Goal: Task Accomplishment & Management: Complete application form

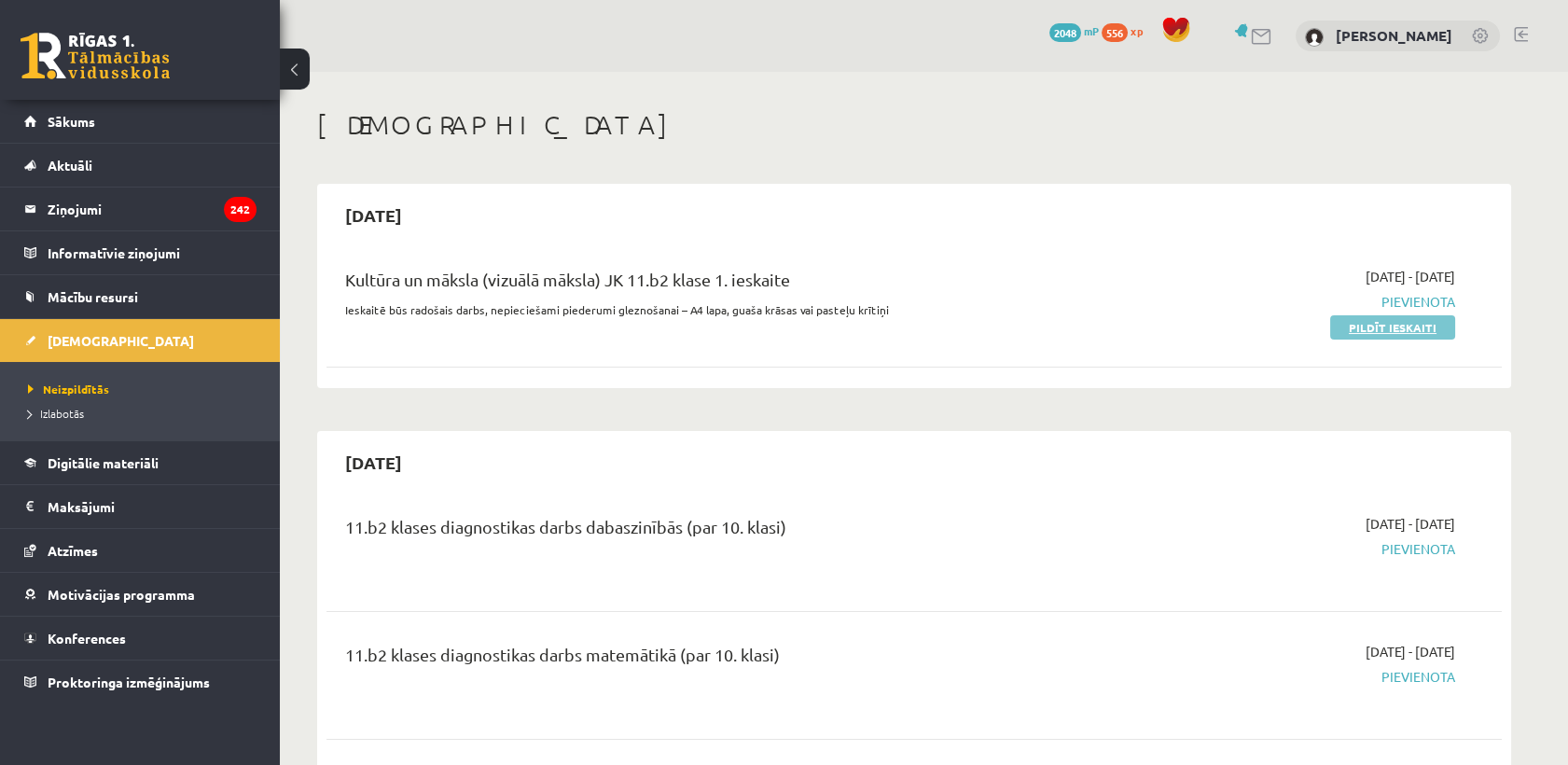
click at [1376, 318] on link "Pildīt ieskaiti" at bounding box center [1393, 327] width 125 height 24
click at [1383, 329] on link "Pildīt ieskaiti" at bounding box center [1393, 327] width 125 height 24
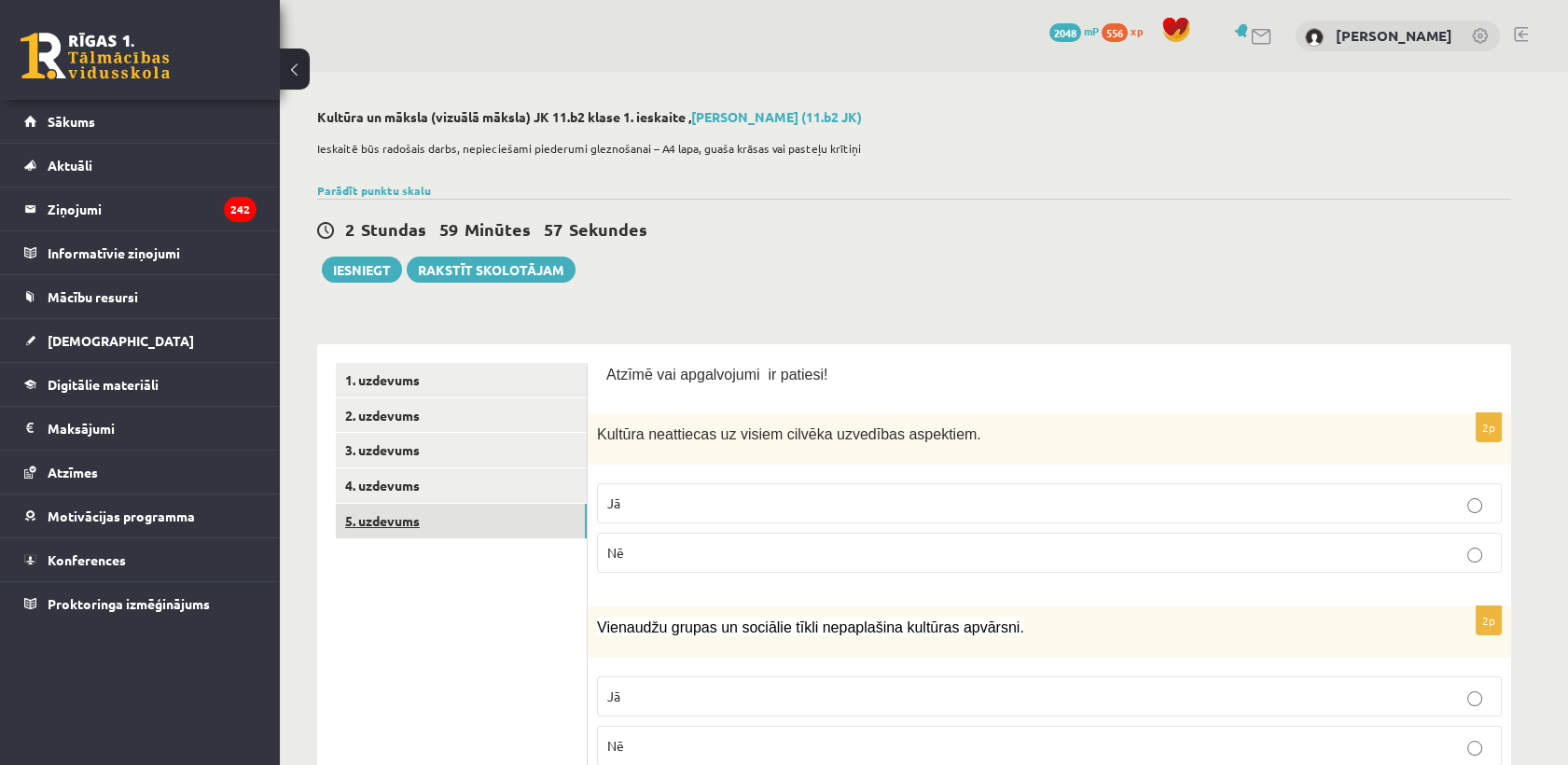
click at [366, 519] on link "5. uzdevums" at bounding box center [461, 521] width 251 height 35
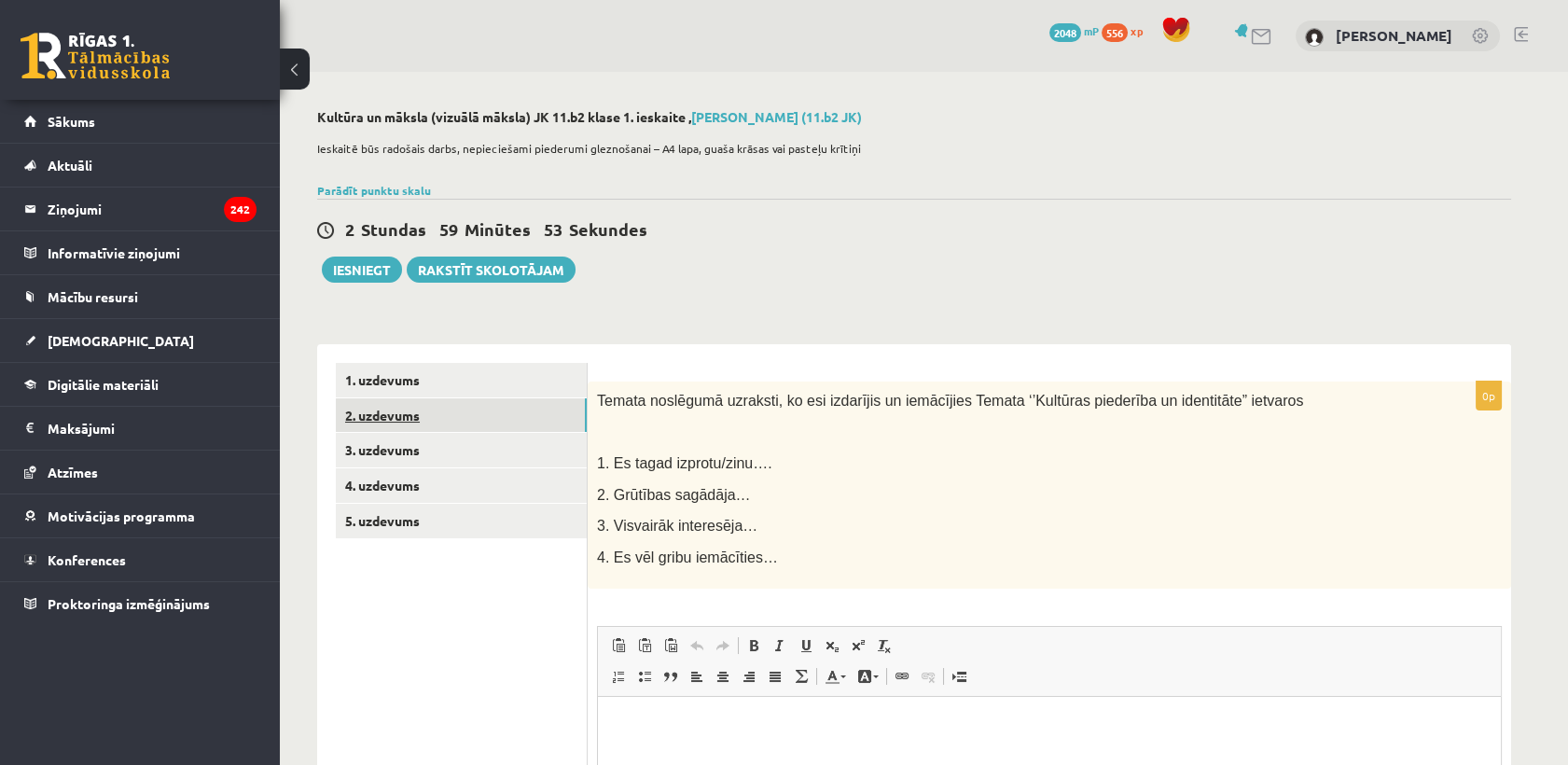
click at [391, 421] on link "2. uzdevums" at bounding box center [461, 416] width 251 height 35
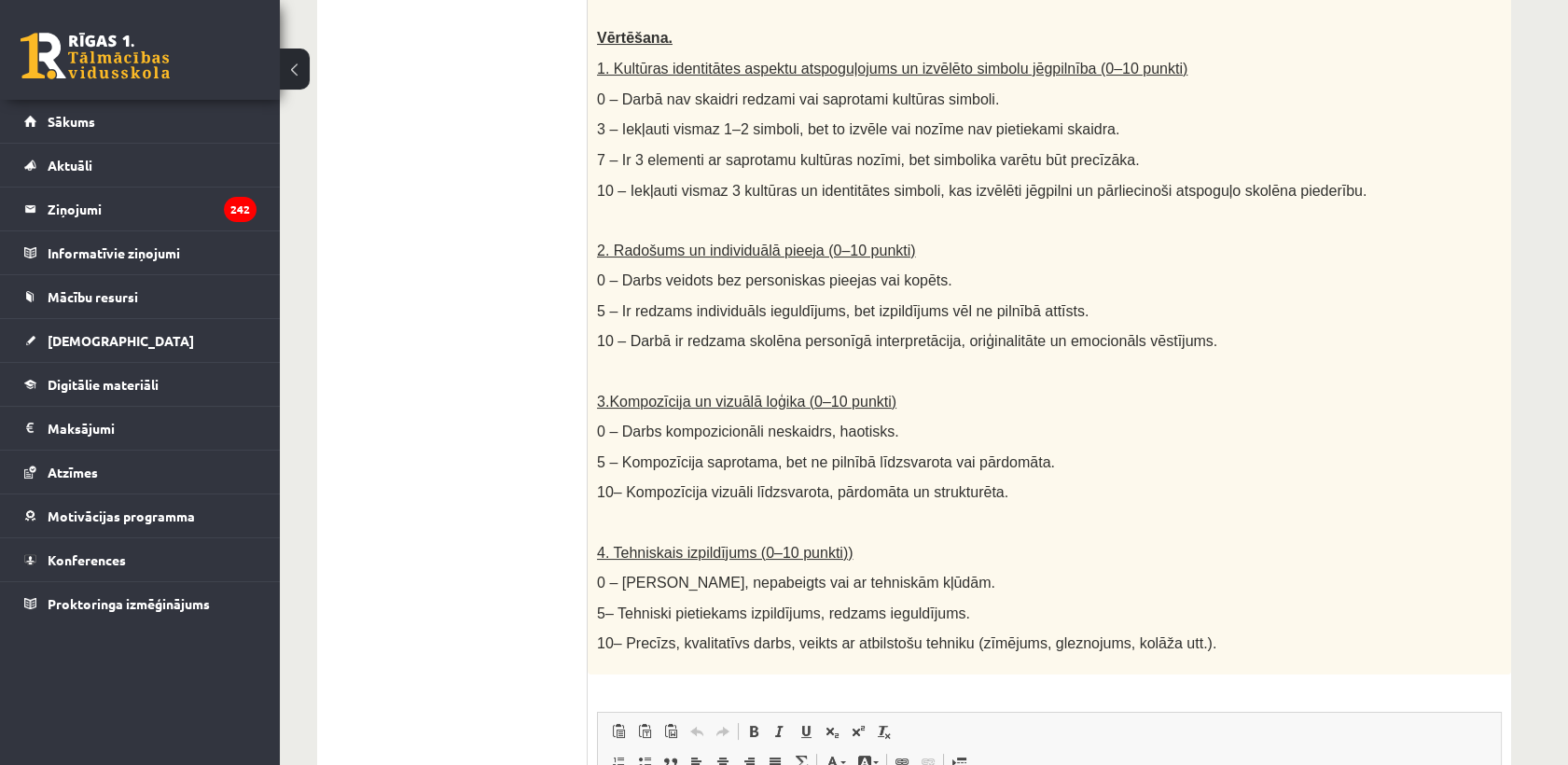
scroll to position [103, 0]
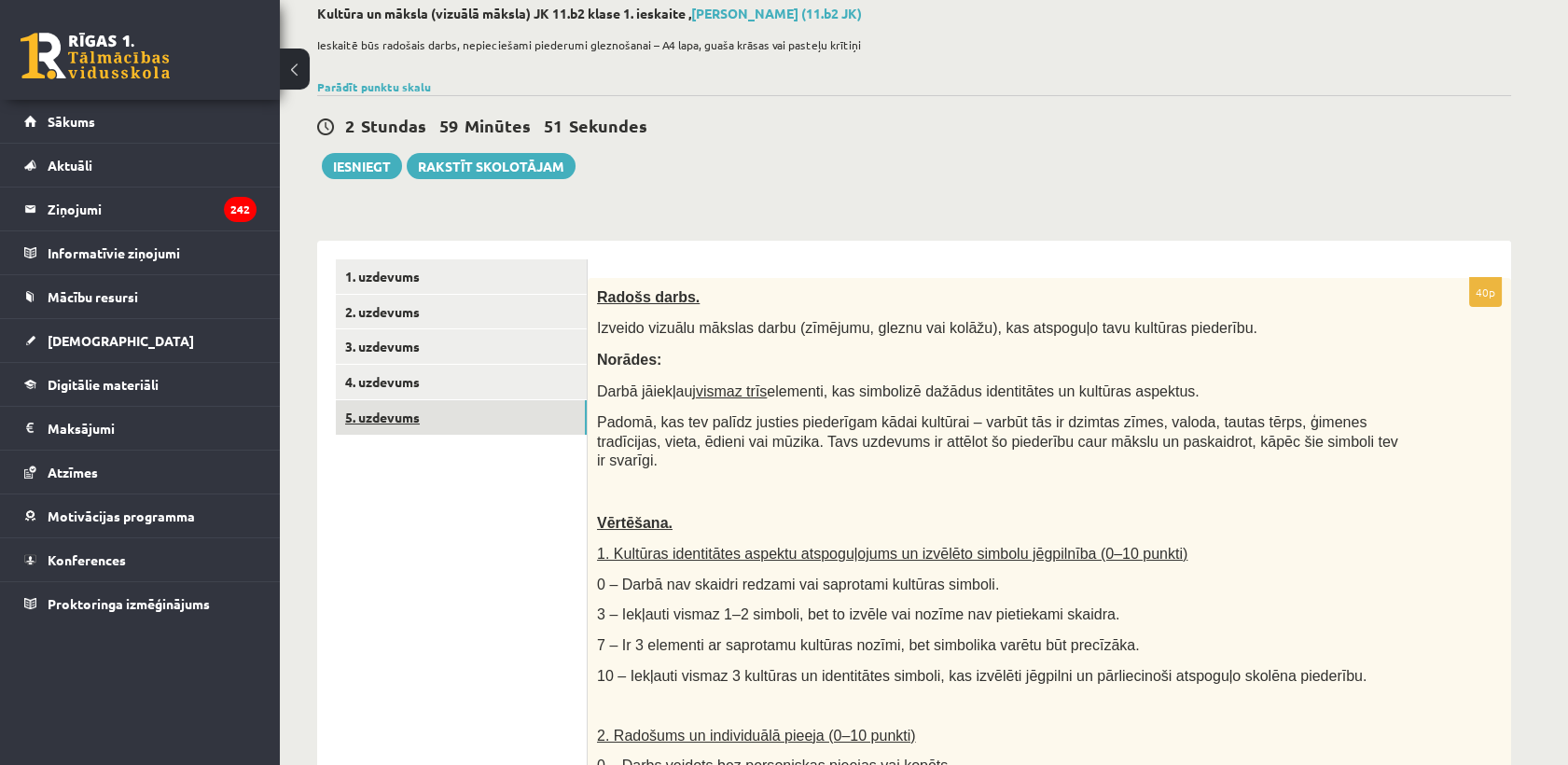
click at [449, 421] on link "5. uzdevums" at bounding box center [461, 418] width 251 height 35
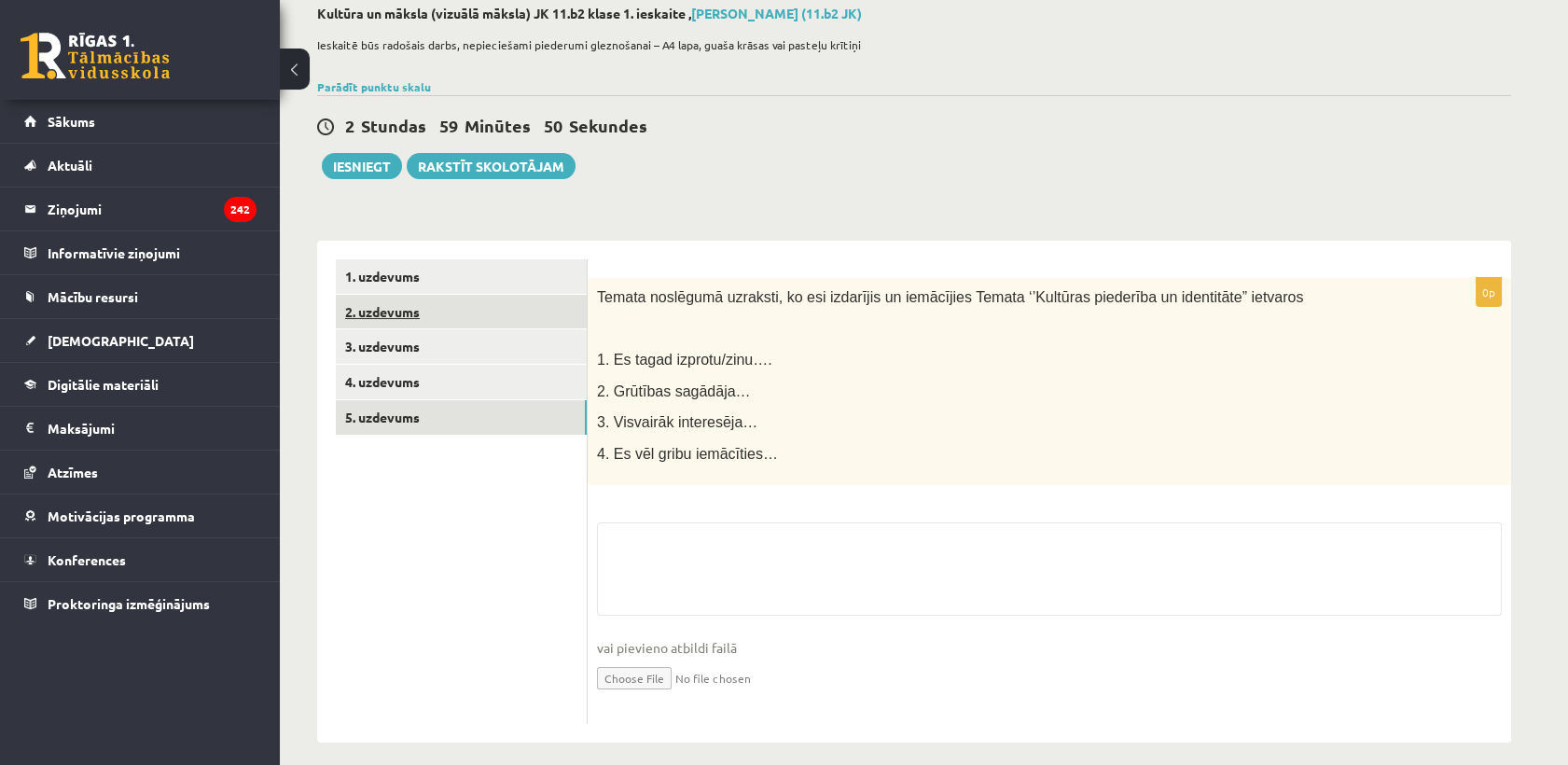
click at [434, 314] on link "2. uzdevums" at bounding box center [461, 312] width 251 height 35
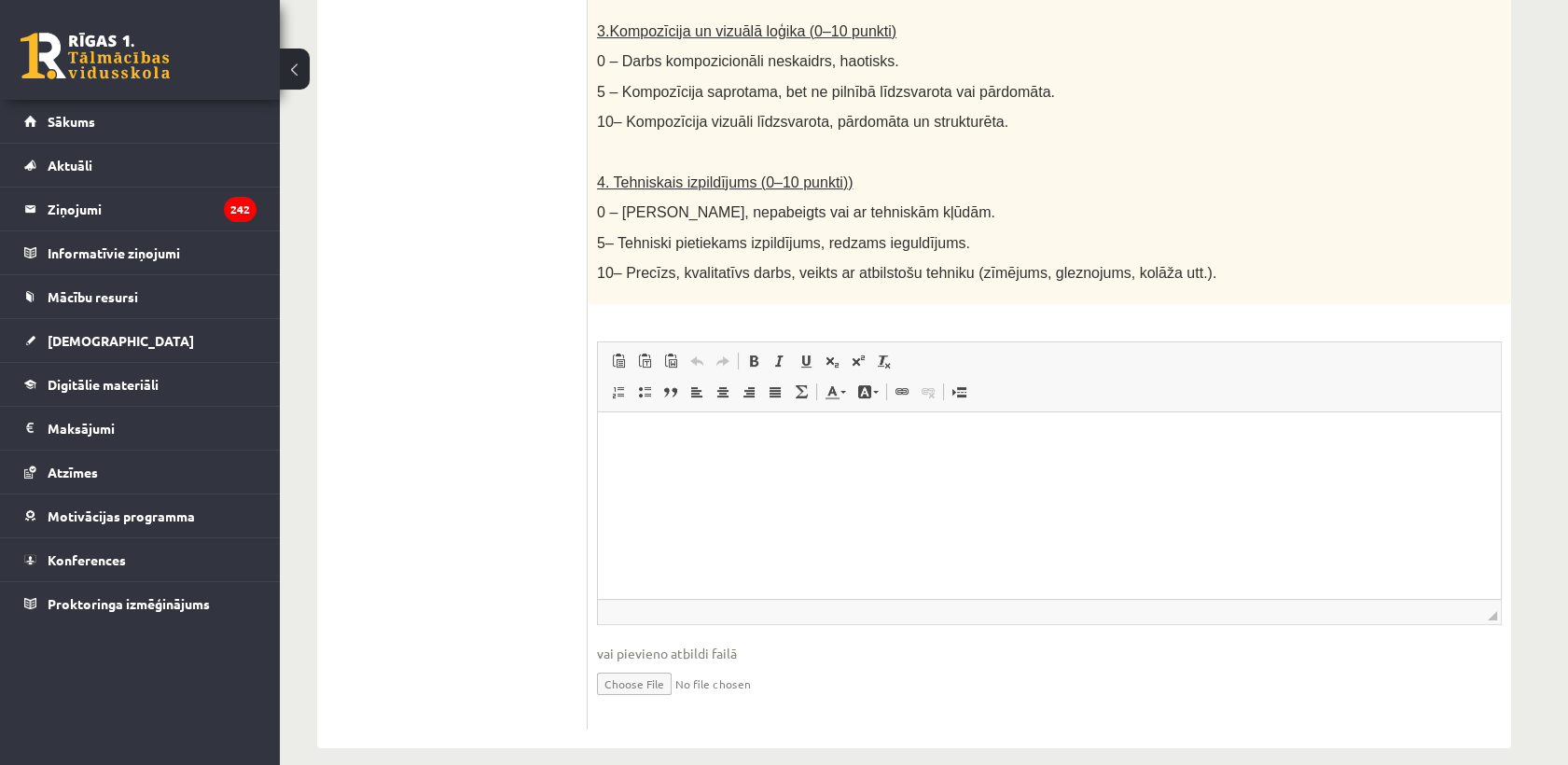
scroll to position [337, 0]
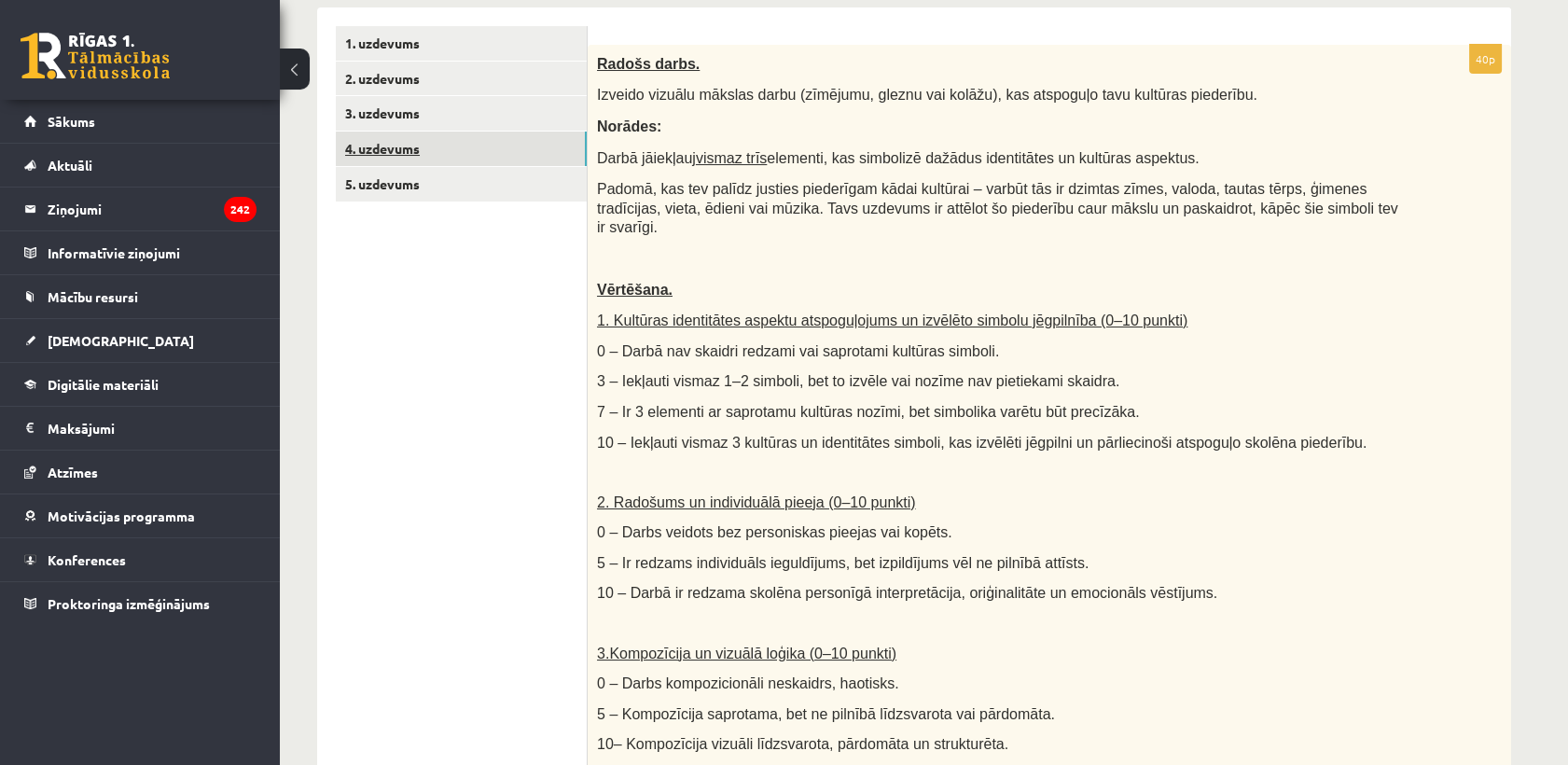
click at [430, 146] on link "4. uzdevums" at bounding box center [461, 149] width 251 height 35
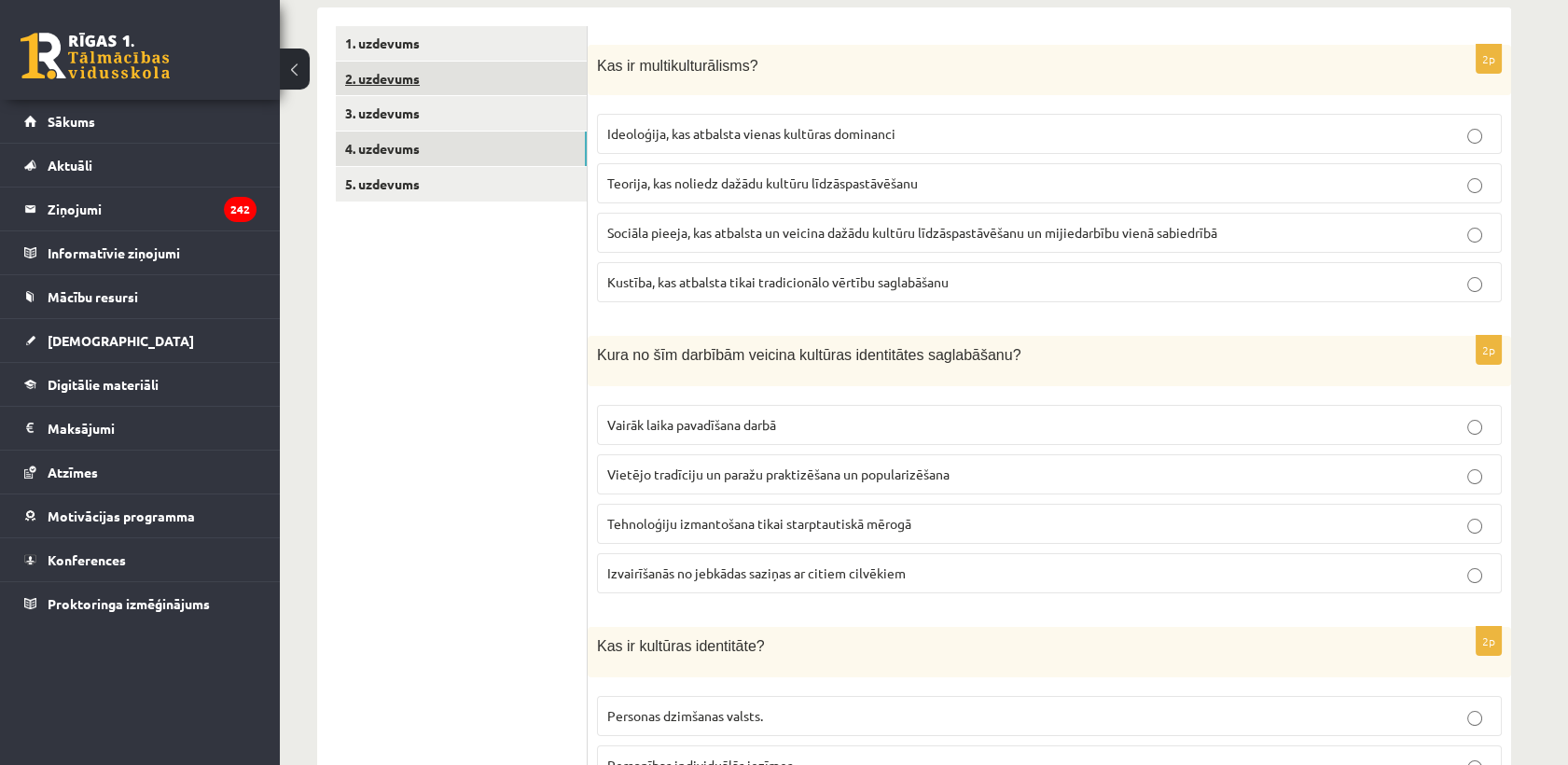
click at [374, 87] on link "2. uzdevums" at bounding box center [461, 79] width 251 height 35
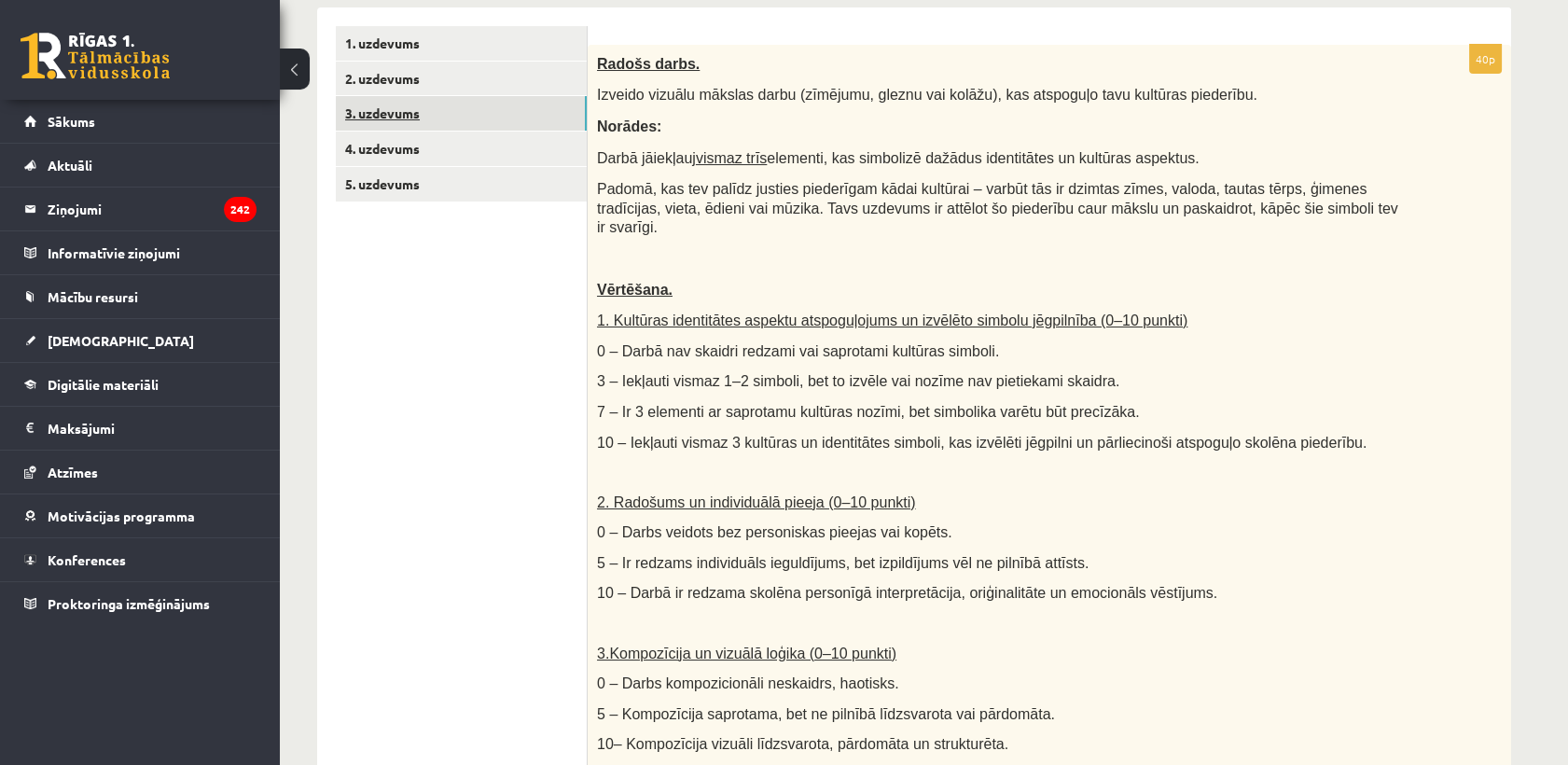
click at [470, 116] on link "3. uzdevums" at bounding box center [461, 114] width 251 height 35
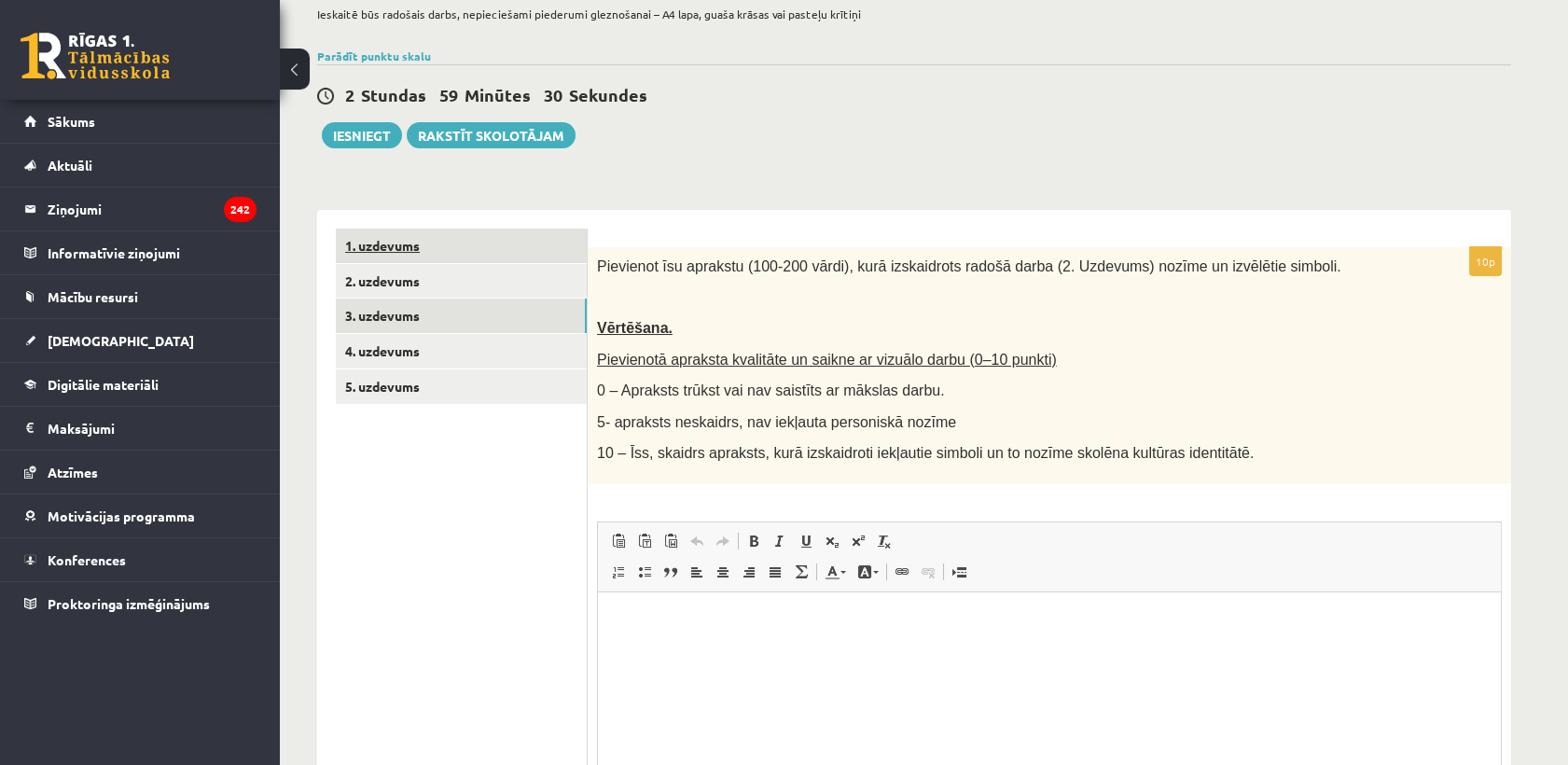
scroll to position [126, 0]
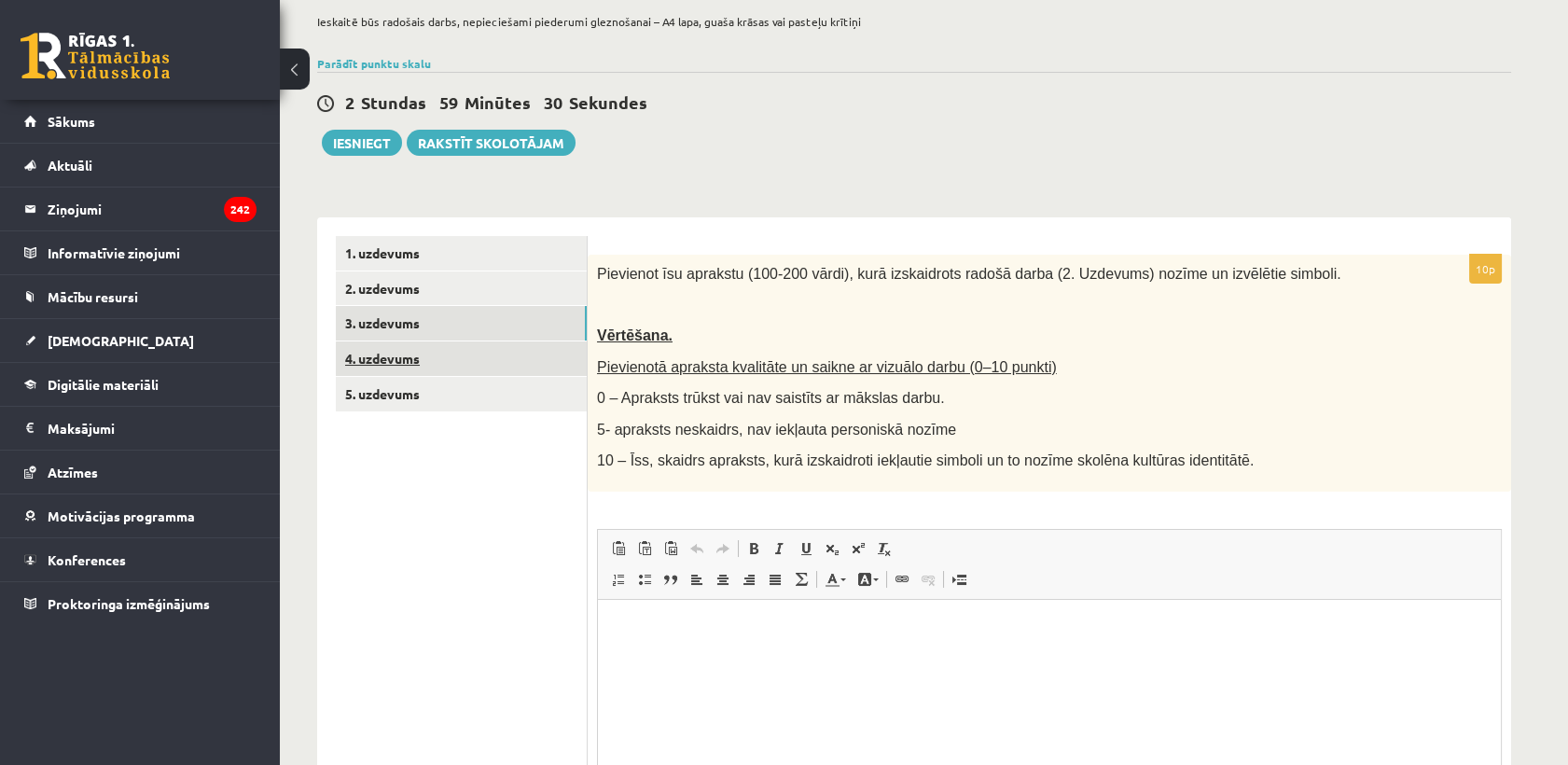
click at [456, 350] on link "4. uzdevums" at bounding box center [461, 359] width 251 height 35
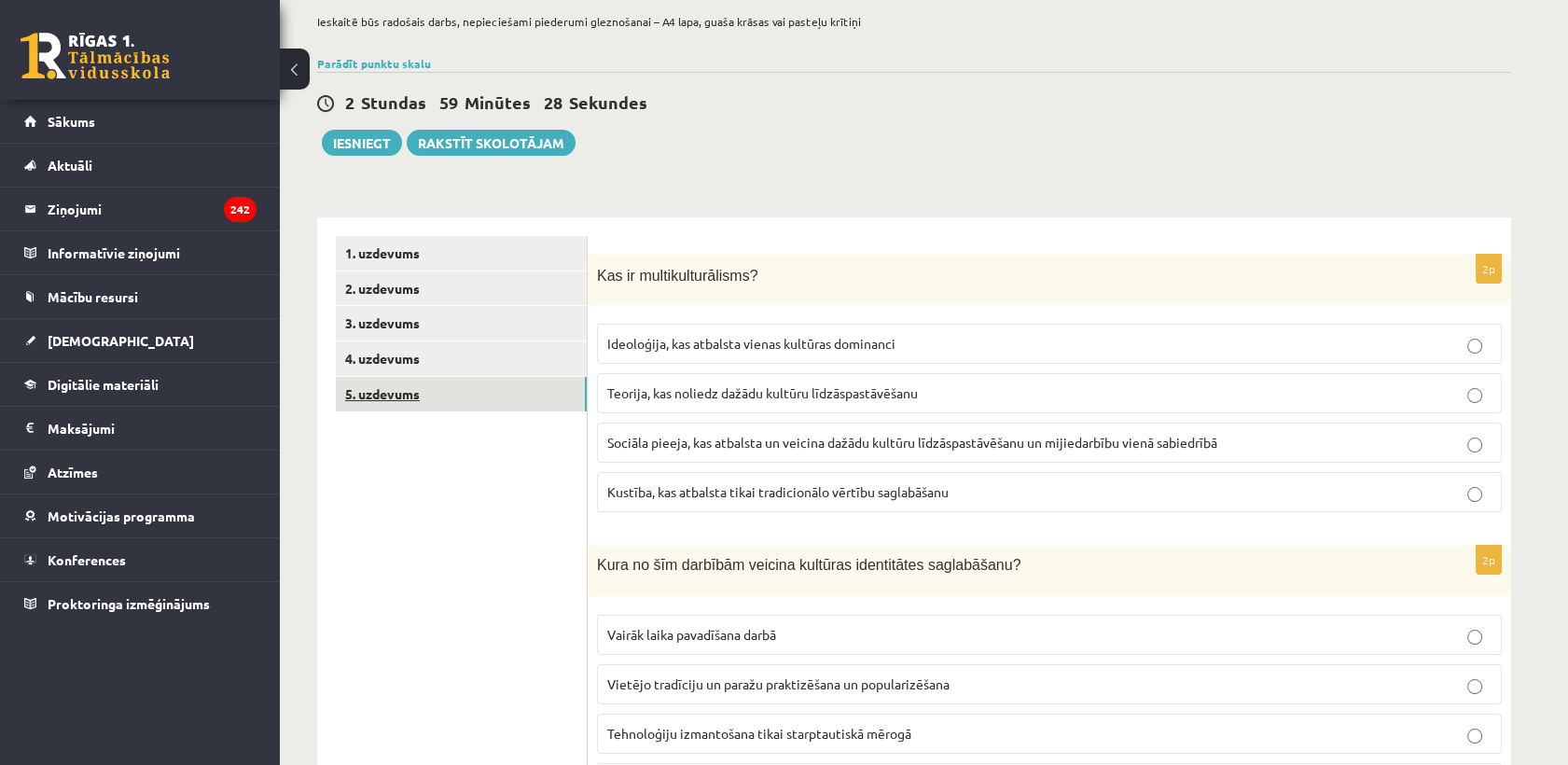
click at [438, 386] on link "5. uzdevums" at bounding box center [461, 395] width 251 height 35
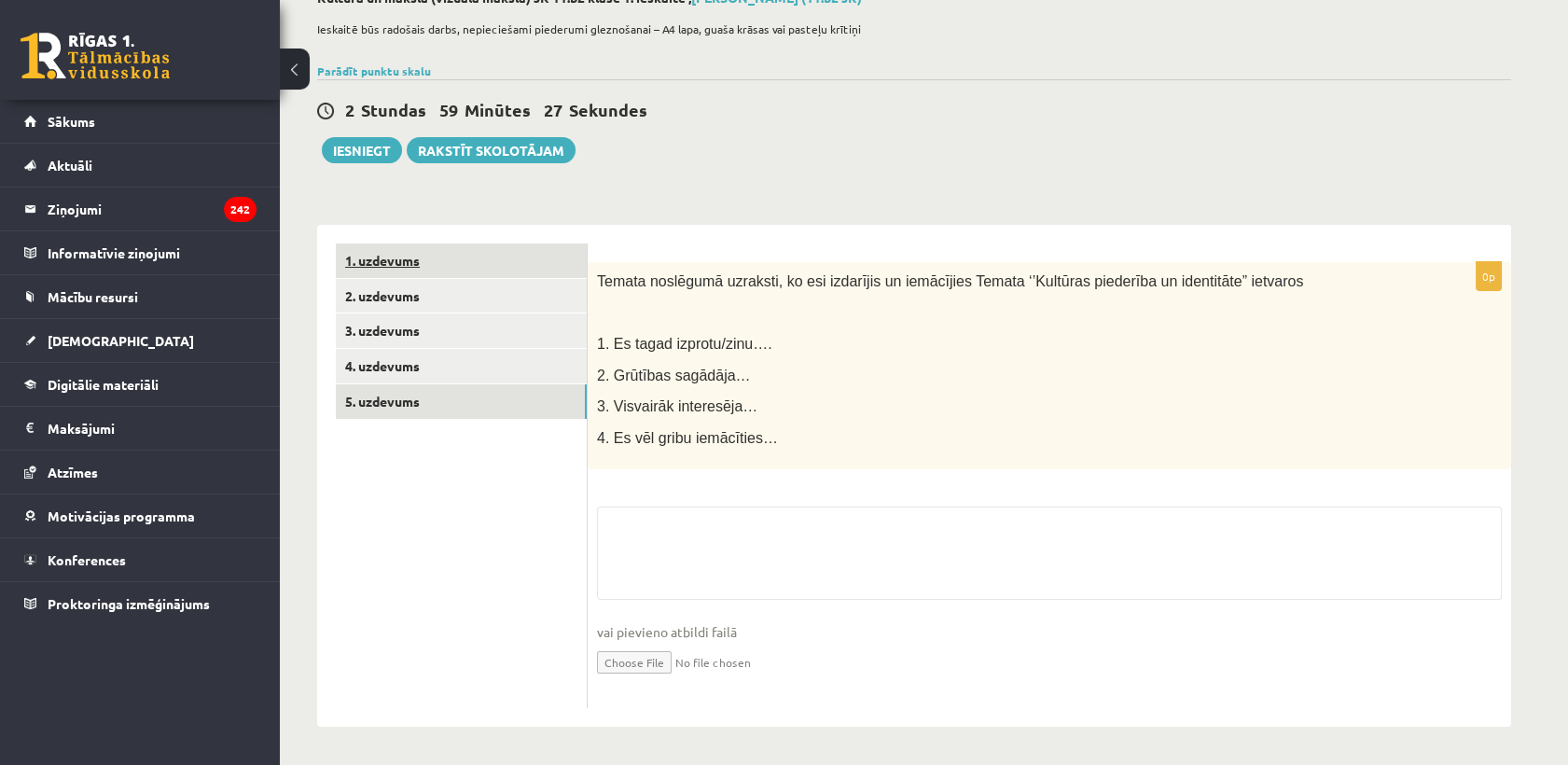
click at [451, 260] on link "1. uzdevums" at bounding box center [461, 260] width 251 height 35
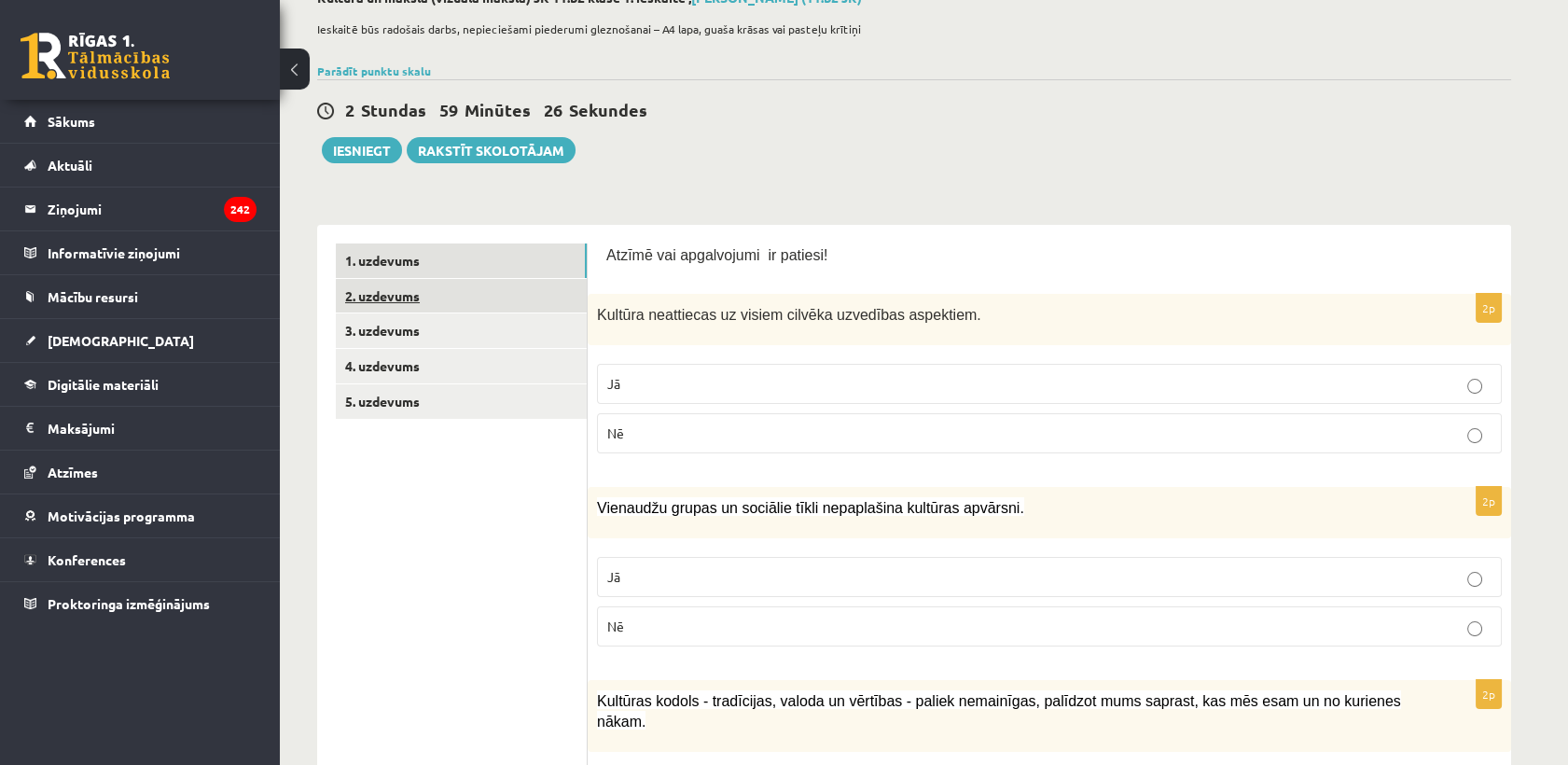
click at [435, 291] on link "2. uzdevums" at bounding box center [461, 296] width 251 height 35
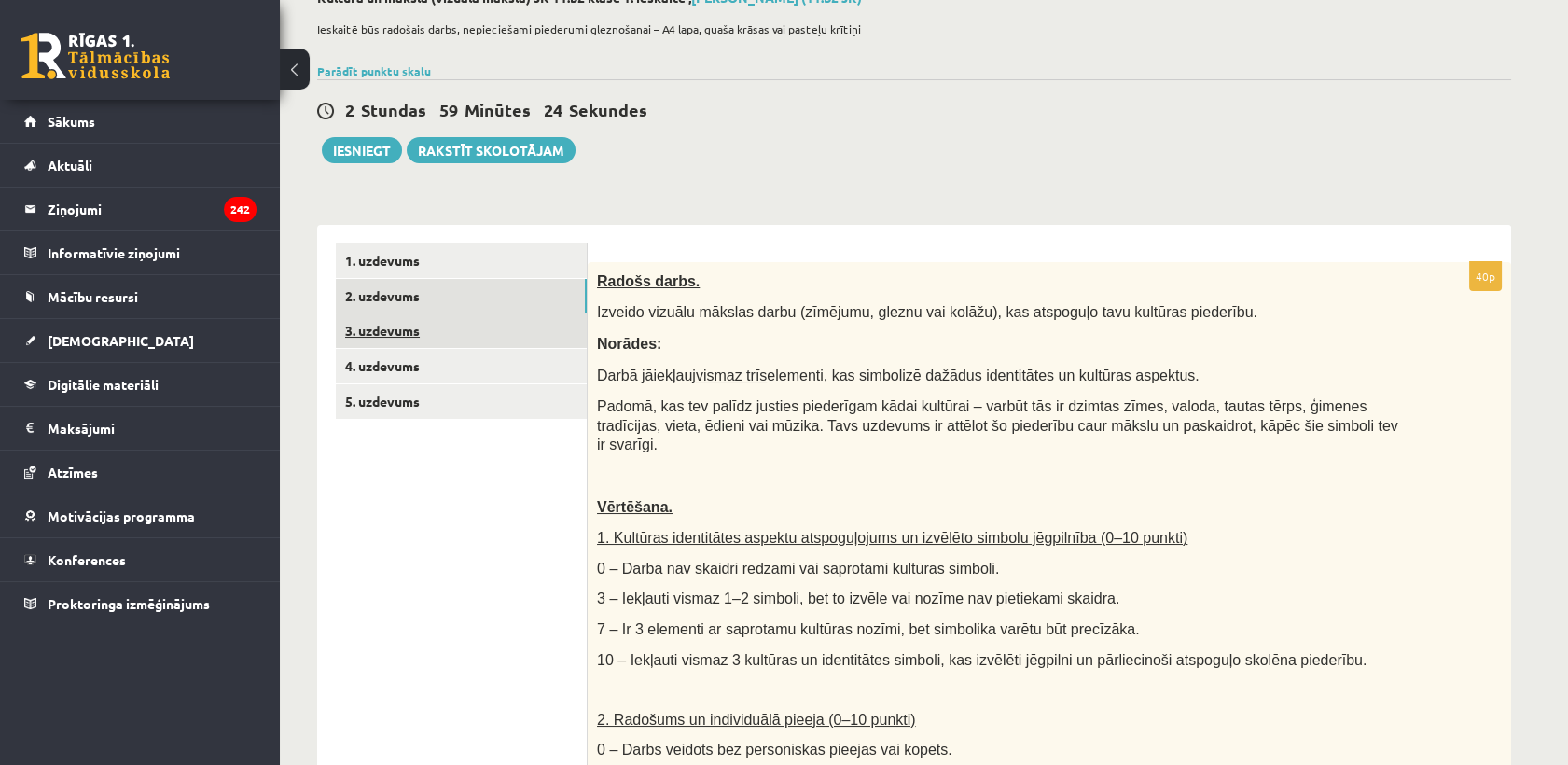
scroll to position [0, 0]
click at [424, 335] on link "3. uzdevums" at bounding box center [461, 331] width 251 height 35
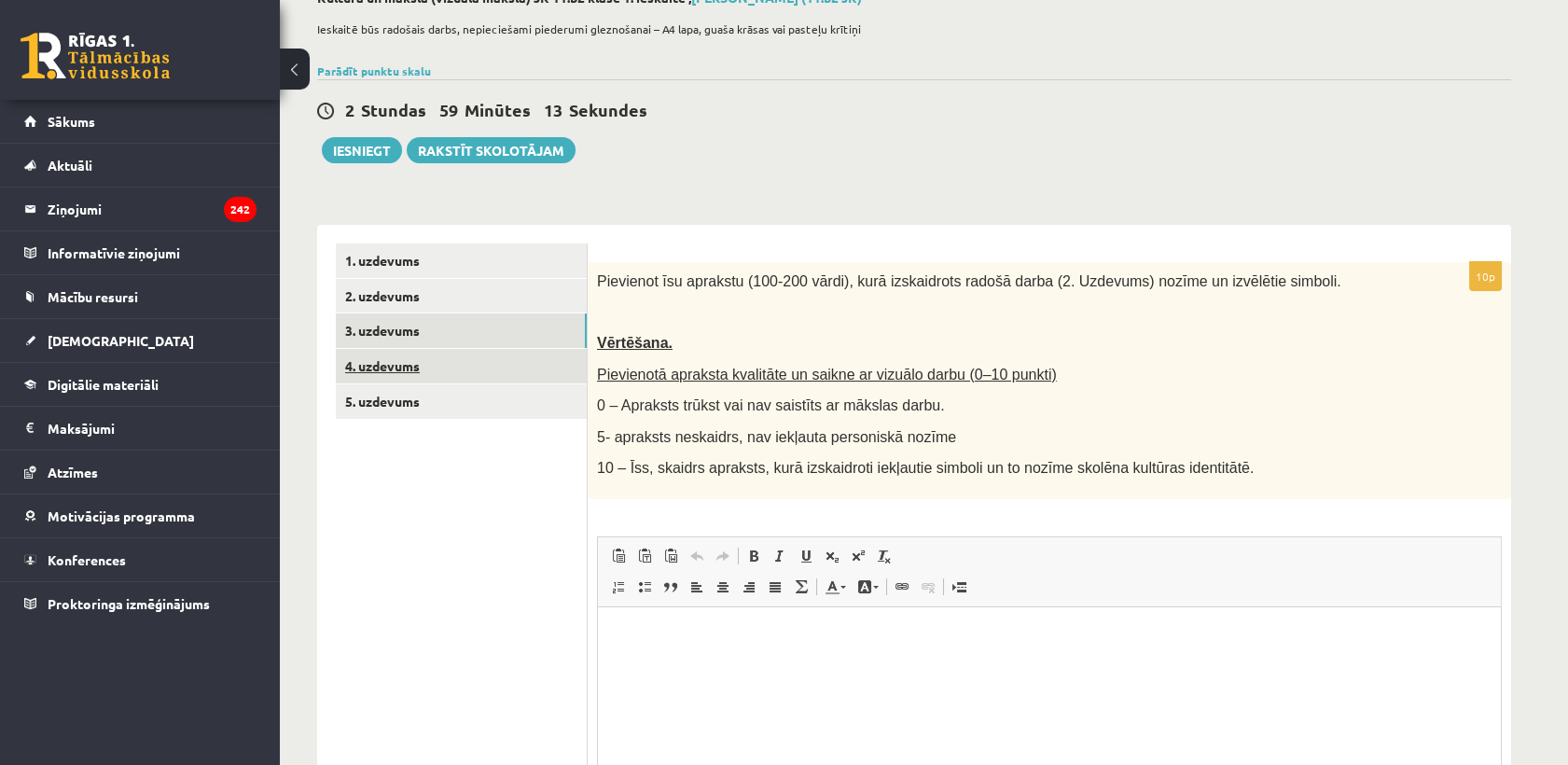
click at [418, 367] on link "4. uzdevums" at bounding box center [461, 367] width 251 height 35
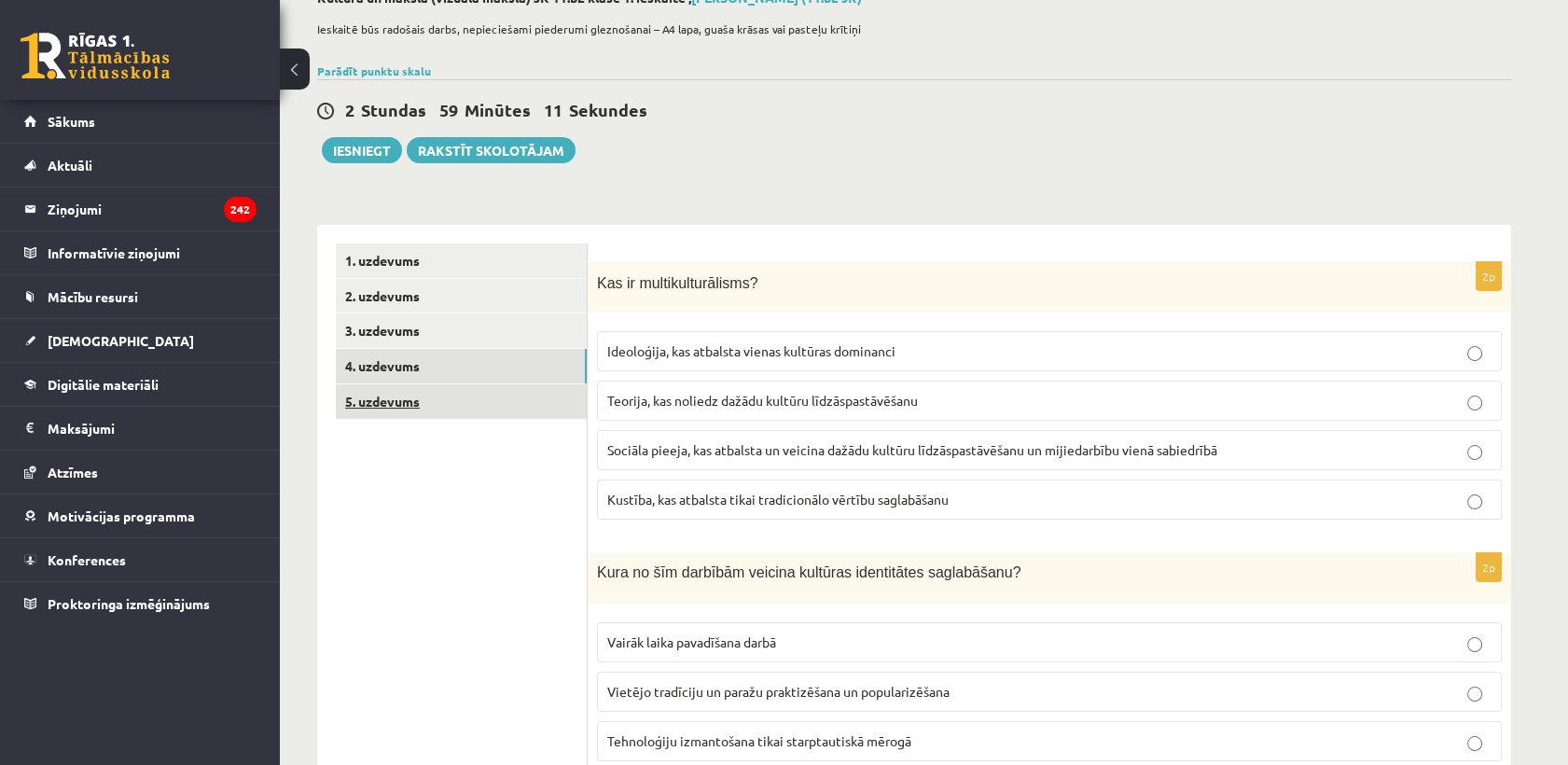
click at [421, 398] on link "5. uzdevums" at bounding box center [461, 401] width 251 height 35
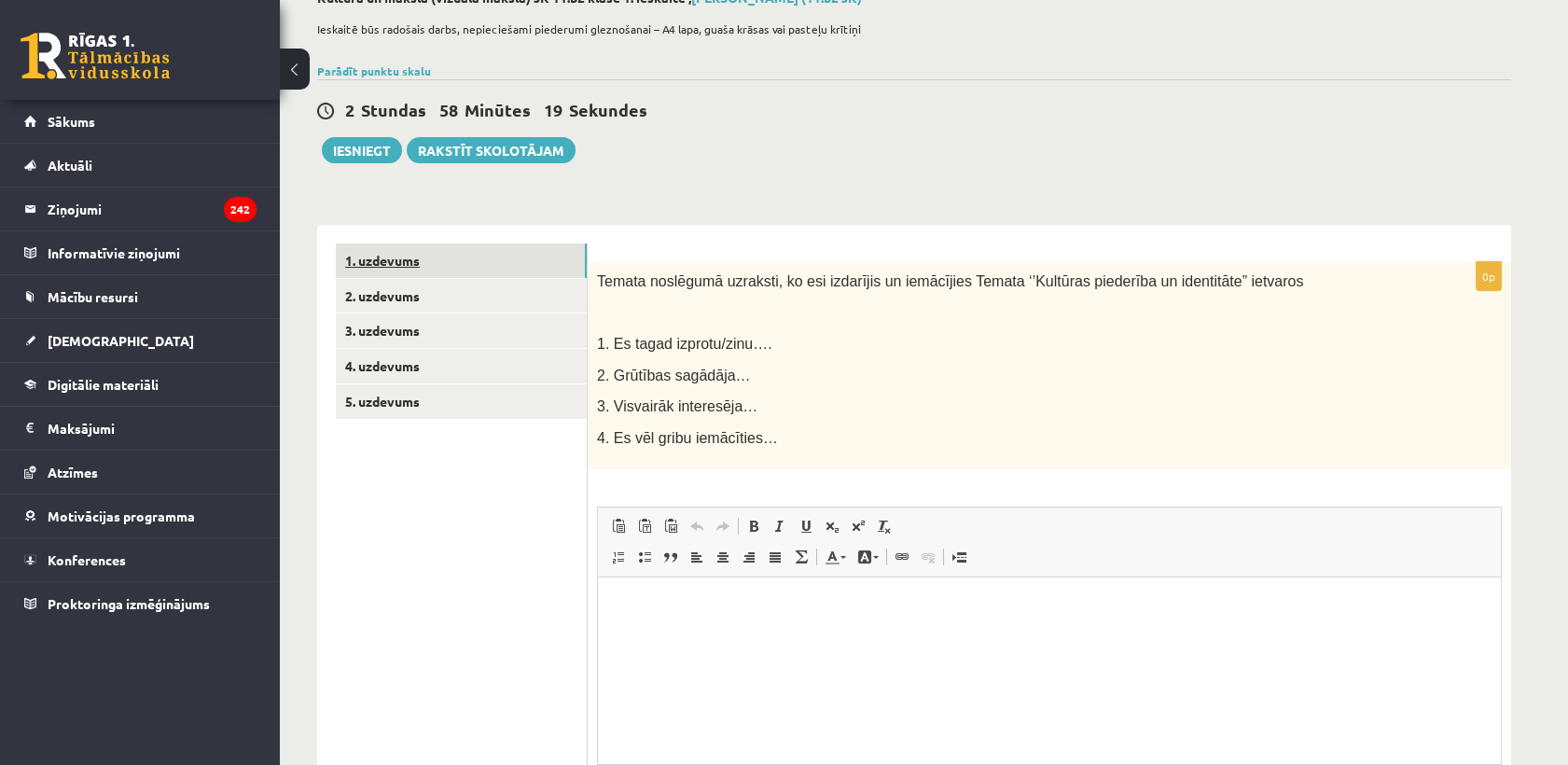
click at [424, 267] on link "1. uzdevums" at bounding box center [461, 260] width 251 height 35
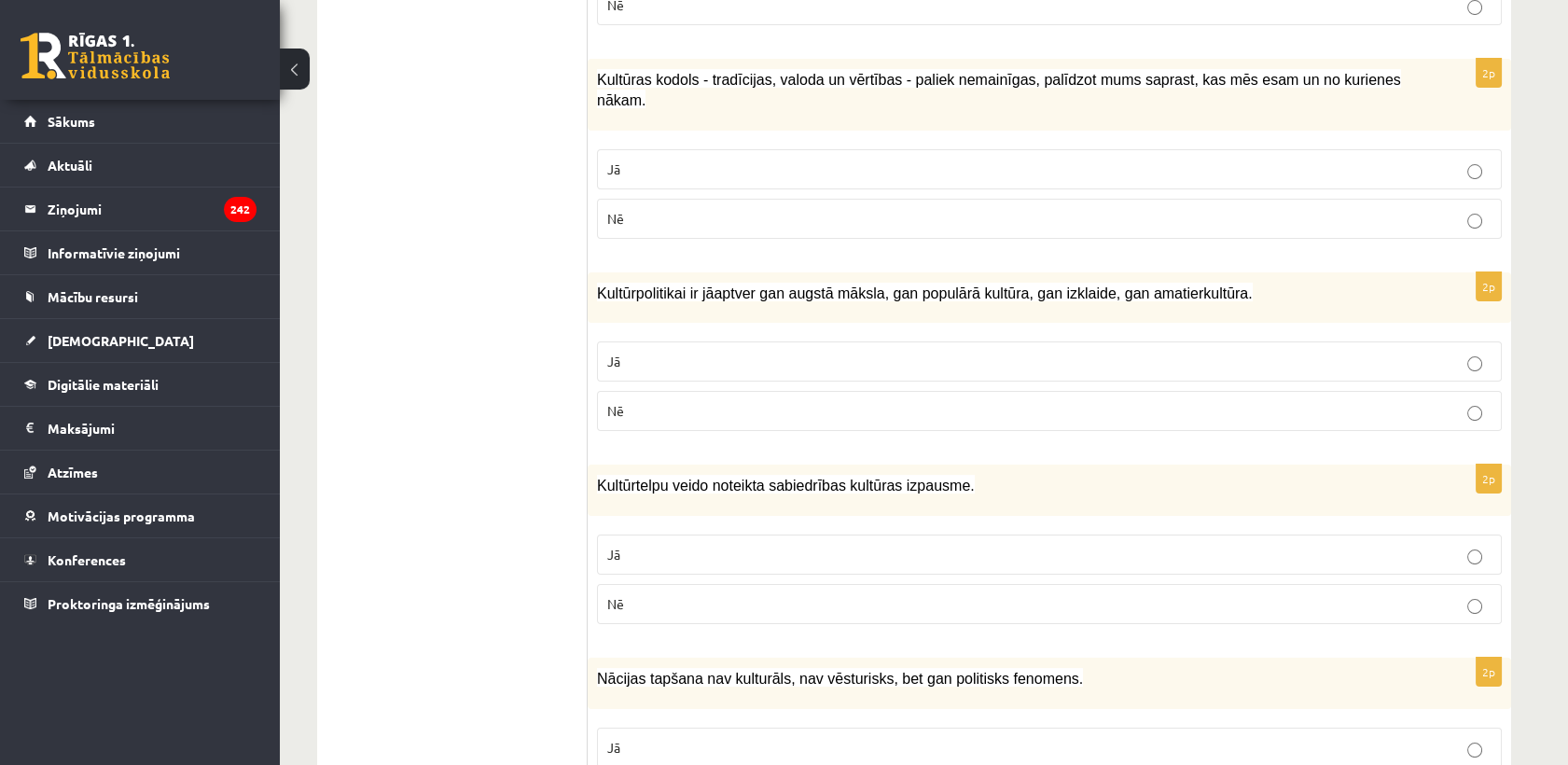
scroll to position [120, 0]
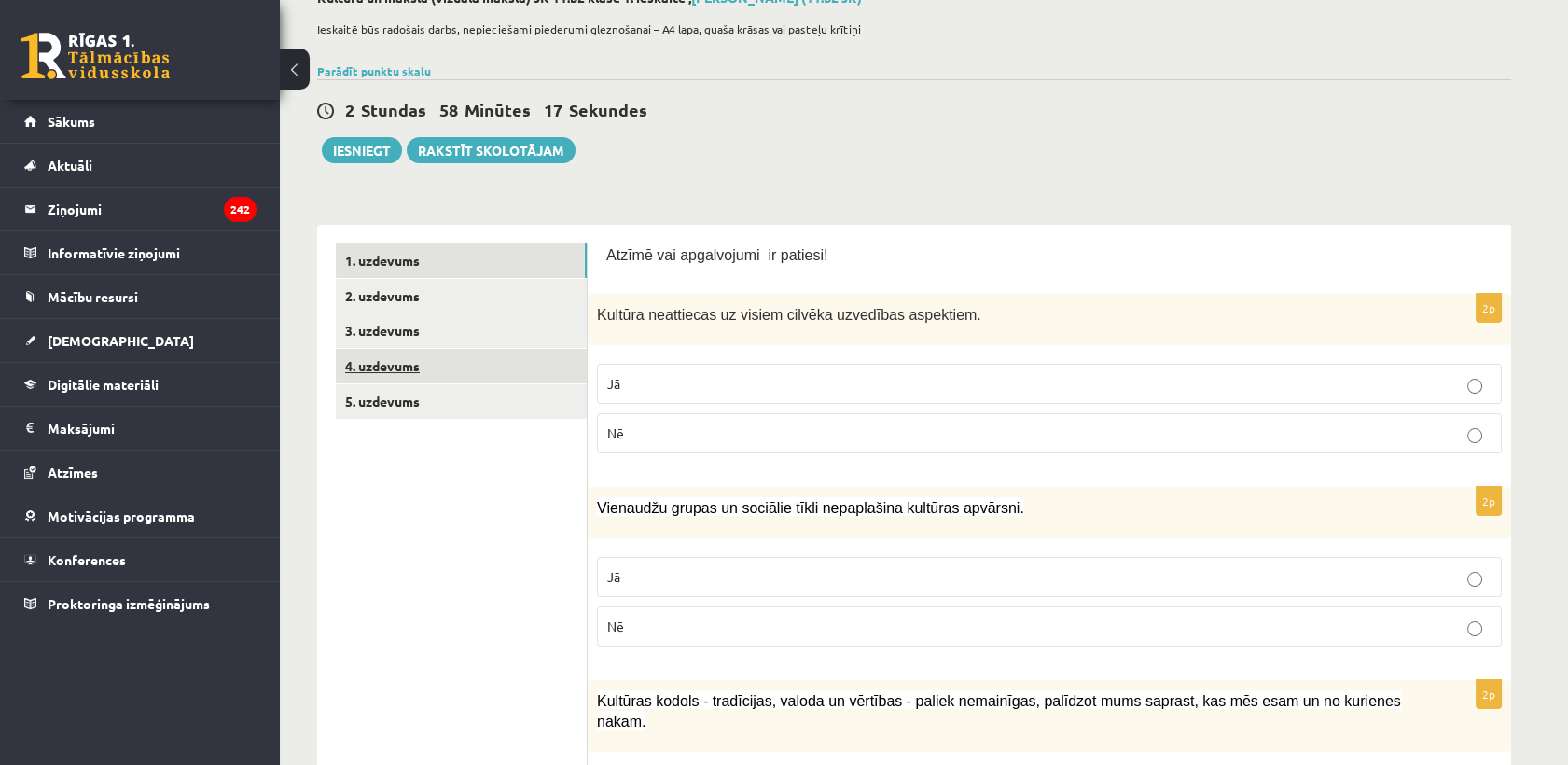
click at [487, 358] on link "4. uzdevums" at bounding box center [461, 367] width 251 height 35
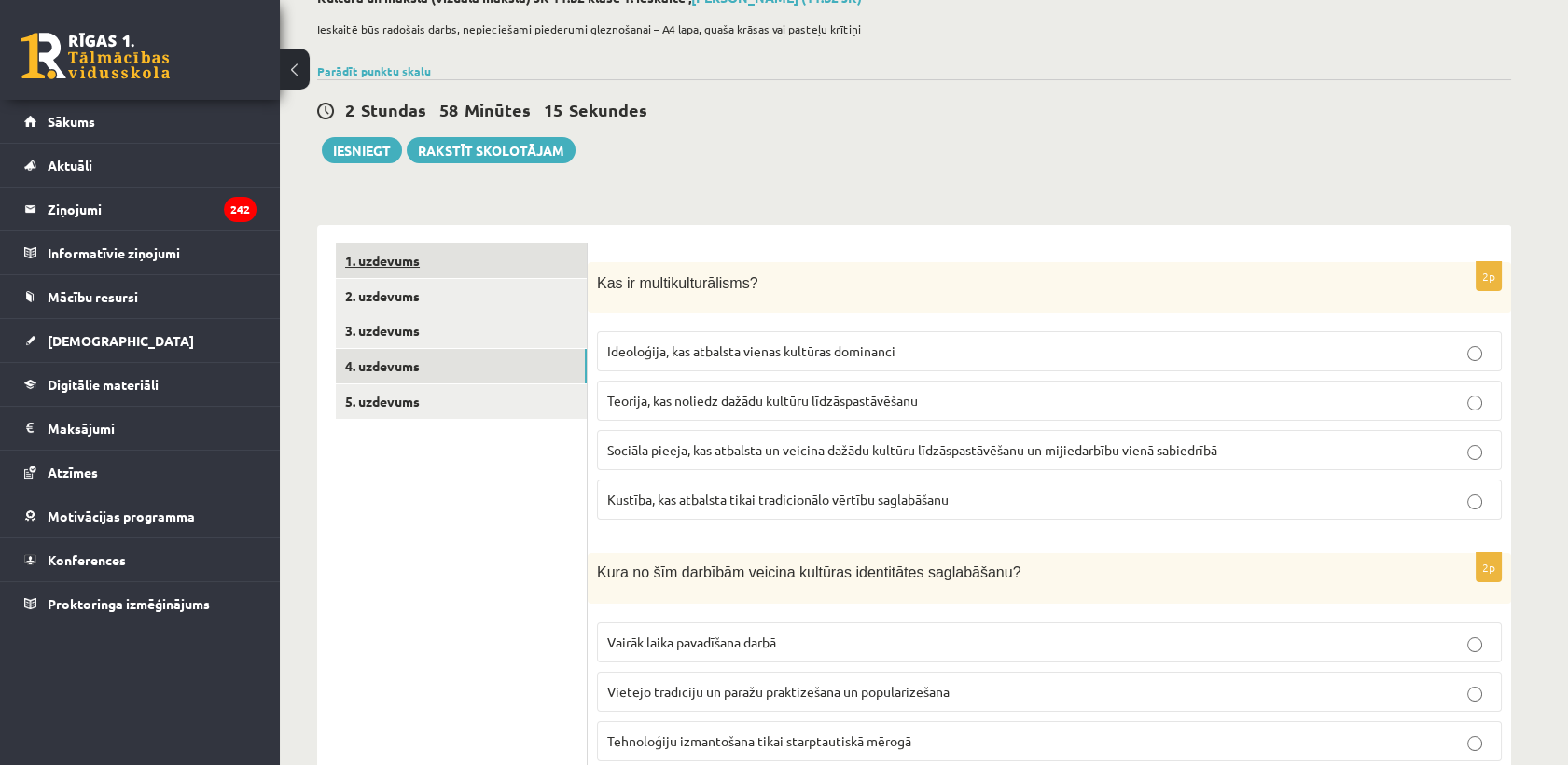
click at [462, 264] on link "1. uzdevums" at bounding box center [461, 260] width 251 height 35
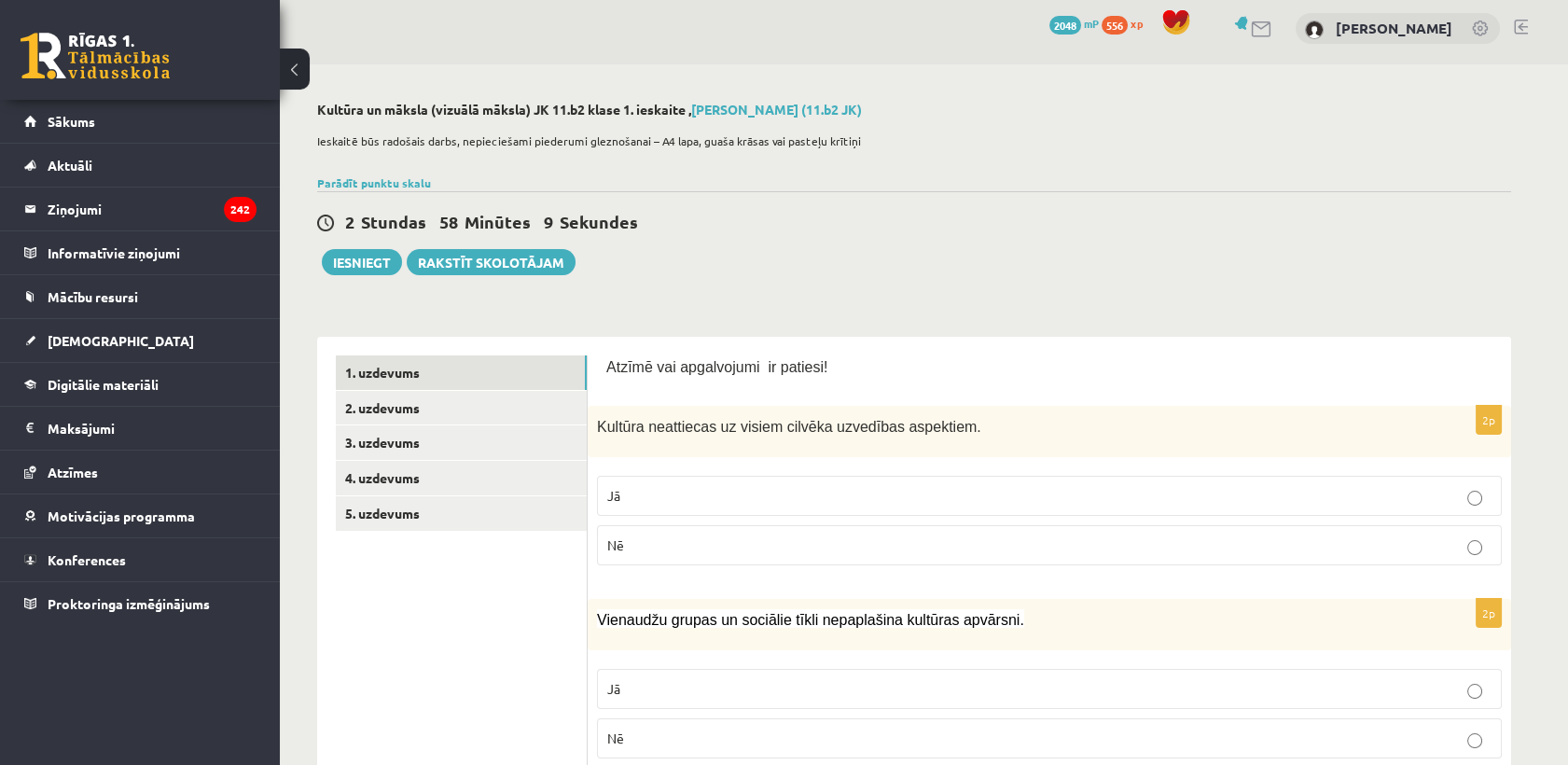
scroll to position [0, 0]
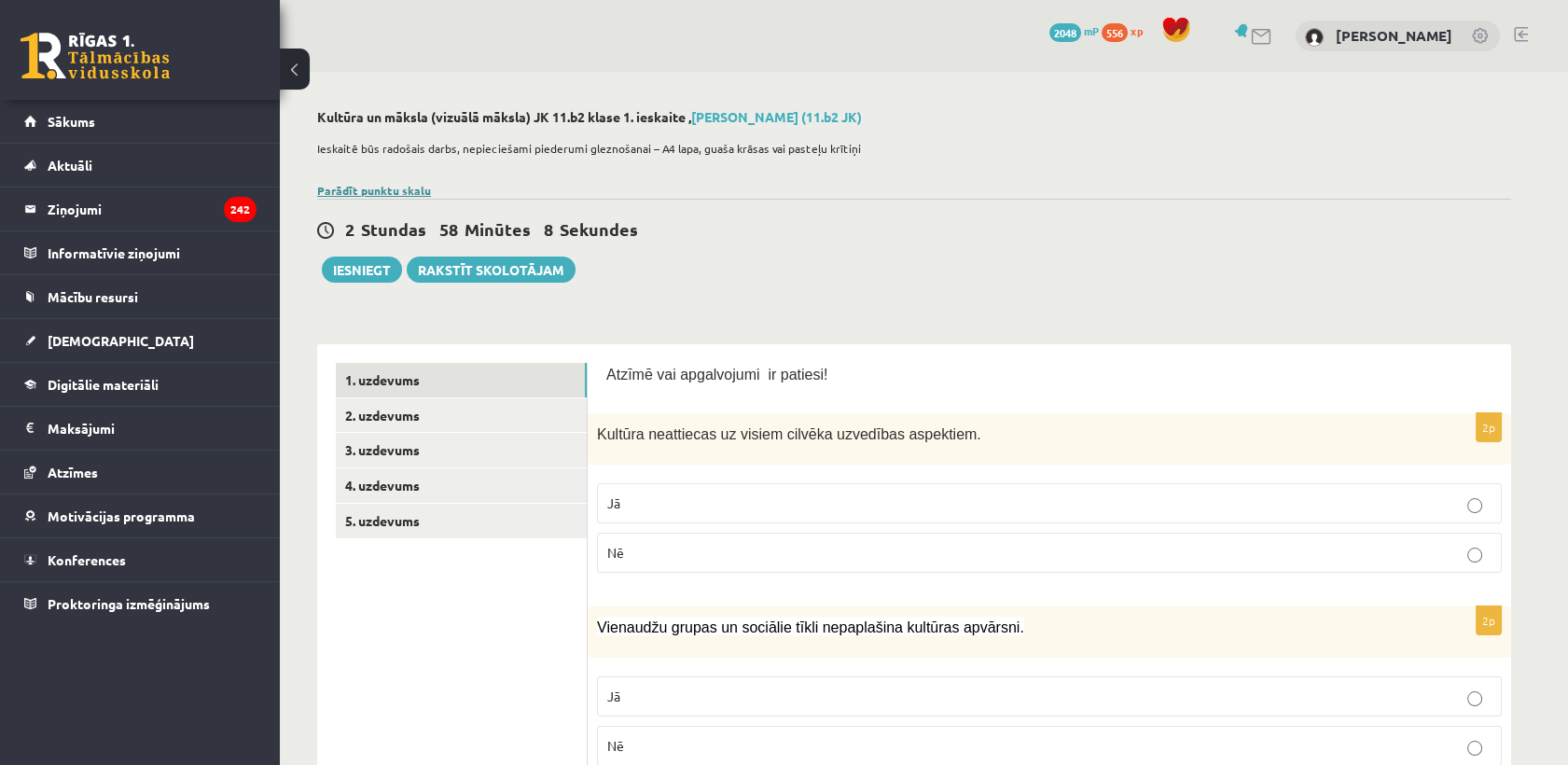
click at [384, 189] on link "Parādīt punktu skalu" at bounding box center [374, 189] width 114 height 14
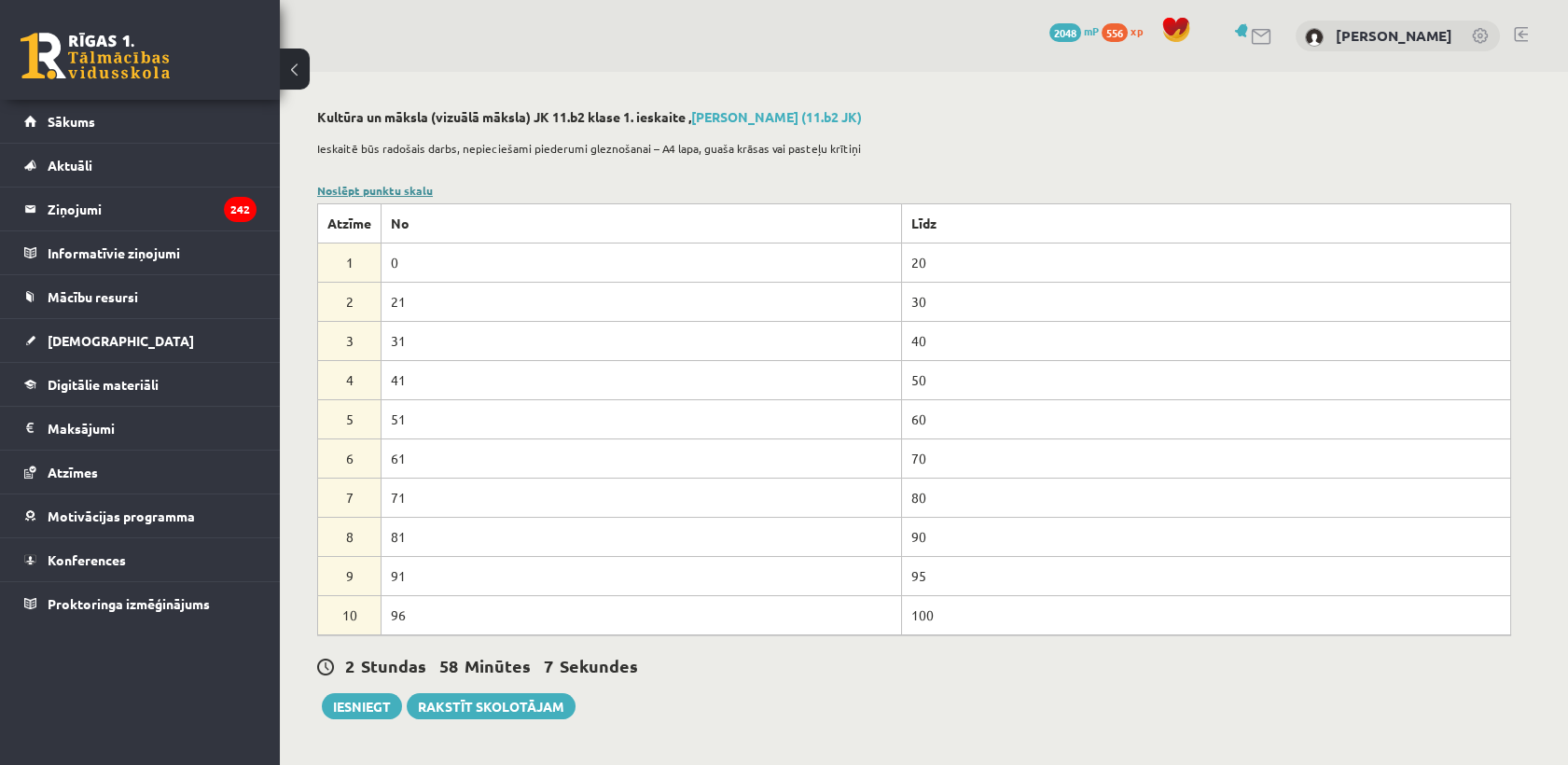
click at [384, 189] on link "Noslēpt punktu skalu" at bounding box center [375, 189] width 116 height 14
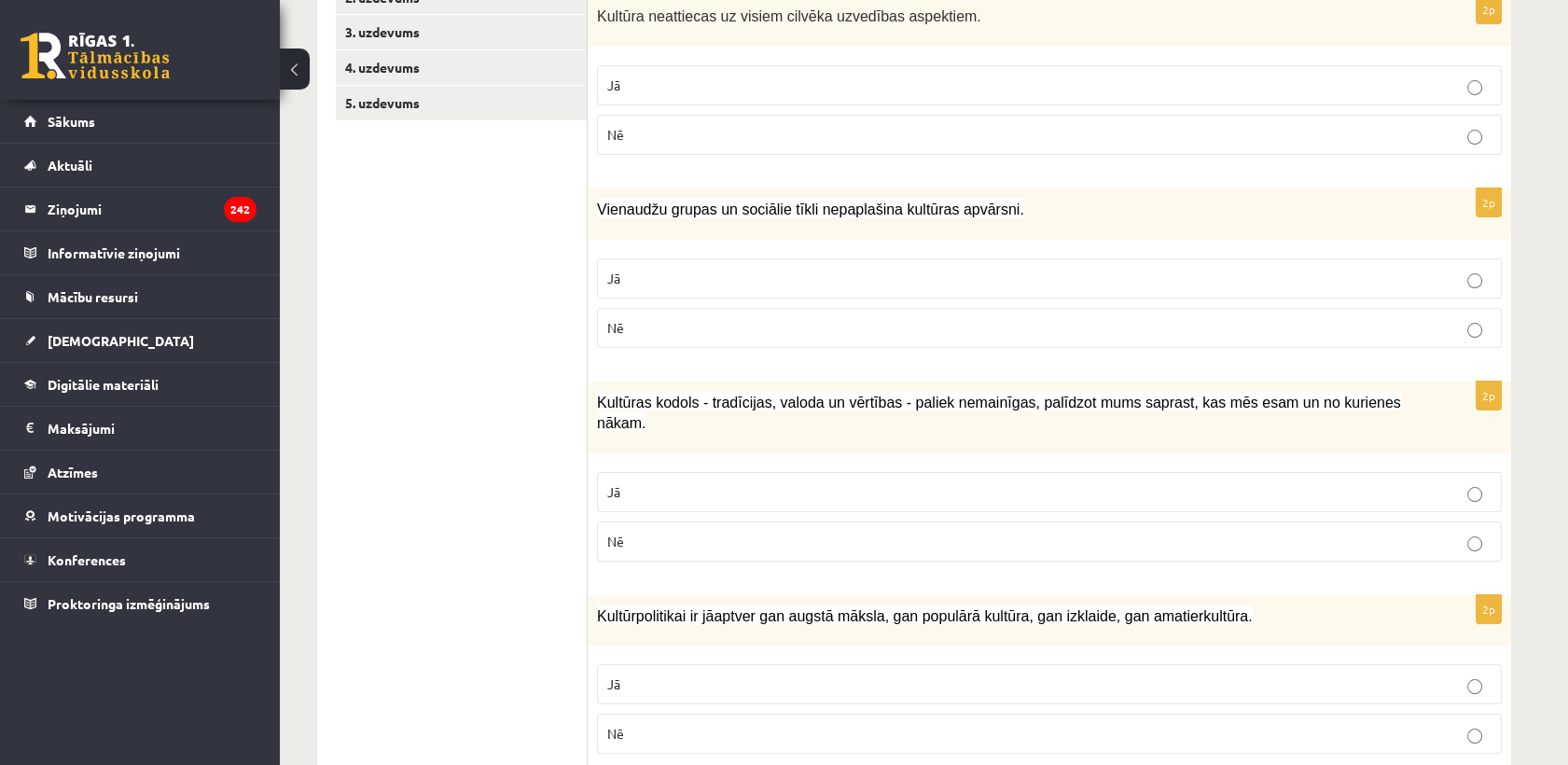
scroll to position [406, 0]
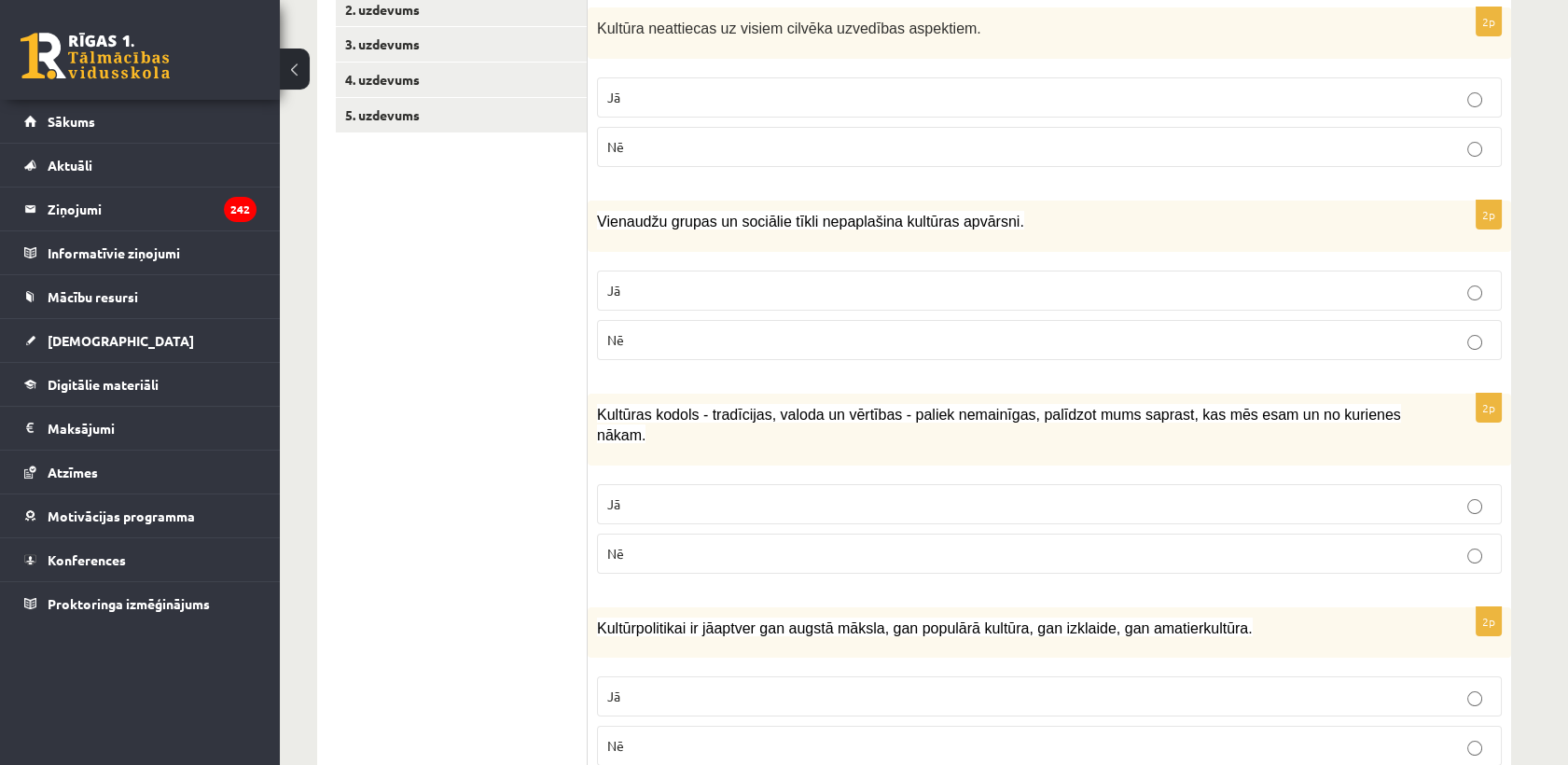
click at [767, 145] on p "Nē" at bounding box center [1049, 147] width 884 height 19
click at [740, 341] on p "Nē" at bounding box center [1049, 340] width 884 height 19
click at [711, 494] on p "Jā" at bounding box center [1049, 504] width 884 height 19
click at [698, 687] on p "Jā" at bounding box center [1049, 697] width 884 height 19
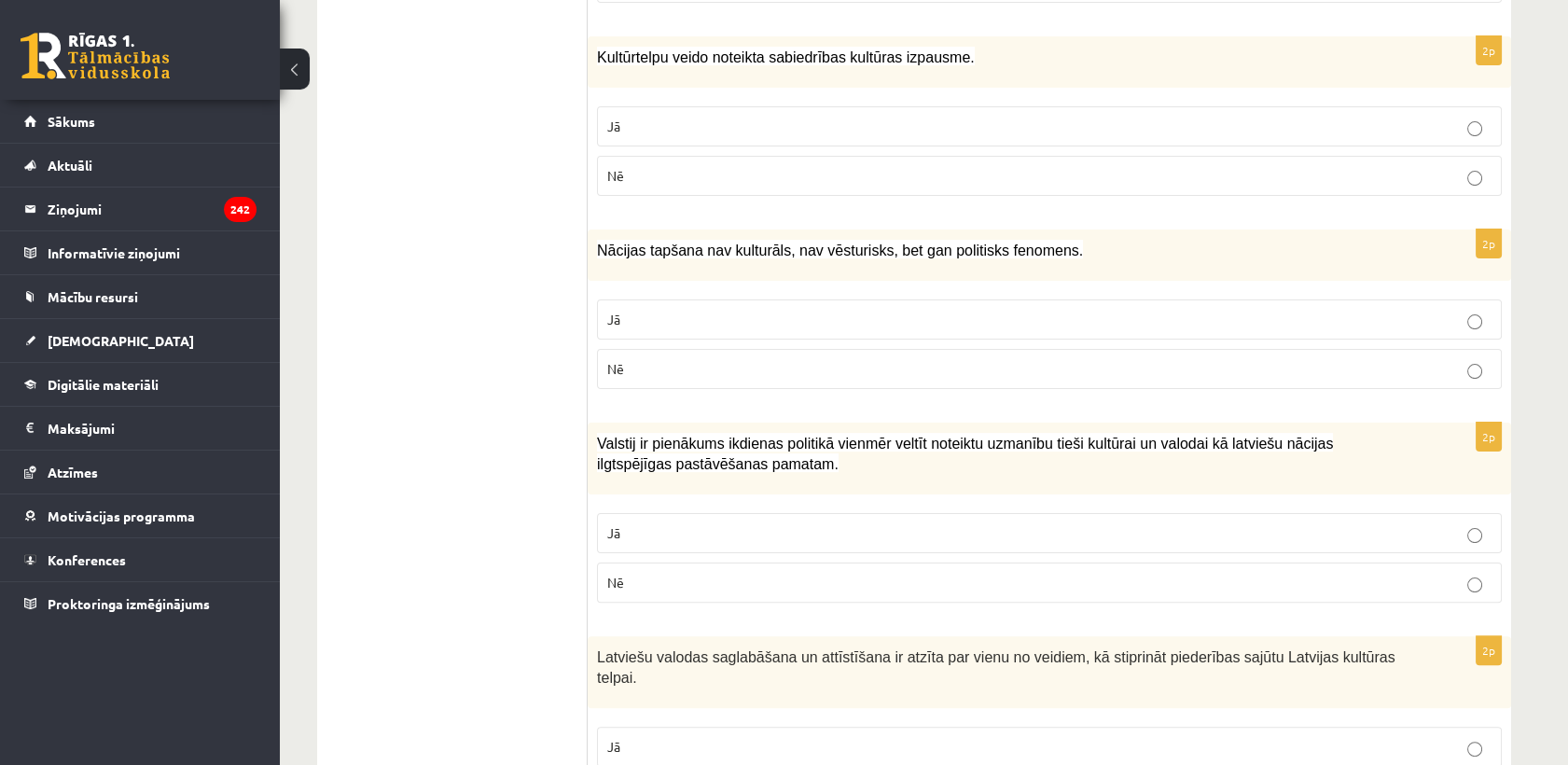
scroll to position [1172, 0]
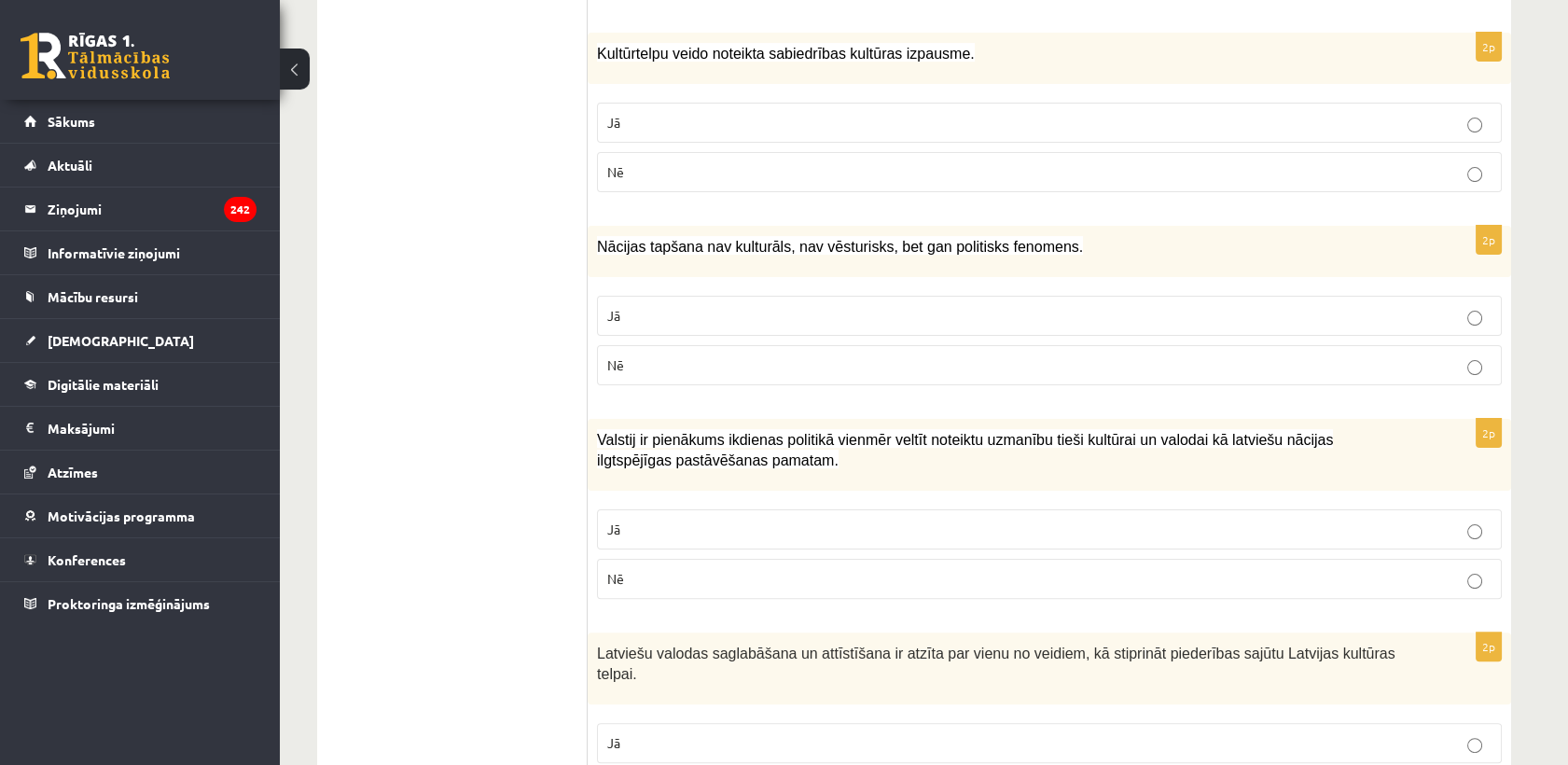
click at [986, 113] on p "Jā" at bounding box center [1049, 123] width 884 height 19
click at [914, 345] on label "Nē" at bounding box center [1050, 366] width 905 height 41
click at [820, 519] on p "Jā" at bounding box center [1049, 529] width 884 height 19
click at [741, 733] on p "Jā" at bounding box center [1049, 743] width 884 height 19
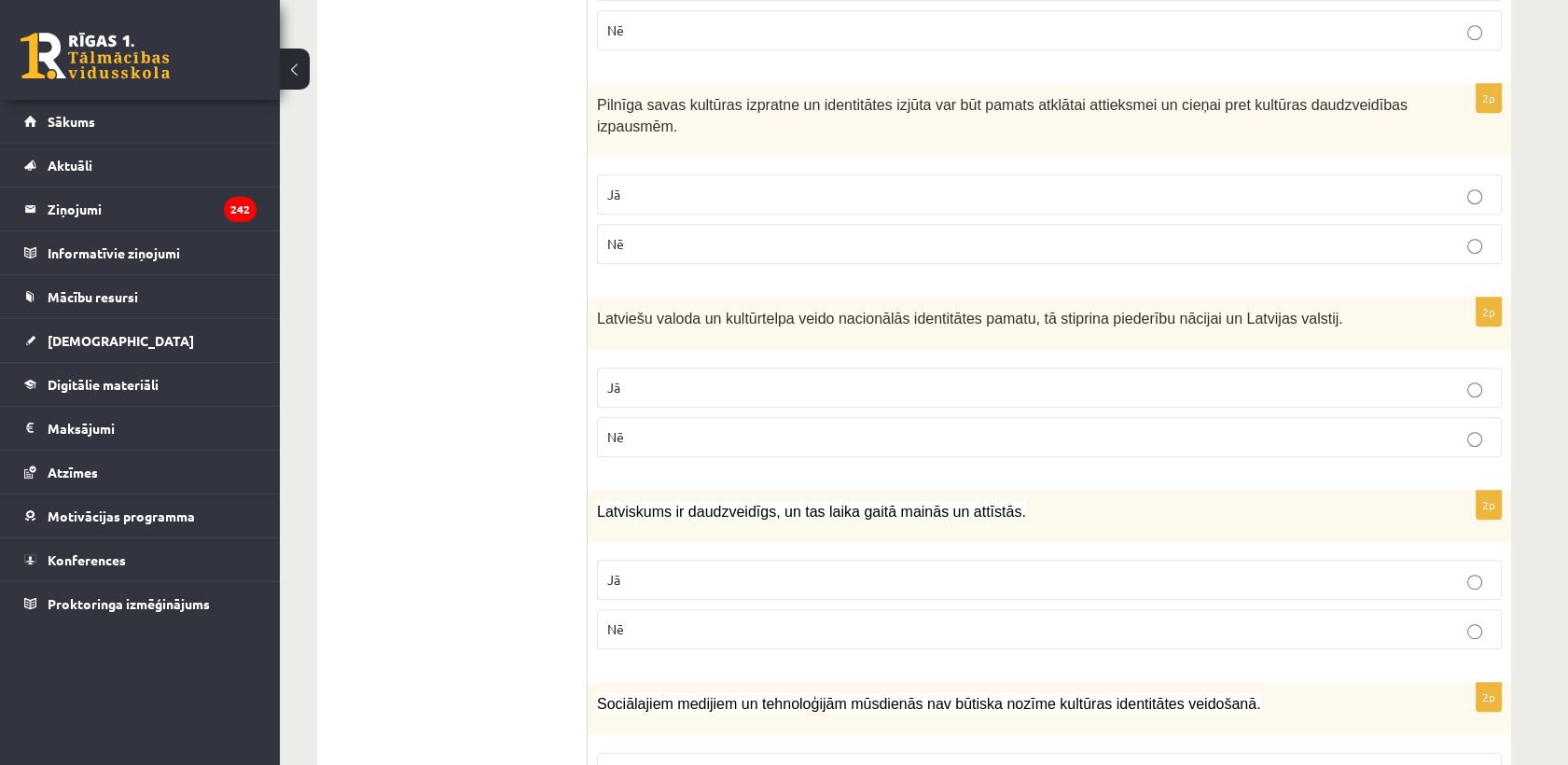
scroll to position [1966, 0]
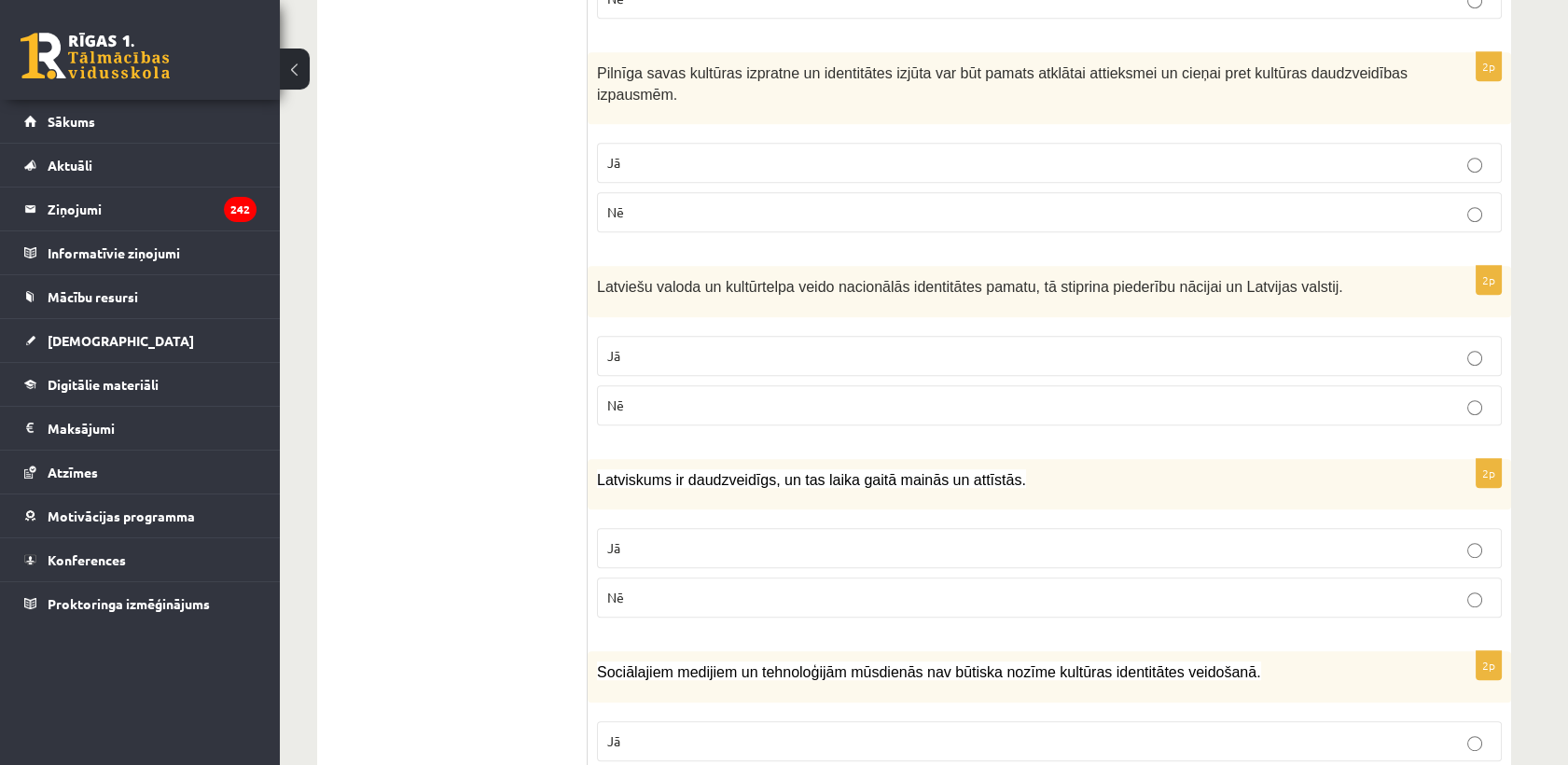
click at [619, 154] on span "Jā" at bounding box center [614, 162] width 14 height 16
click at [655, 346] on p "Jā" at bounding box center [1049, 356] width 884 height 19
click at [674, 538] on p "Jā" at bounding box center [1049, 548] width 884 height 19
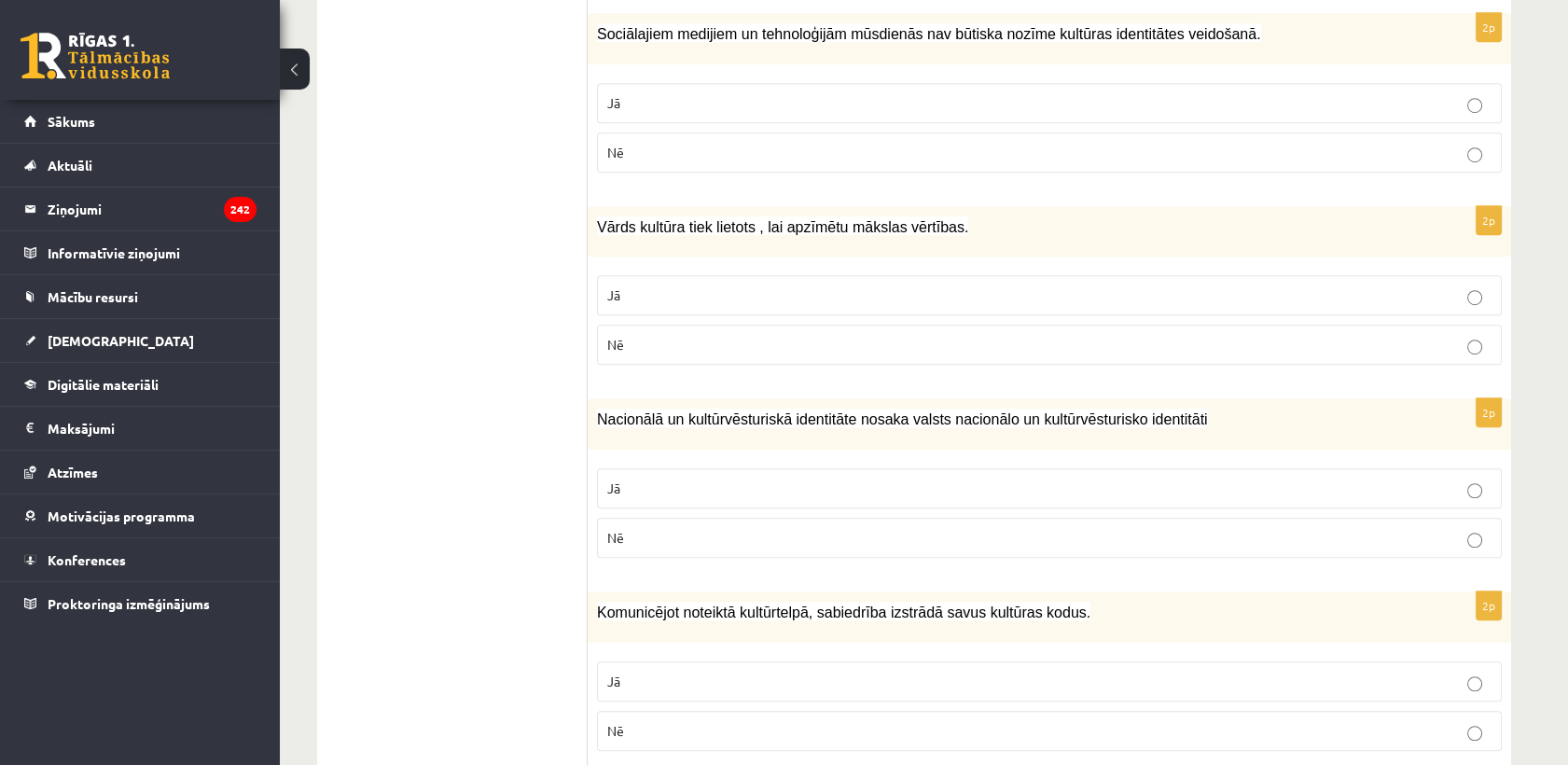
scroll to position [2609, 0]
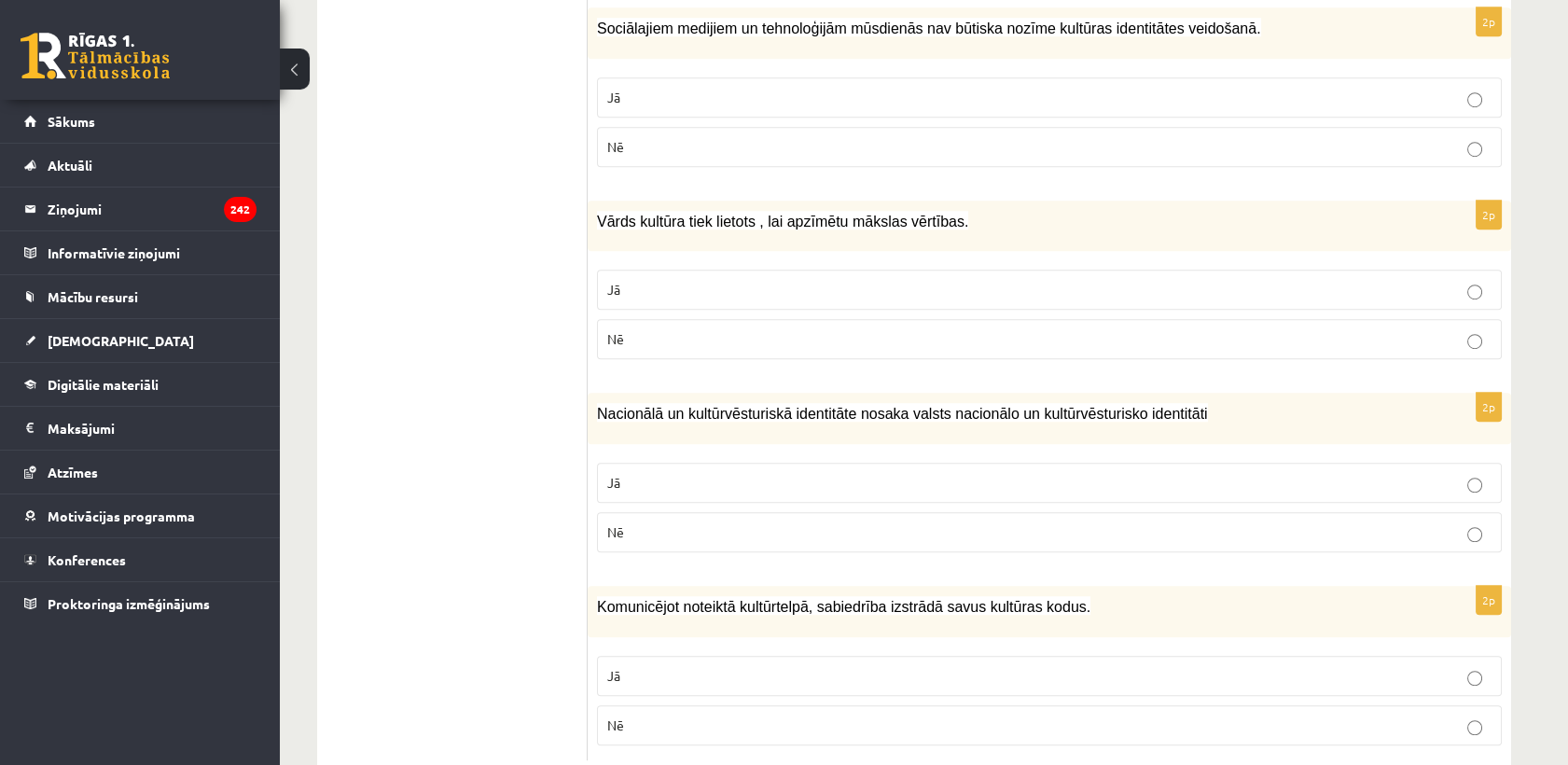
click at [857, 280] on p "Jā" at bounding box center [1049, 289] width 884 height 19
click at [733, 462] on label "Jā" at bounding box center [1050, 482] width 905 height 41
click at [668, 666] on p "Jā" at bounding box center [1049, 675] width 884 height 19
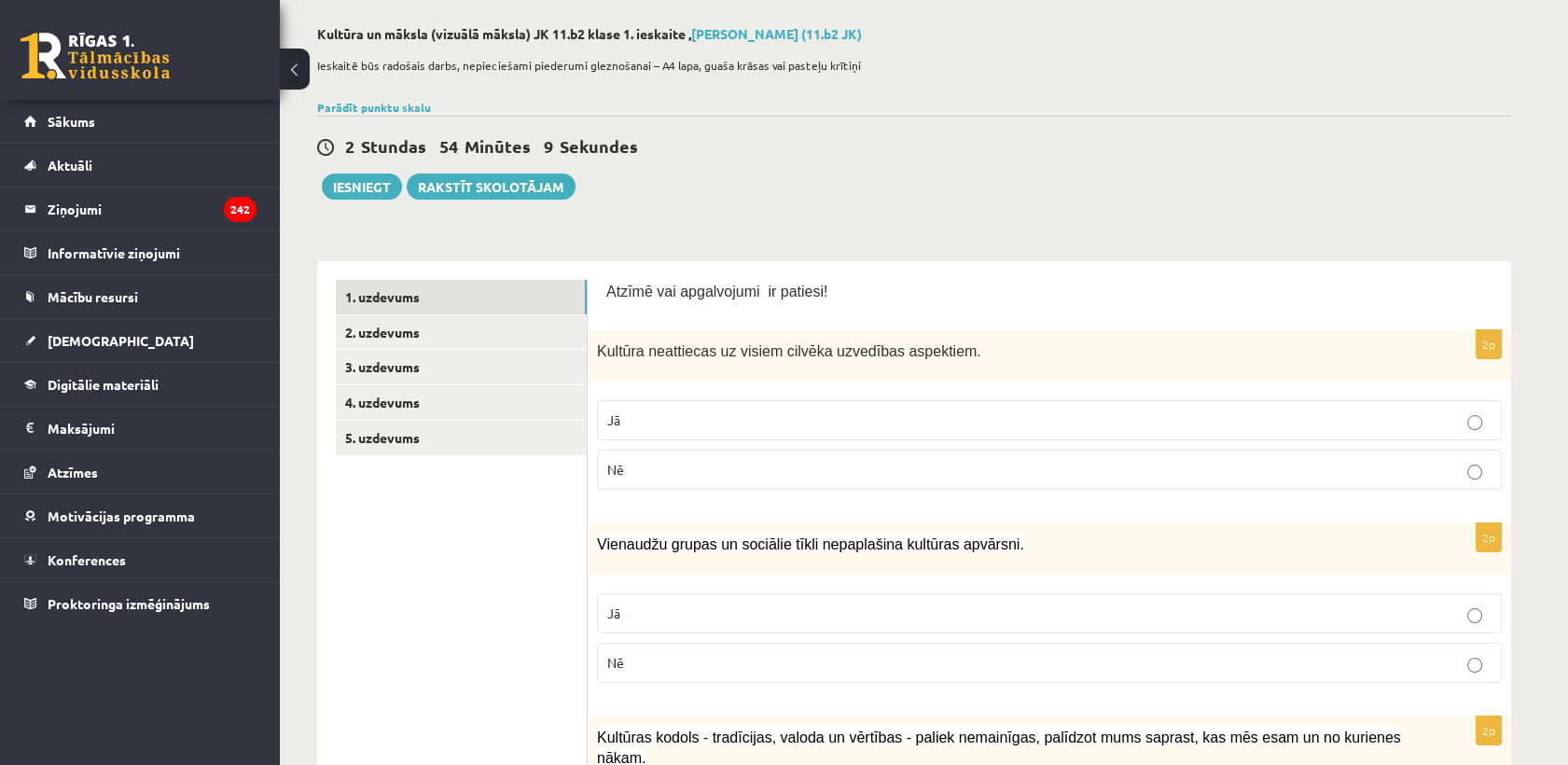
scroll to position [0, 0]
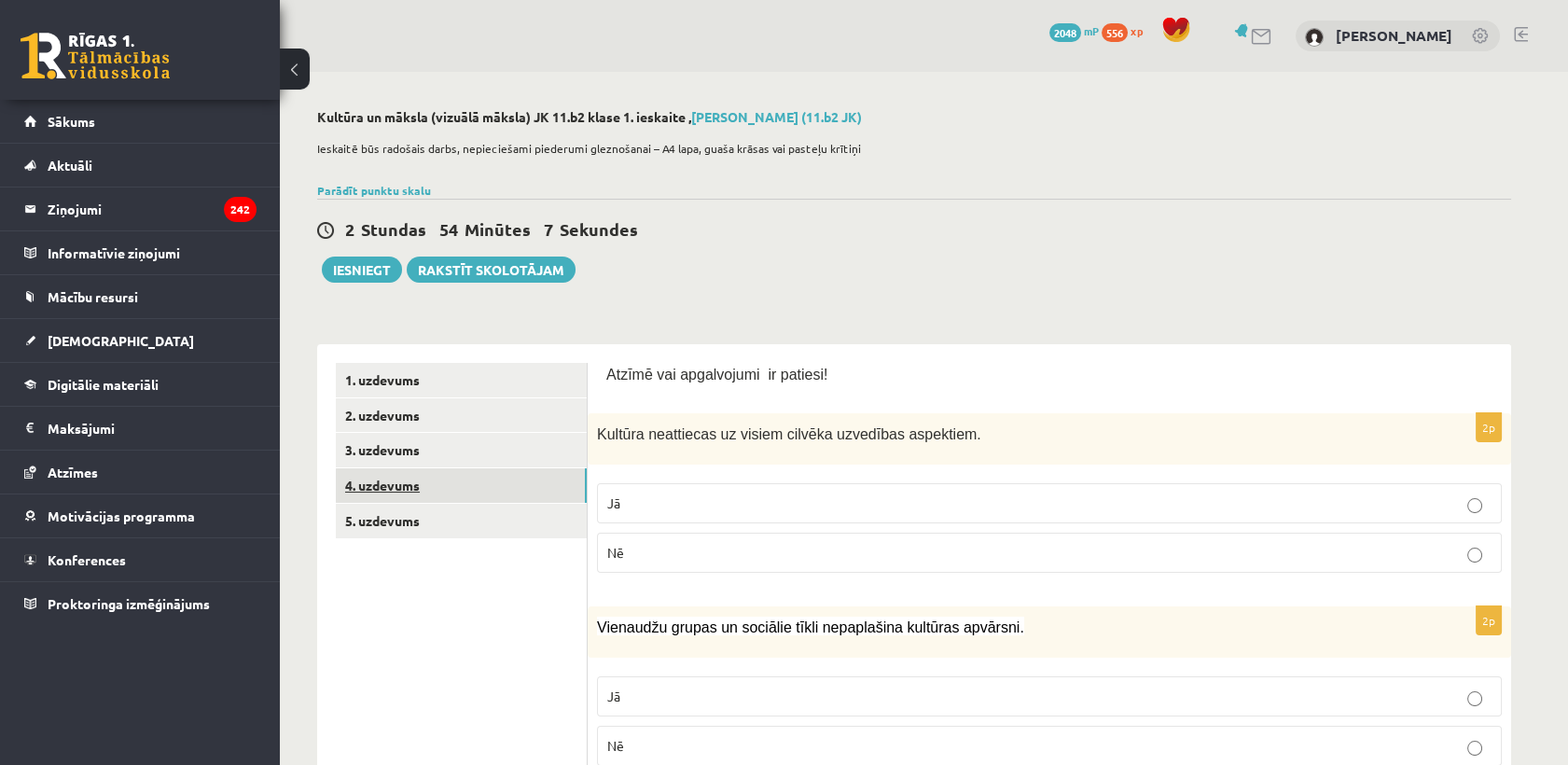
click at [445, 476] on link "4. uzdevums" at bounding box center [461, 485] width 251 height 35
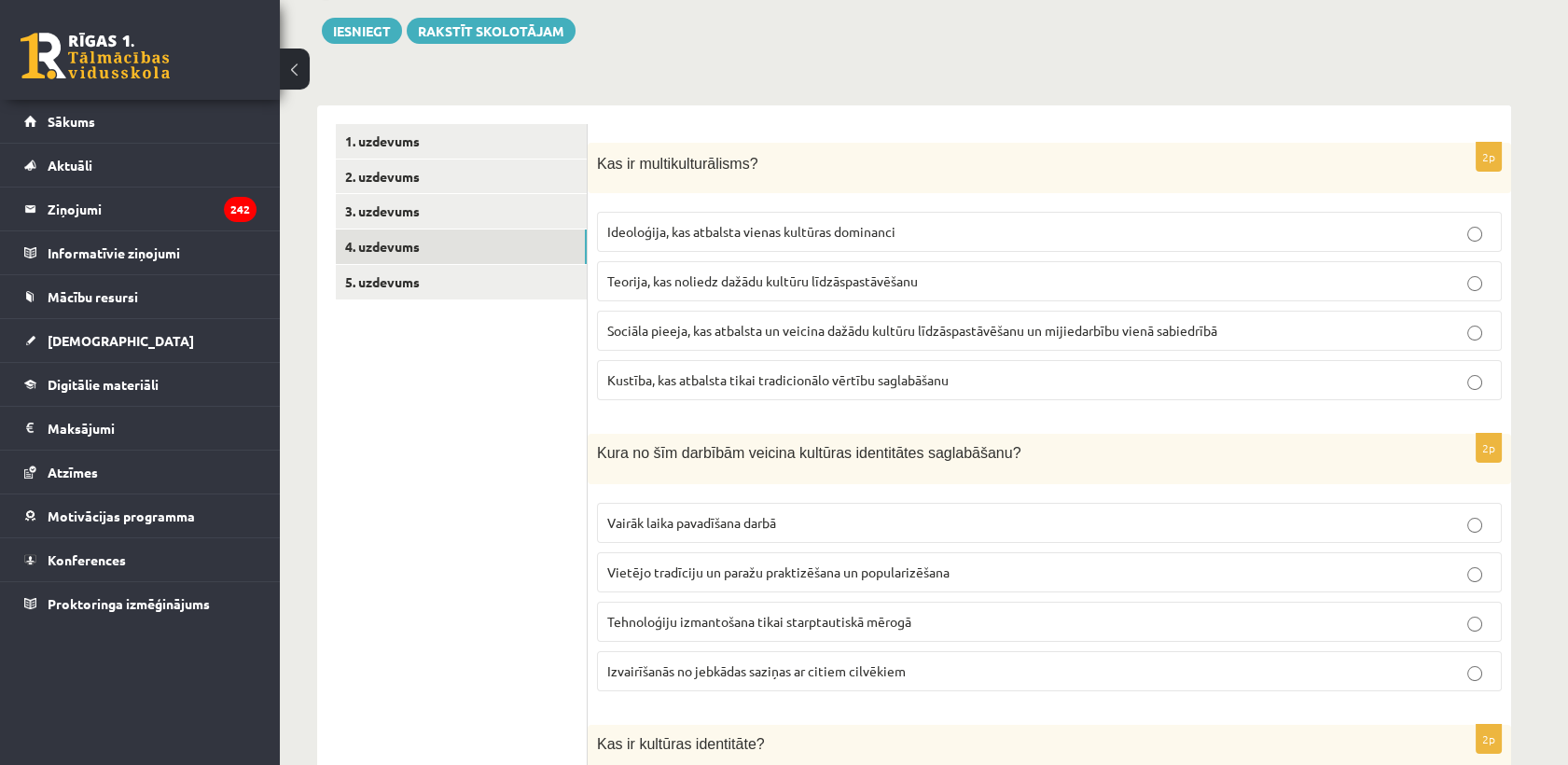
scroll to position [202, 0]
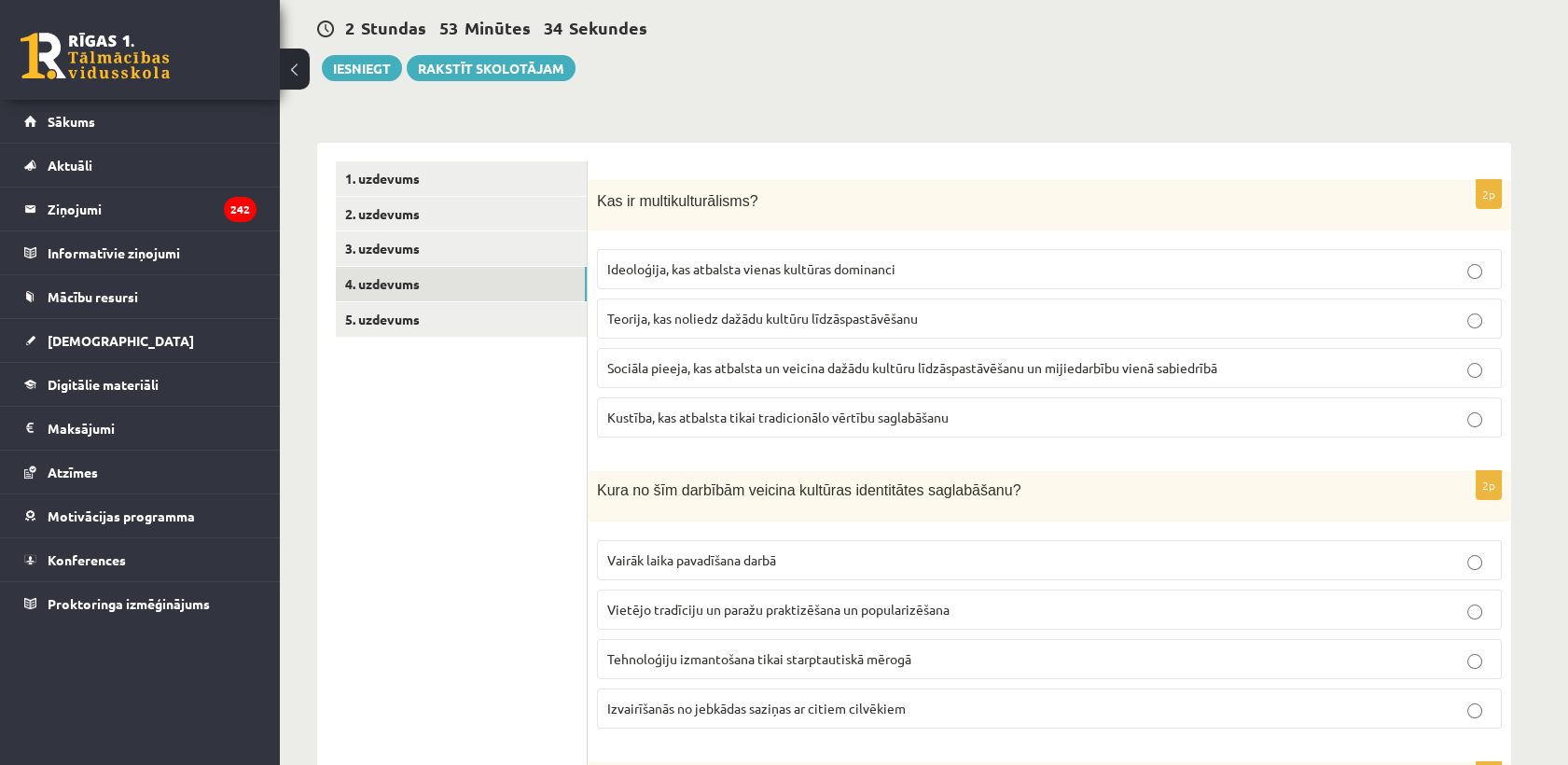
click at [856, 350] on label "Sociāla pieeja, kas atbalsta un veicina dažādu kultūru līdzāspastāvēšanu un mij…" at bounding box center [1050, 369] width 905 height 41
click at [731, 607] on span "Vietējo tradīciju un paražu praktizēšana un popularizēšana" at bounding box center [778, 609] width 343 height 16
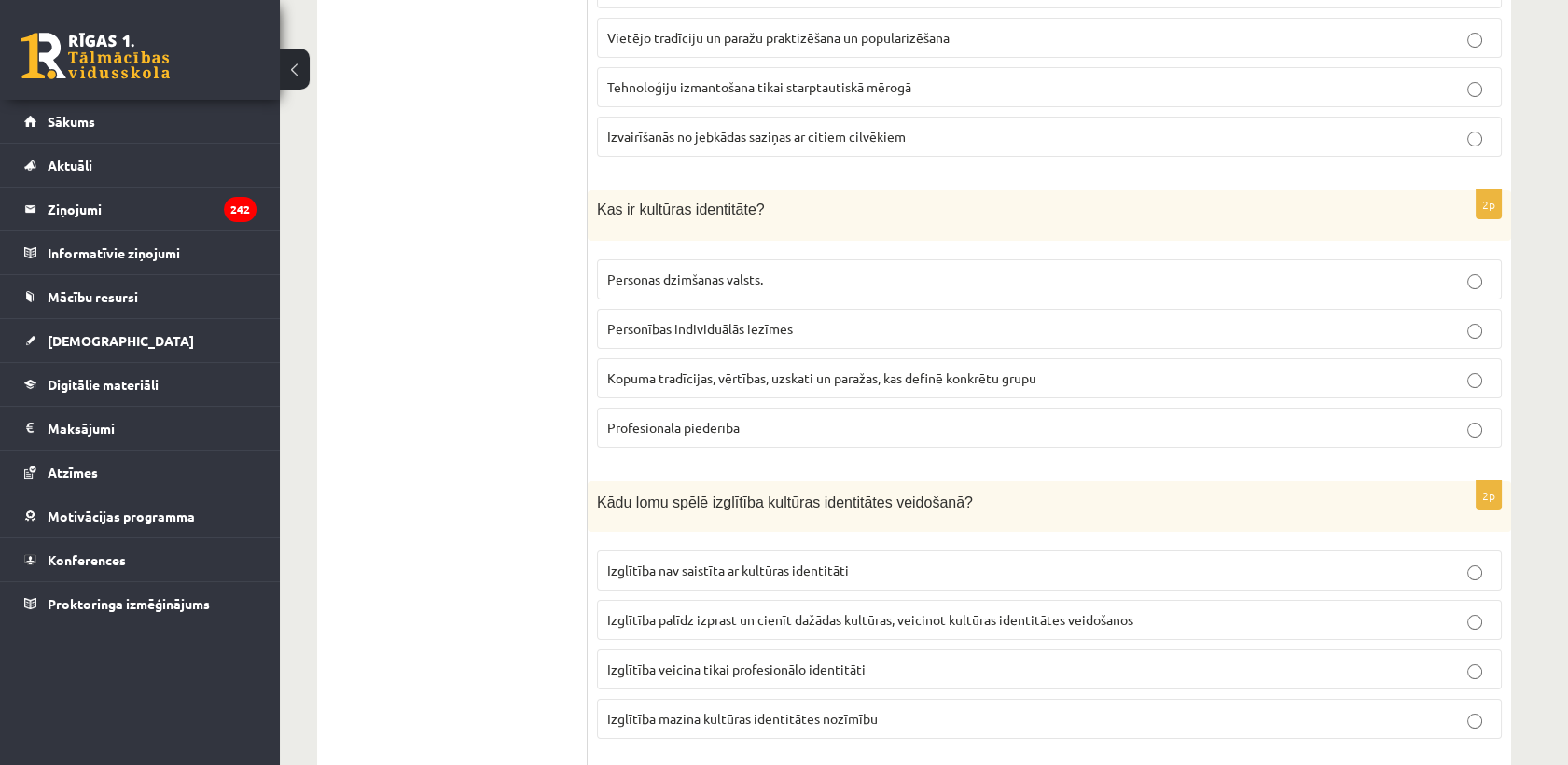
scroll to position [926, 0]
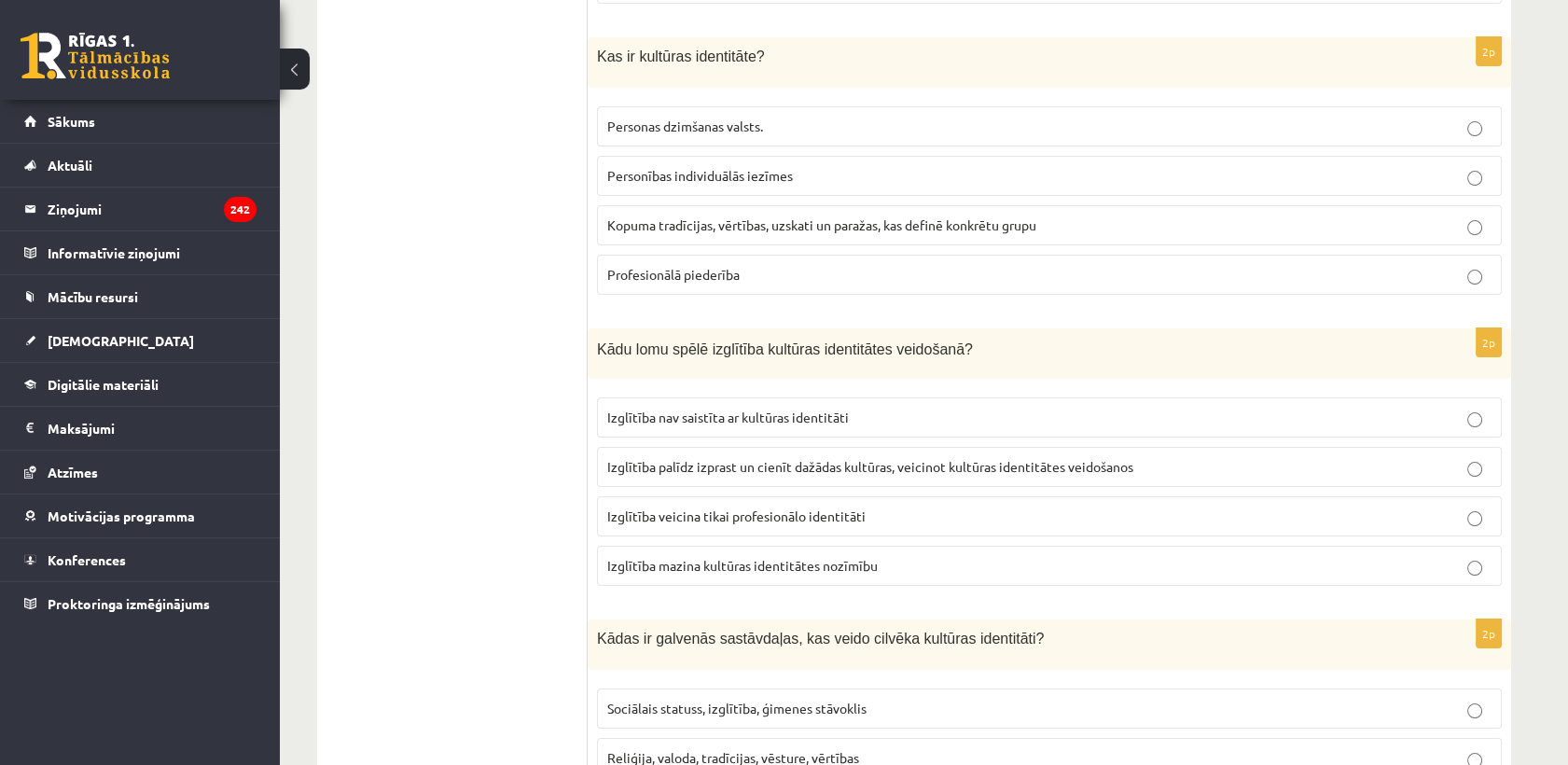
click at [713, 216] on span "Kopuma tradīcijas, vērtības, uzskati un paražas, kas definē konkrētu grupu" at bounding box center [821, 224] width 429 height 16
click at [1087, 462] on span "Izglītība palīdz izprast un cienīt dažādas kultūras, veicinot kultūras identitā…" at bounding box center [869, 466] width 526 height 16
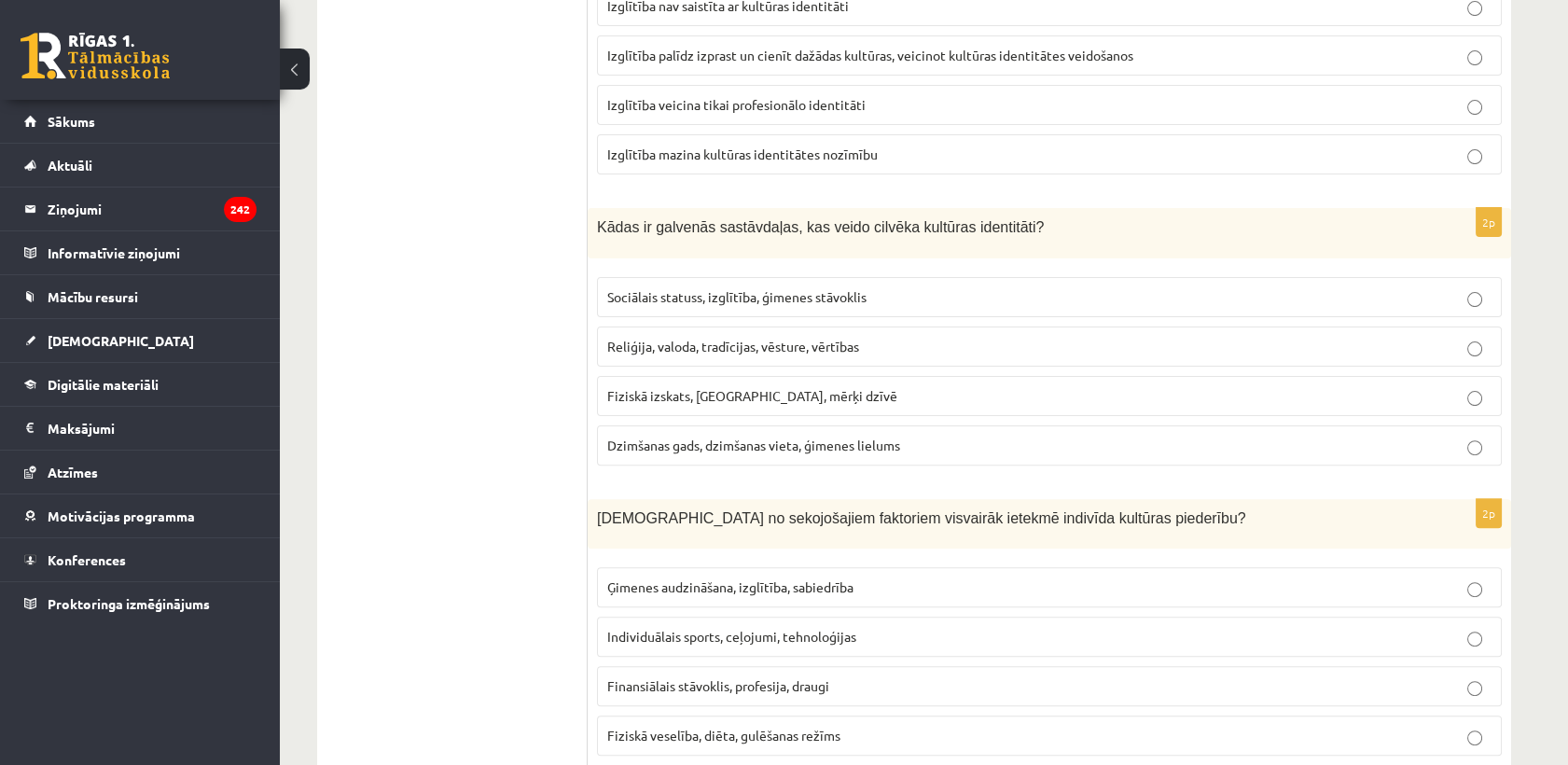
scroll to position [1444, 0]
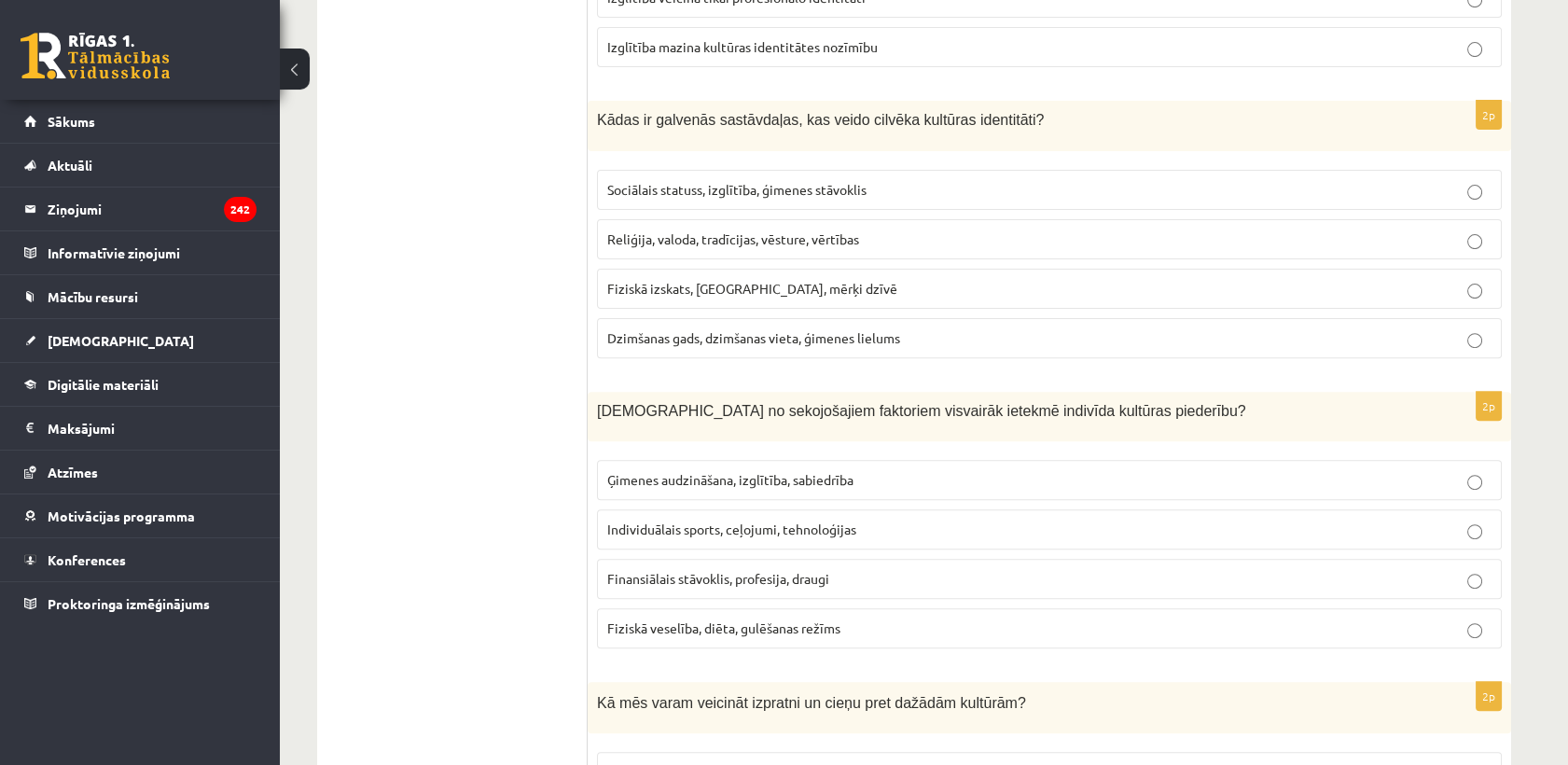
click at [839, 231] on span "Reliģija, valoda, tradīcijas, vēsture, vērtības" at bounding box center [732, 238] width 252 height 16
click at [777, 474] on span "Ģimenes audzināšana, izglītība, sabiedrība" at bounding box center [729, 478] width 246 height 16
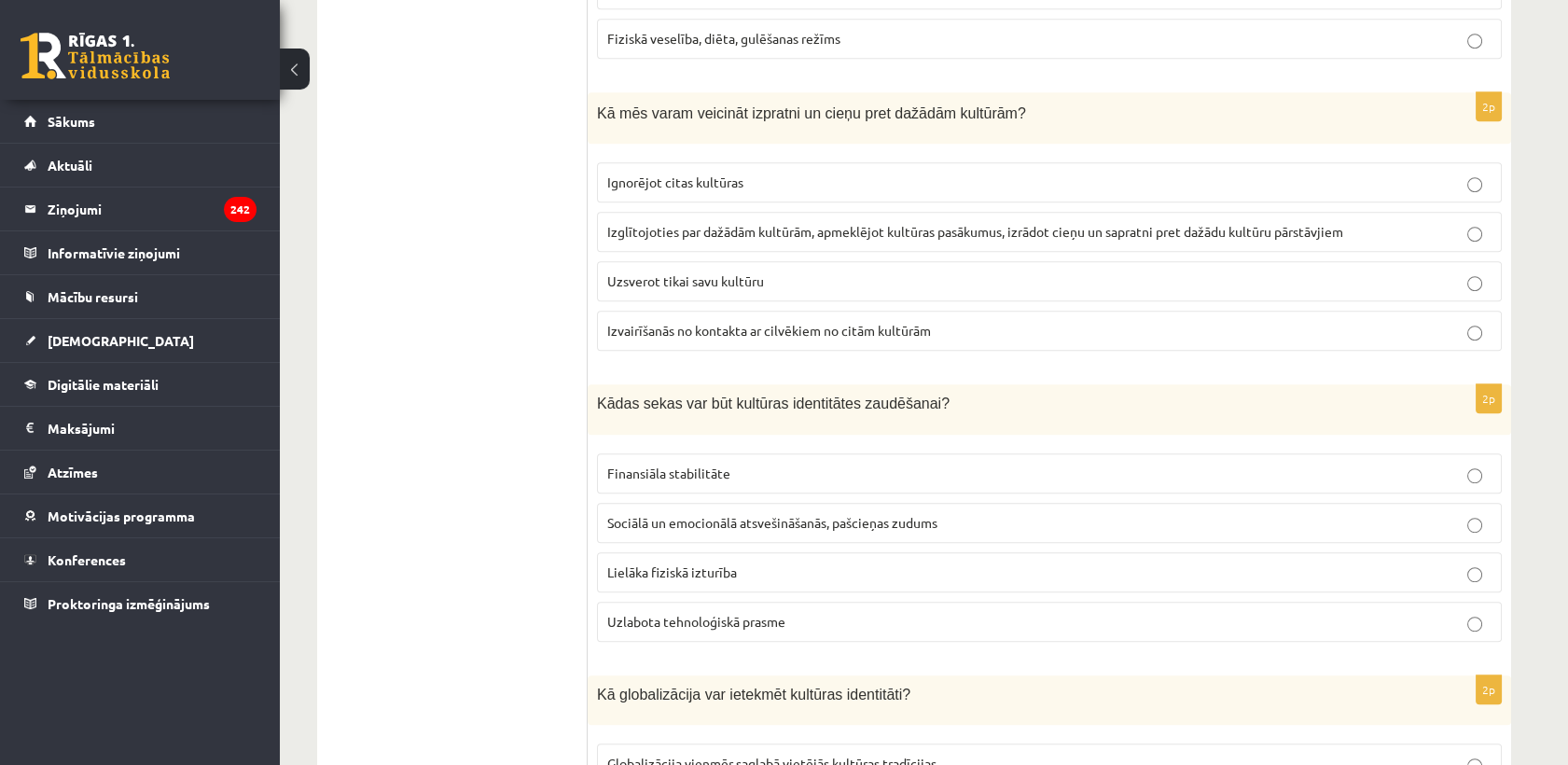
scroll to position [2066, 0]
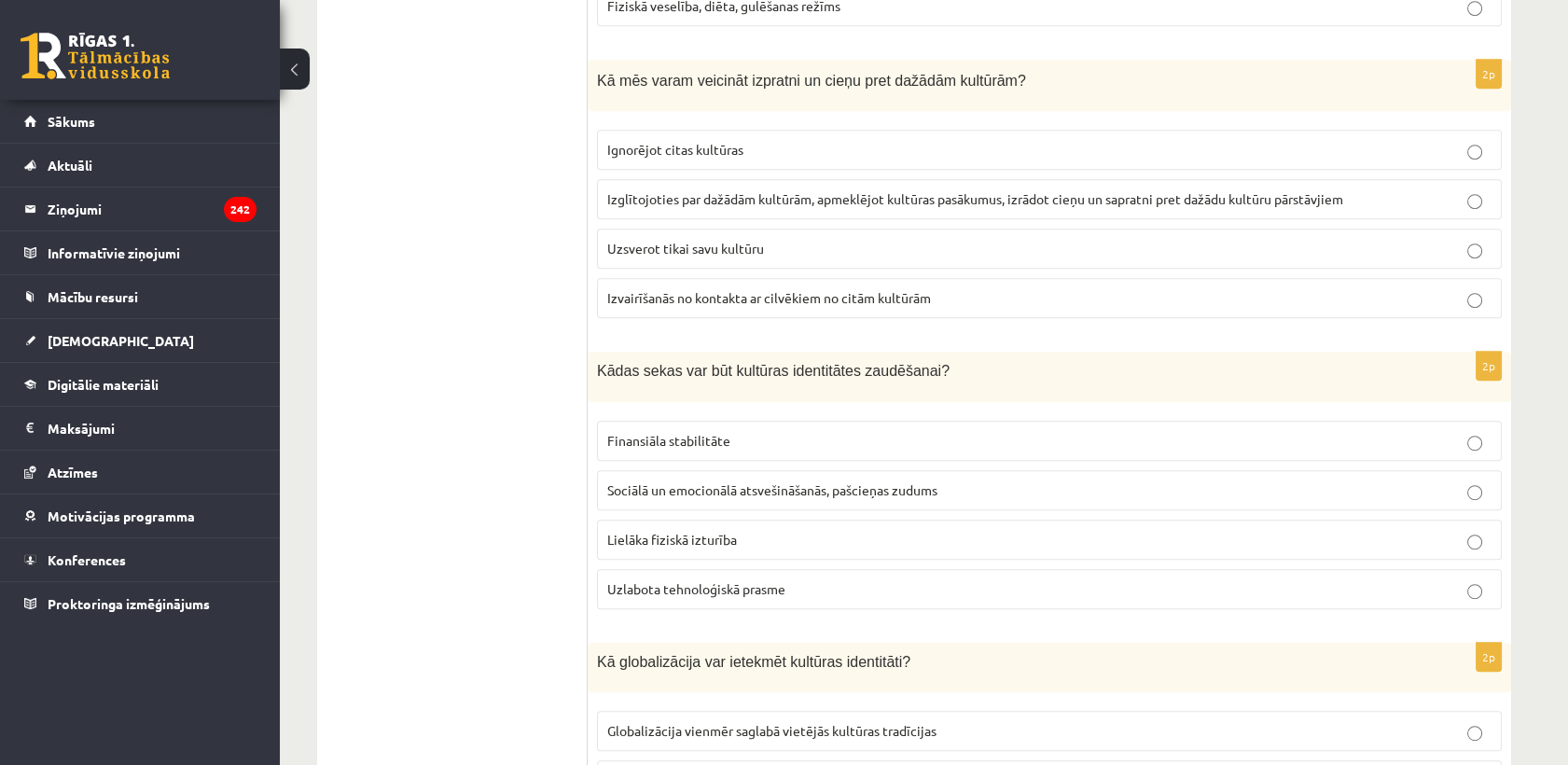
click at [786, 191] on span "Izglītojoties par dažādām kultūrām, apmeklējot kultūras pasākumus, izrādot cieņ…" at bounding box center [975, 198] width 736 height 16
click at [860, 481] on span "Sociālā un emocionālā atsvešināšanās, pašcieņas zudums" at bounding box center [772, 489] width 330 height 16
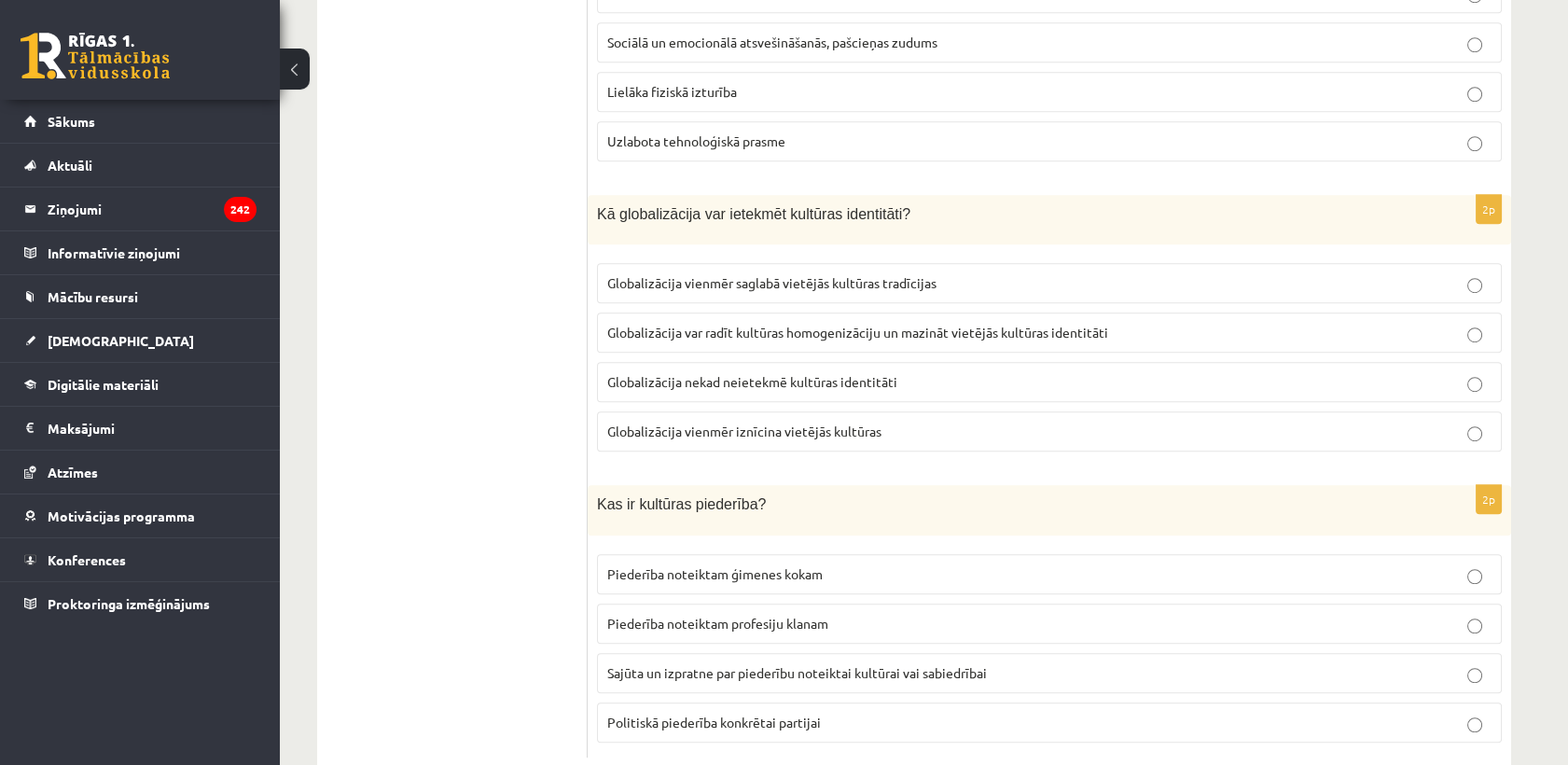
scroll to position [2554, 0]
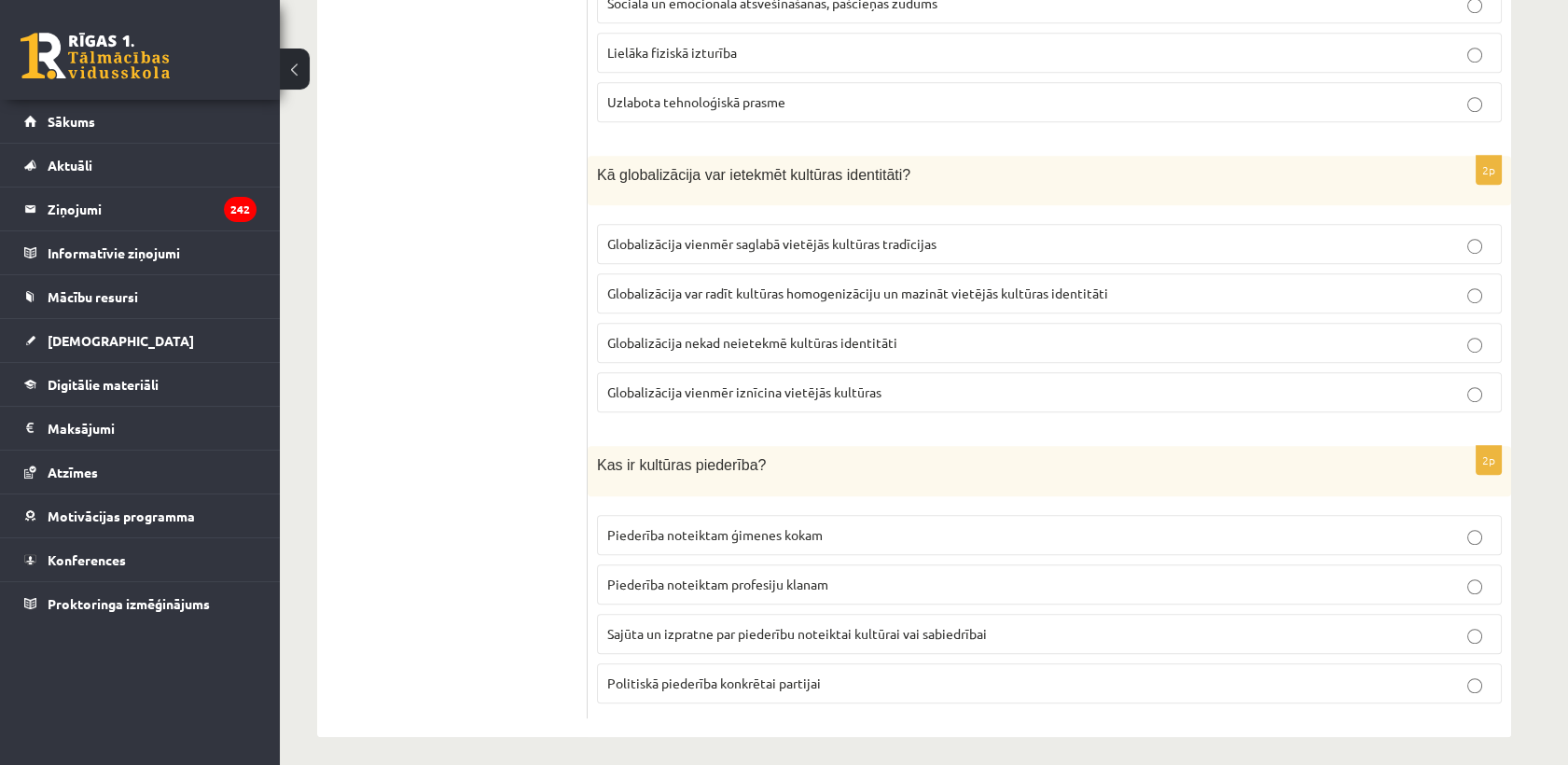
click at [1064, 285] on span "Globalizācija var radīt kultūras homogenizāciju un mazināt vietējās kultūras id…" at bounding box center [857, 292] width 501 height 16
click at [917, 625] on span "Sajūta un izpratne par piederību noteiktai kultūrai vai sabiedrībai" at bounding box center [796, 633] width 379 height 16
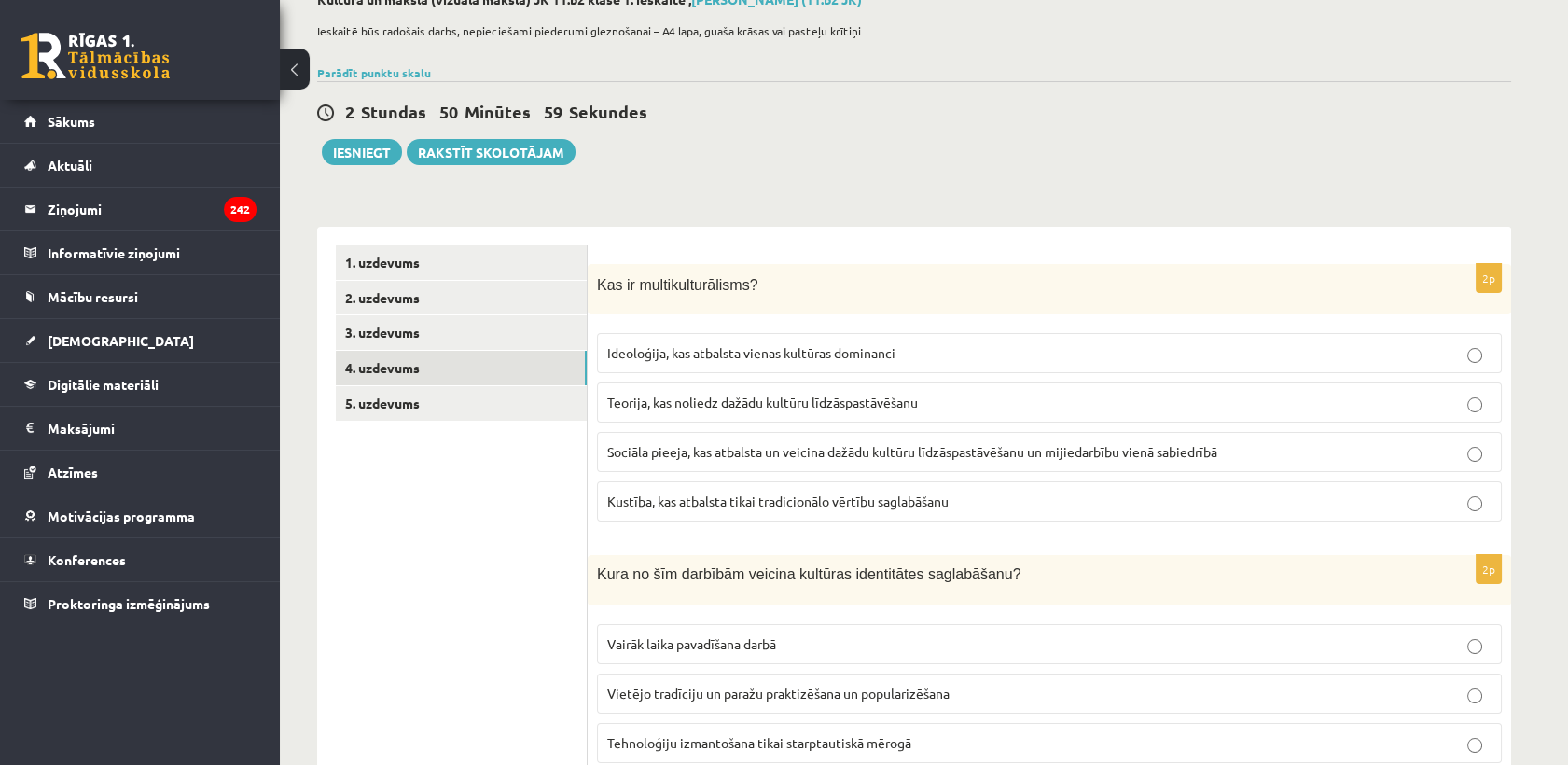
scroll to position [0, 0]
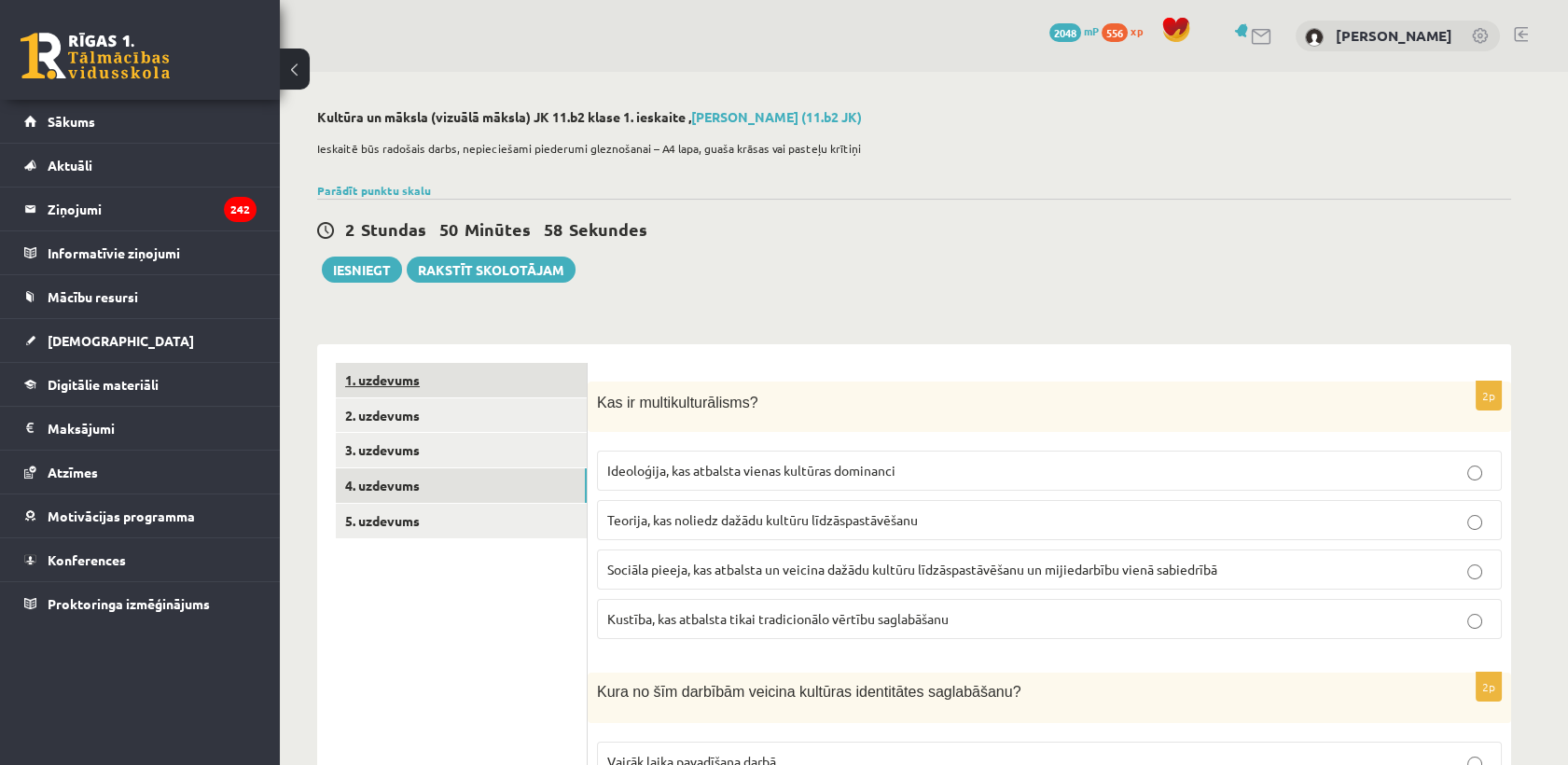
click at [452, 387] on link "1. uzdevums" at bounding box center [461, 380] width 251 height 35
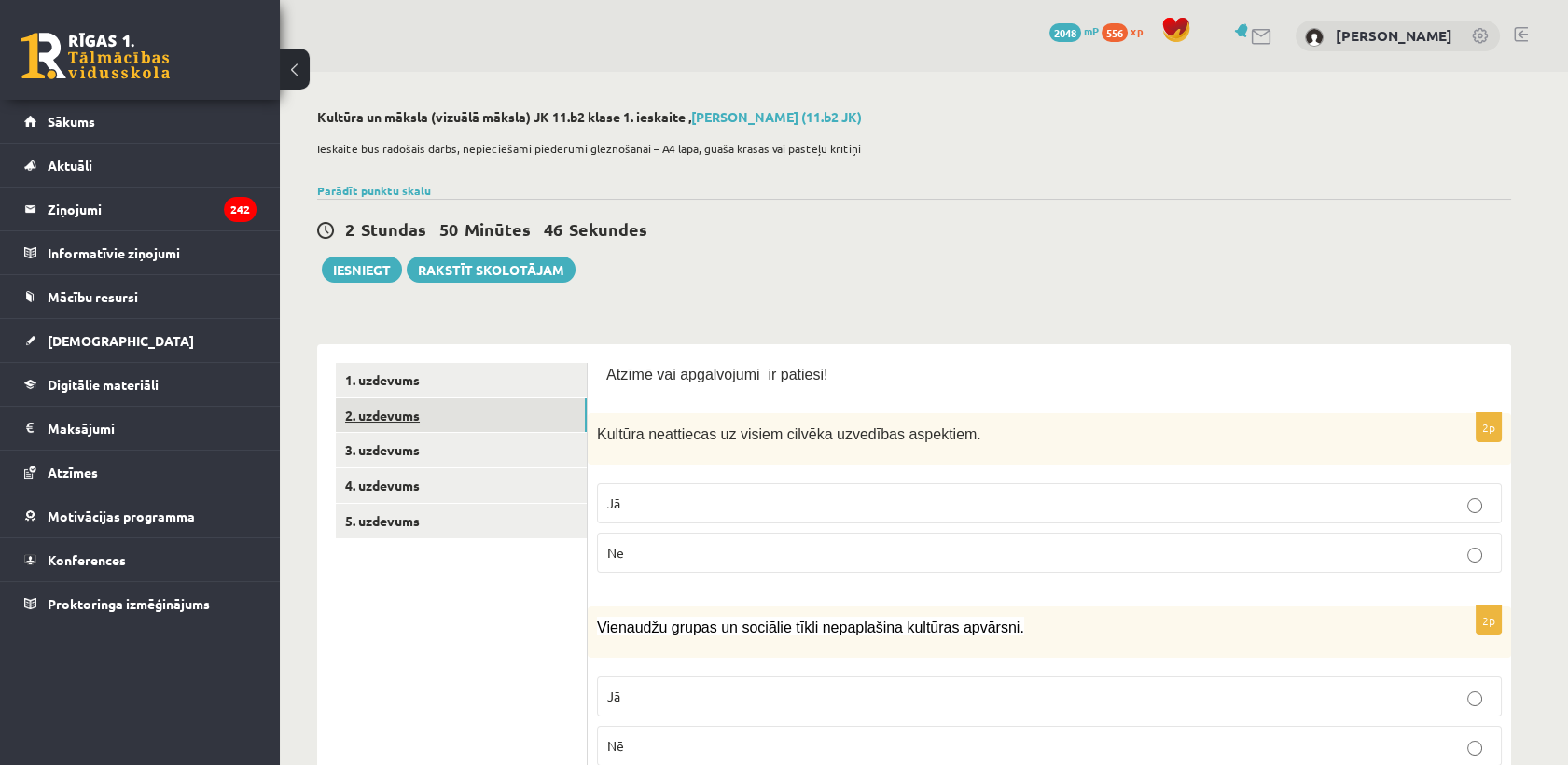
click at [410, 414] on link "2. uzdevums" at bounding box center [461, 416] width 251 height 35
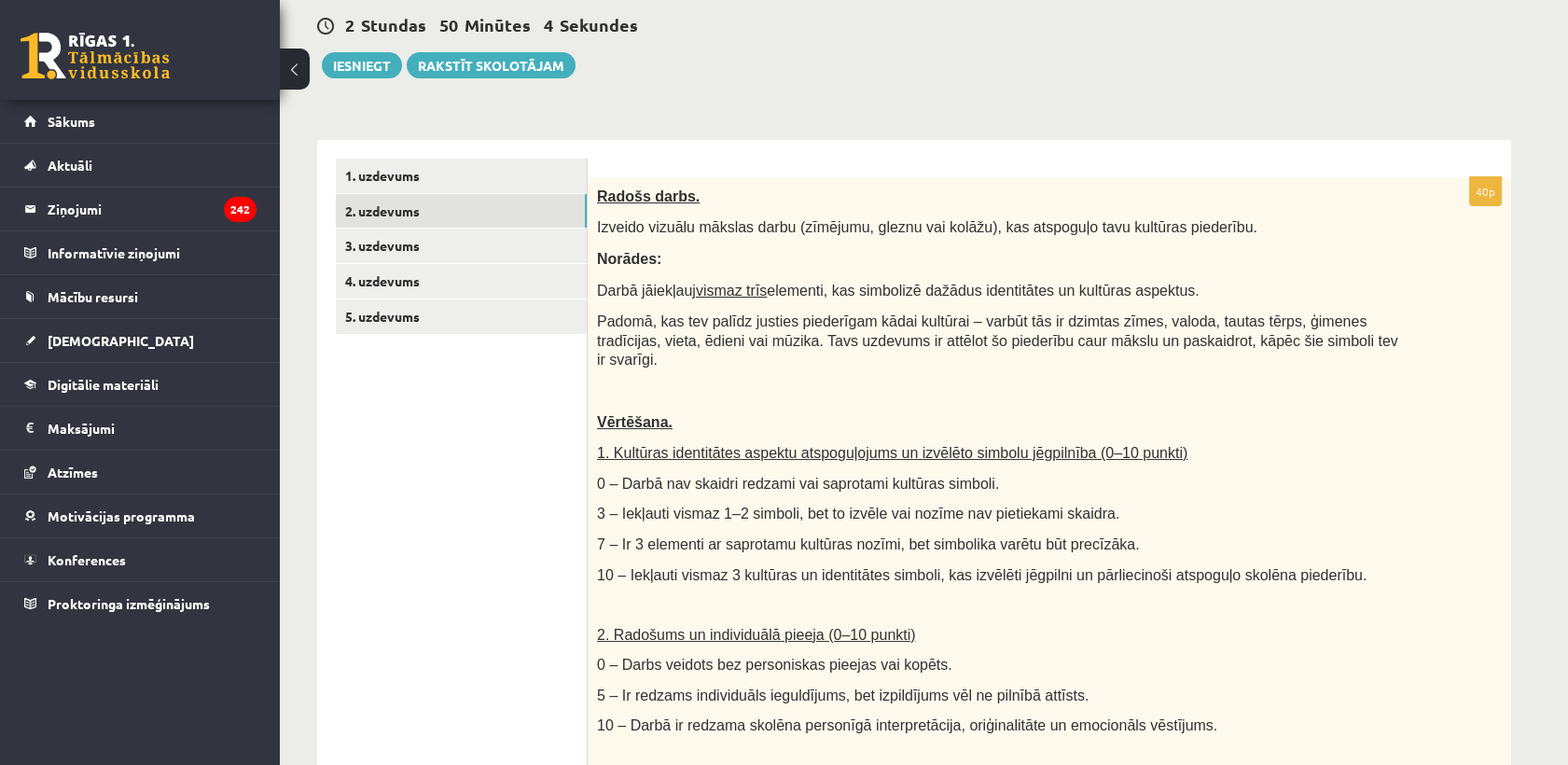
scroll to position [103, 0]
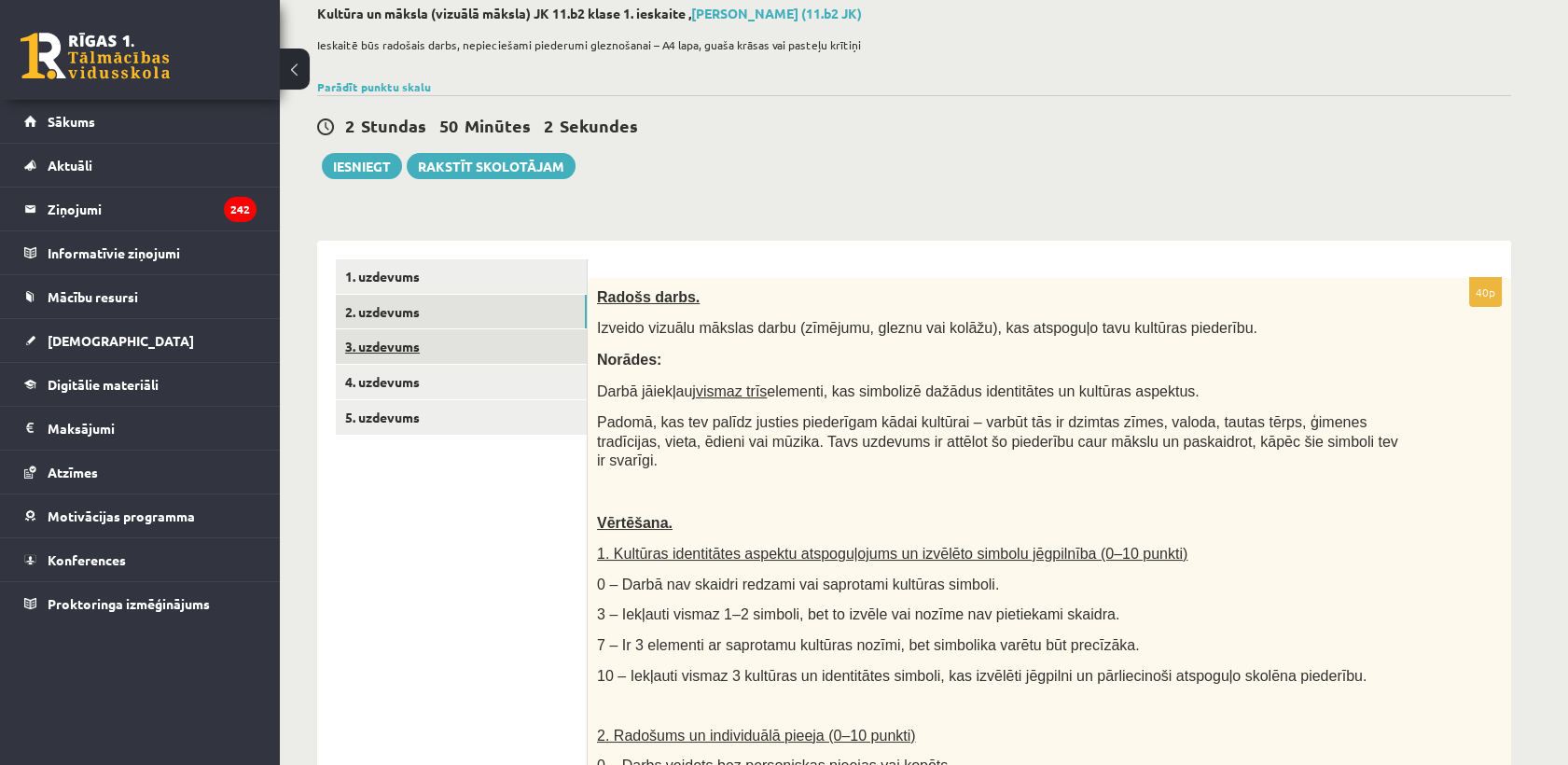
click at [369, 343] on link "3. uzdevums" at bounding box center [461, 346] width 251 height 35
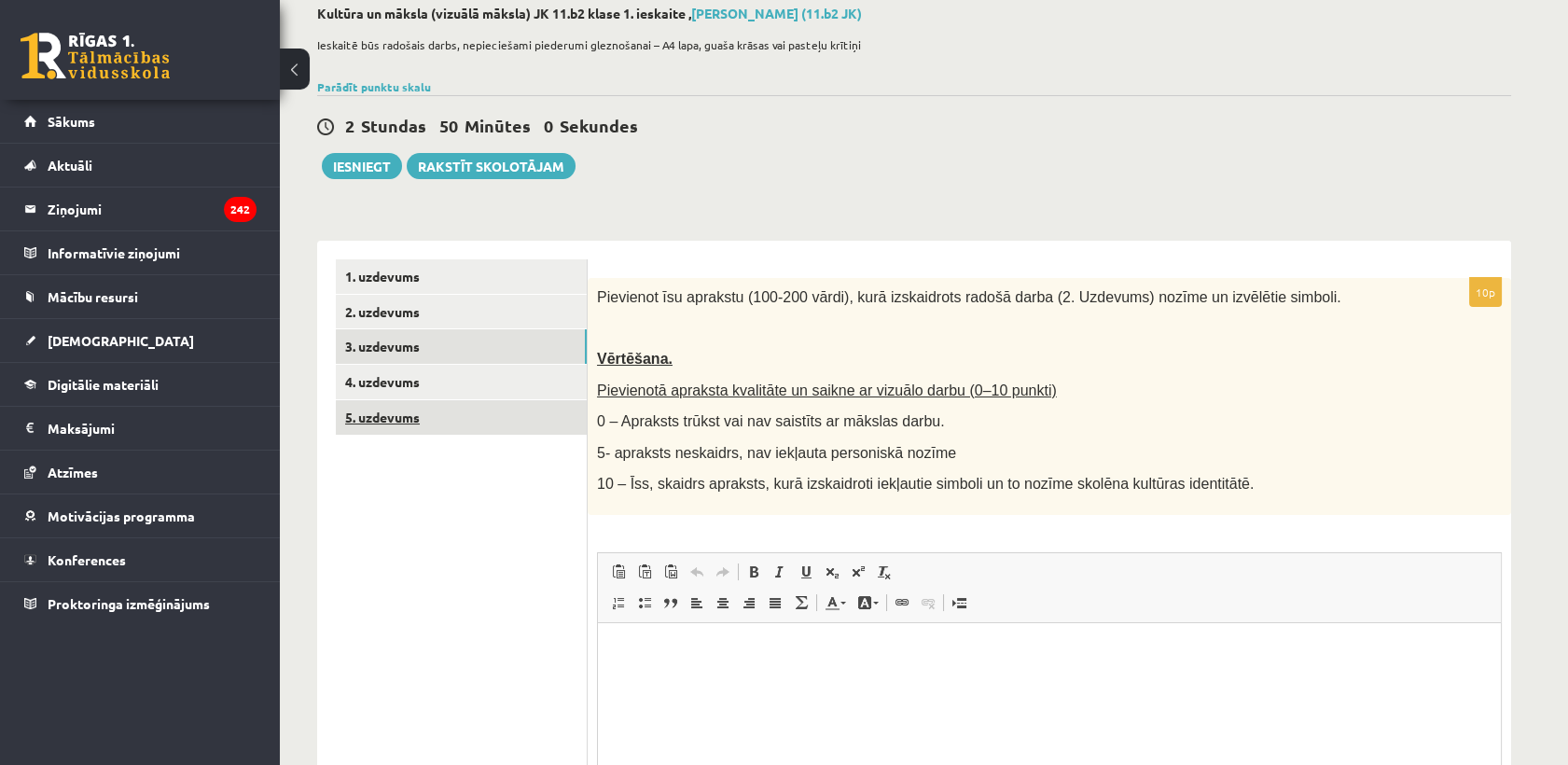
scroll to position [0, 0]
click at [491, 420] on link "5. uzdevums" at bounding box center [461, 418] width 251 height 35
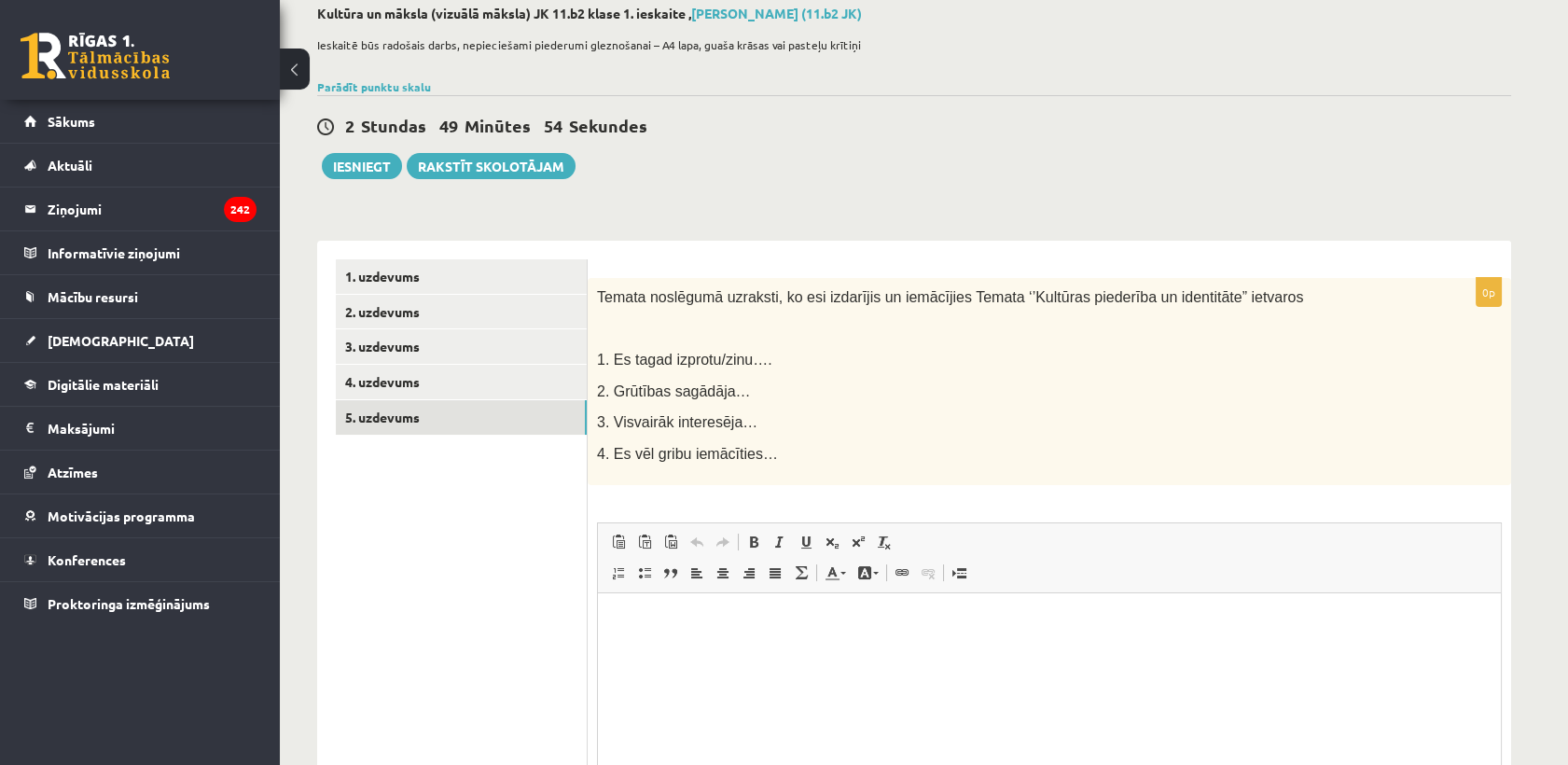
click at [746, 575] on span at bounding box center [749, 572] width 14 height 14
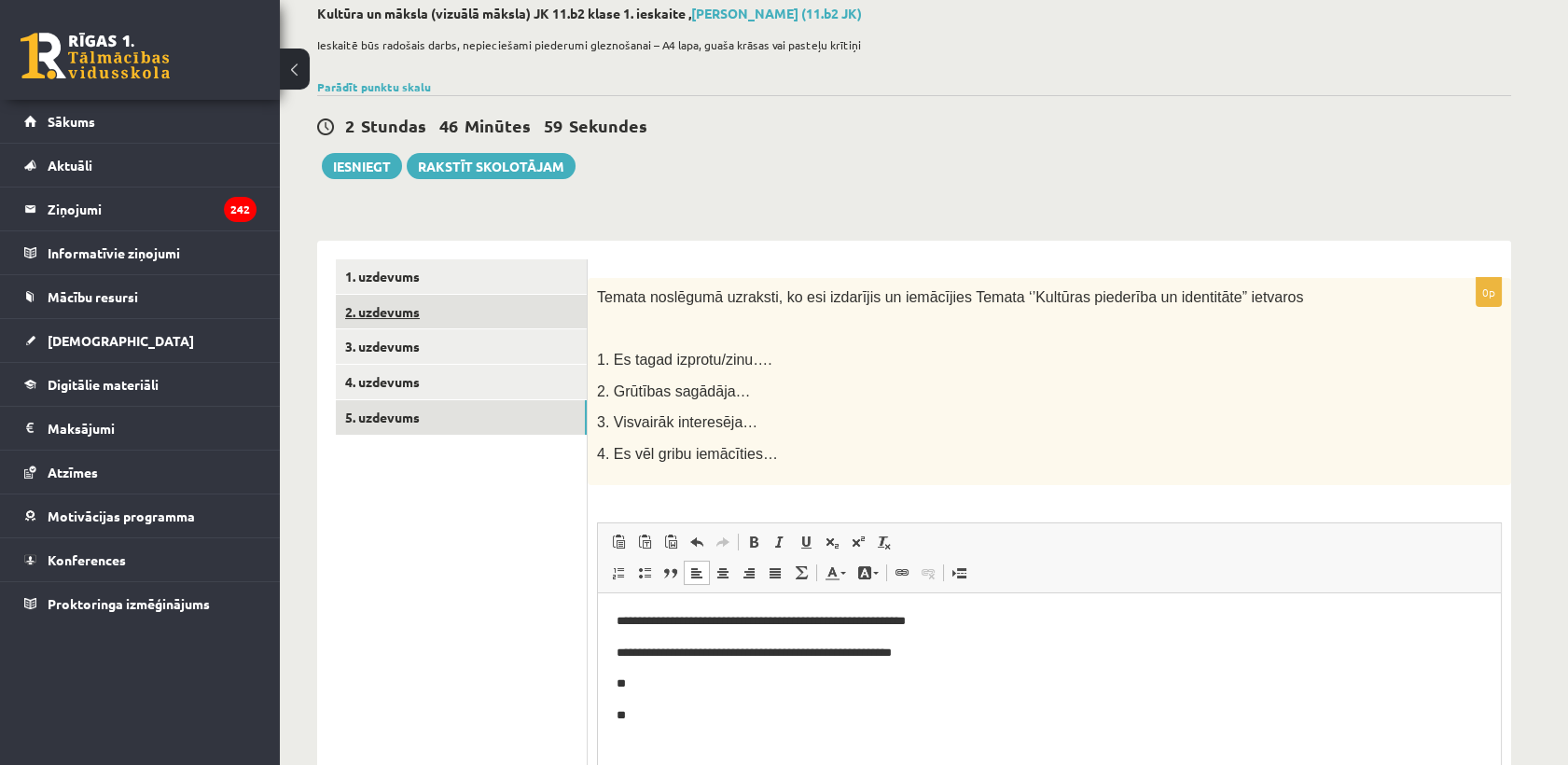
click at [383, 315] on link "2. uzdevums" at bounding box center [461, 312] width 251 height 35
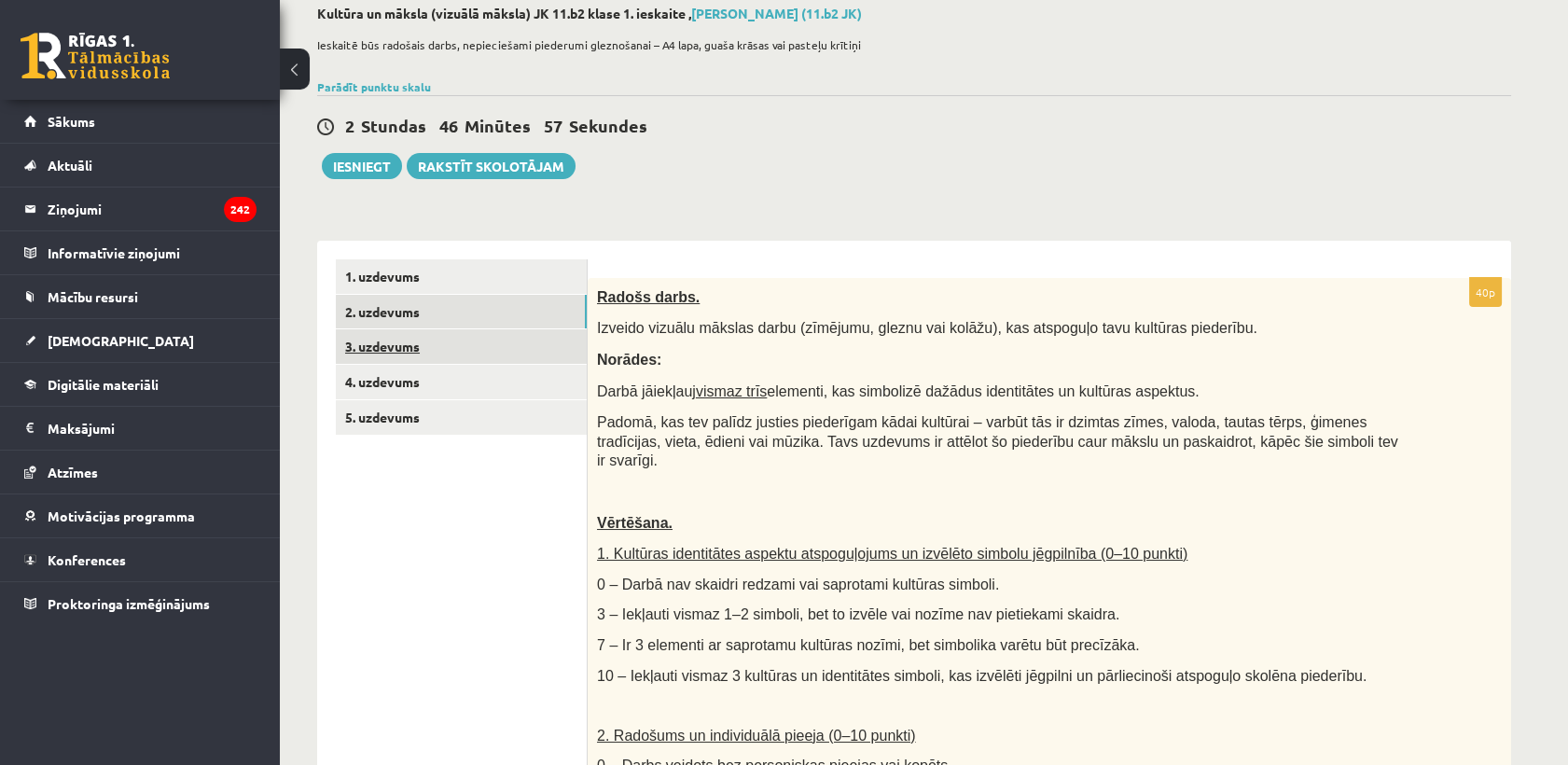
click at [526, 350] on link "3. uzdevums" at bounding box center [461, 346] width 251 height 35
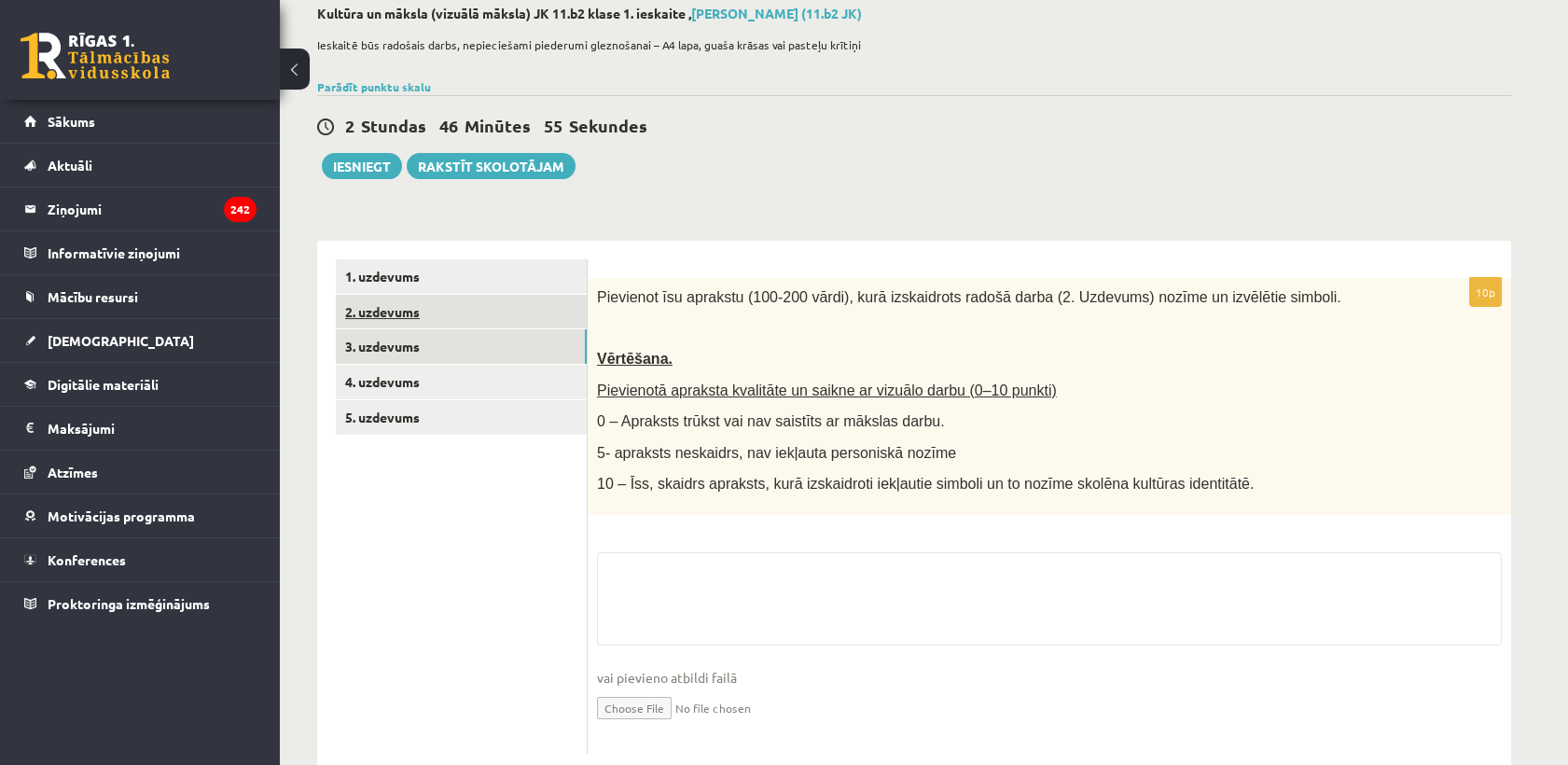
click at [530, 310] on link "2. uzdevums" at bounding box center [461, 312] width 251 height 35
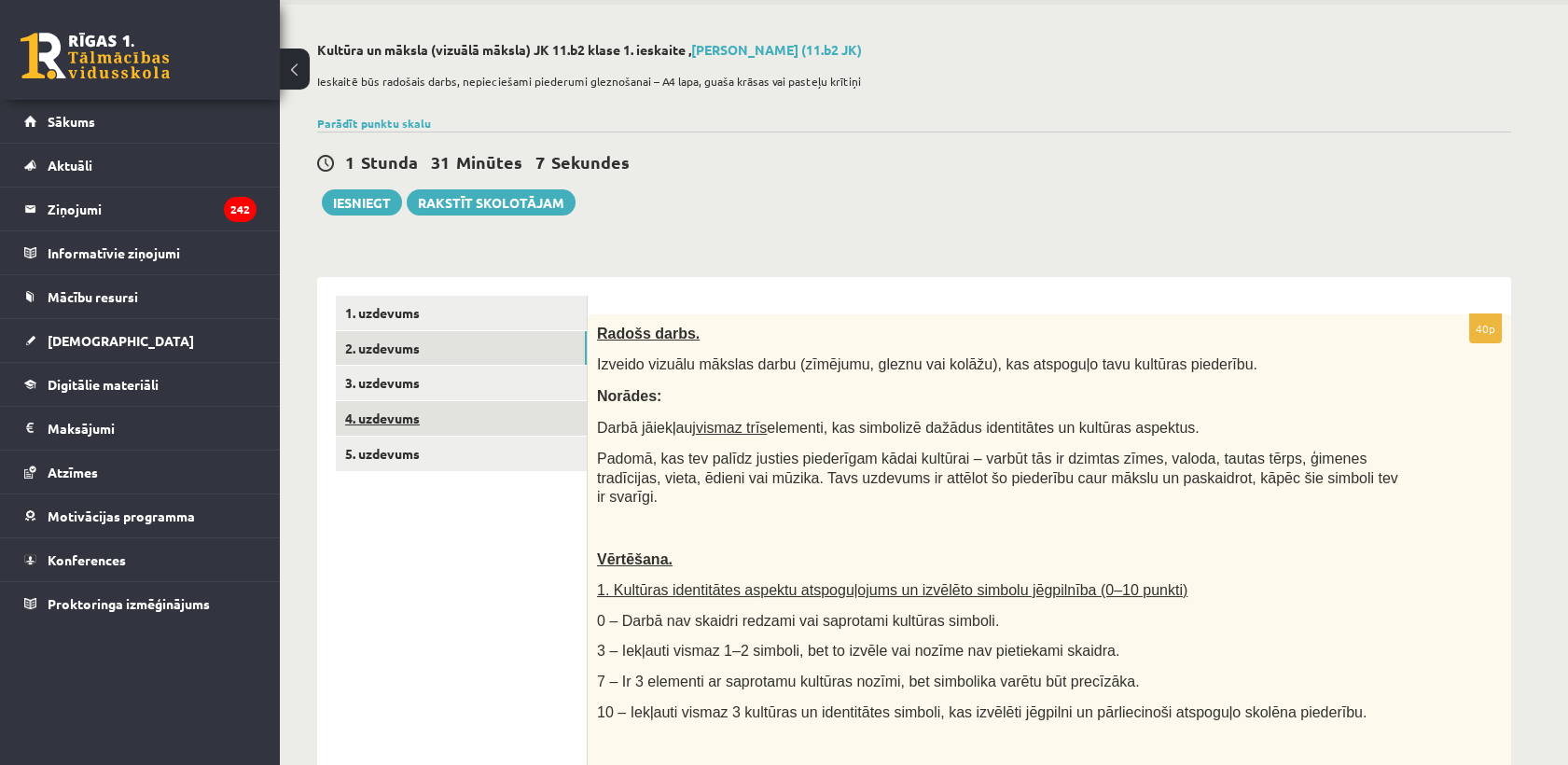
scroll to position [103, 0]
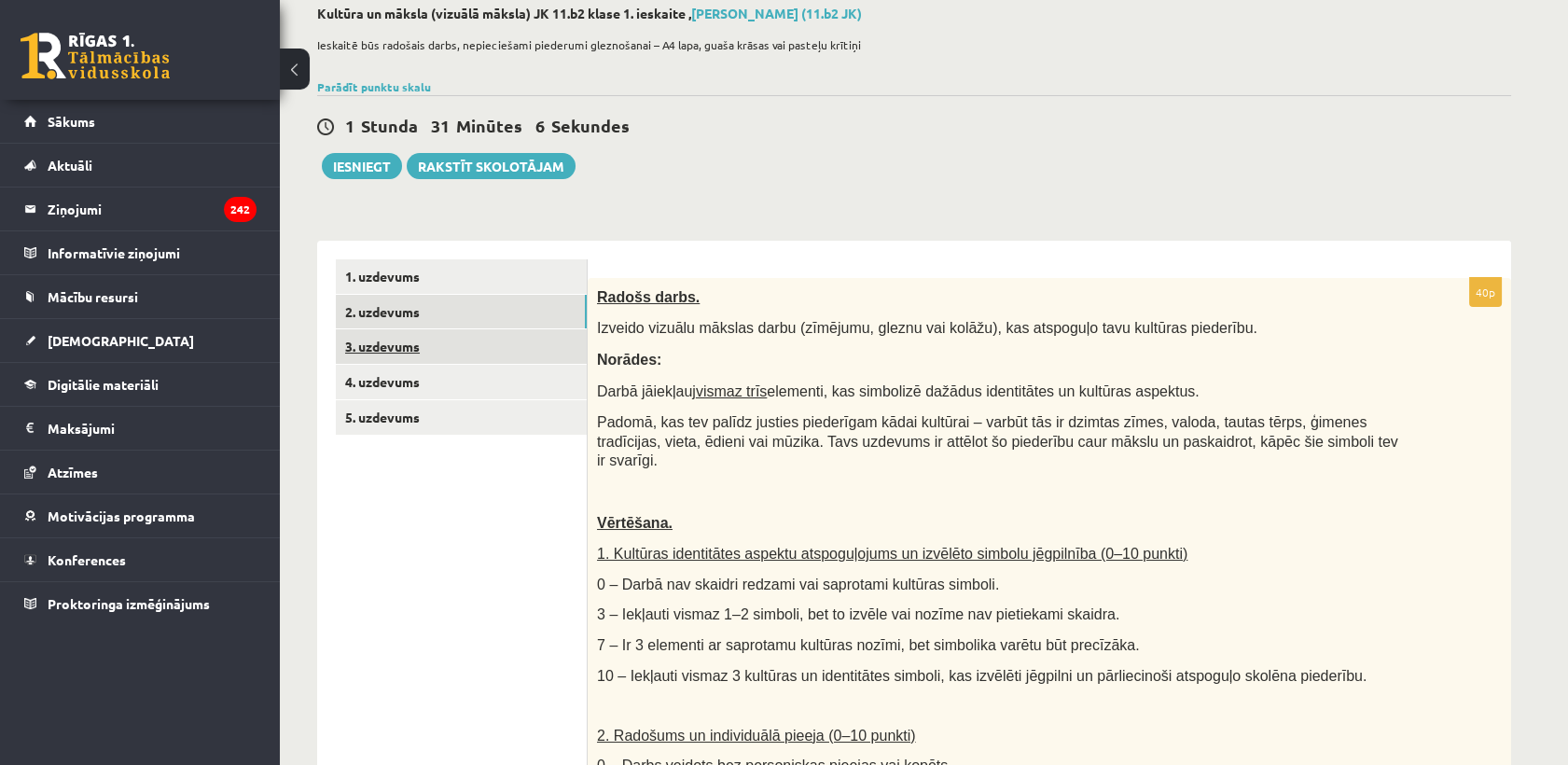
click at [457, 353] on link "3. uzdevums" at bounding box center [461, 346] width 251 height 35
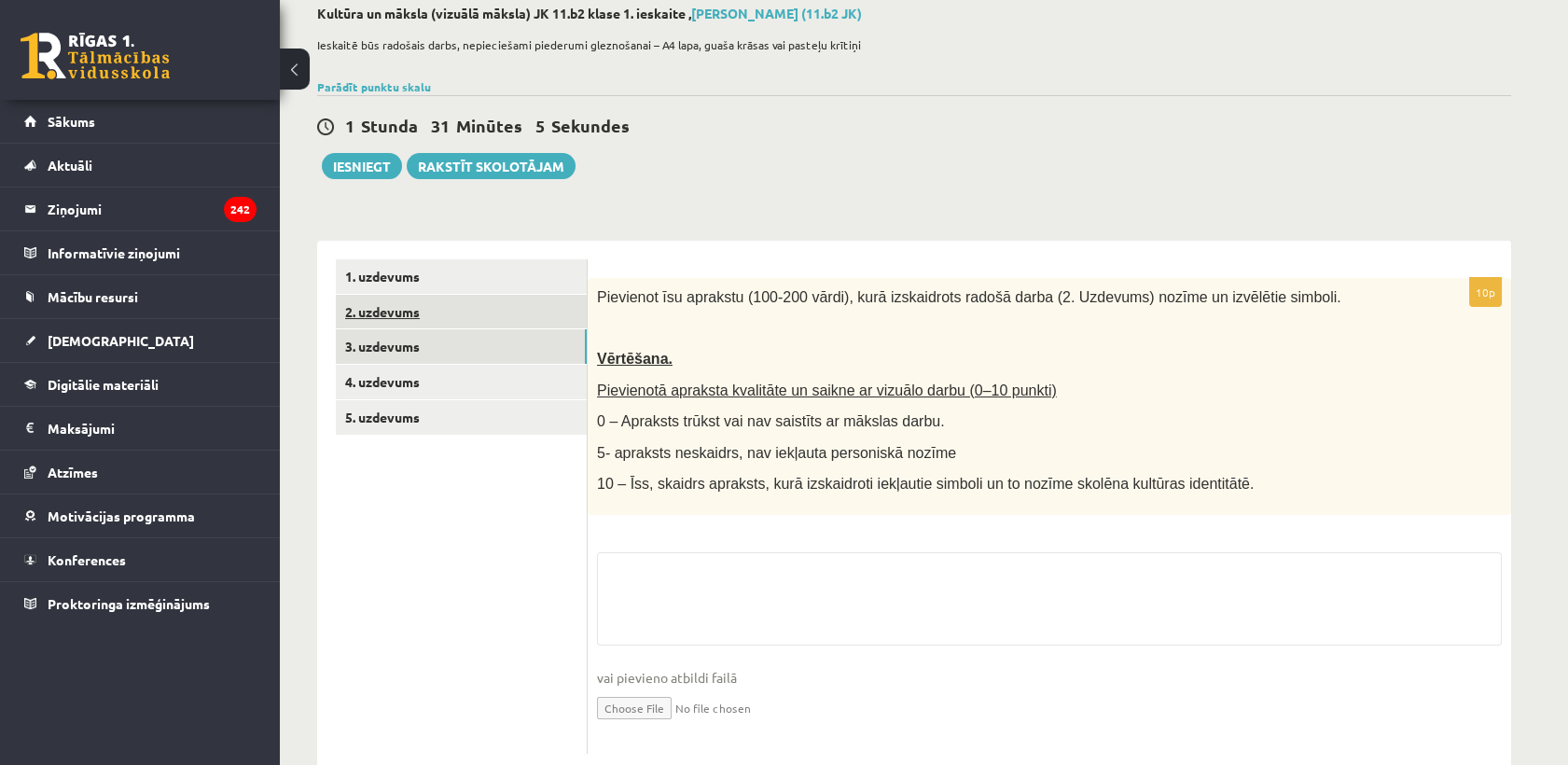
click at [458, 303] on link "2. uzdevums" at bounding box center [461, 312] width 251 height 35
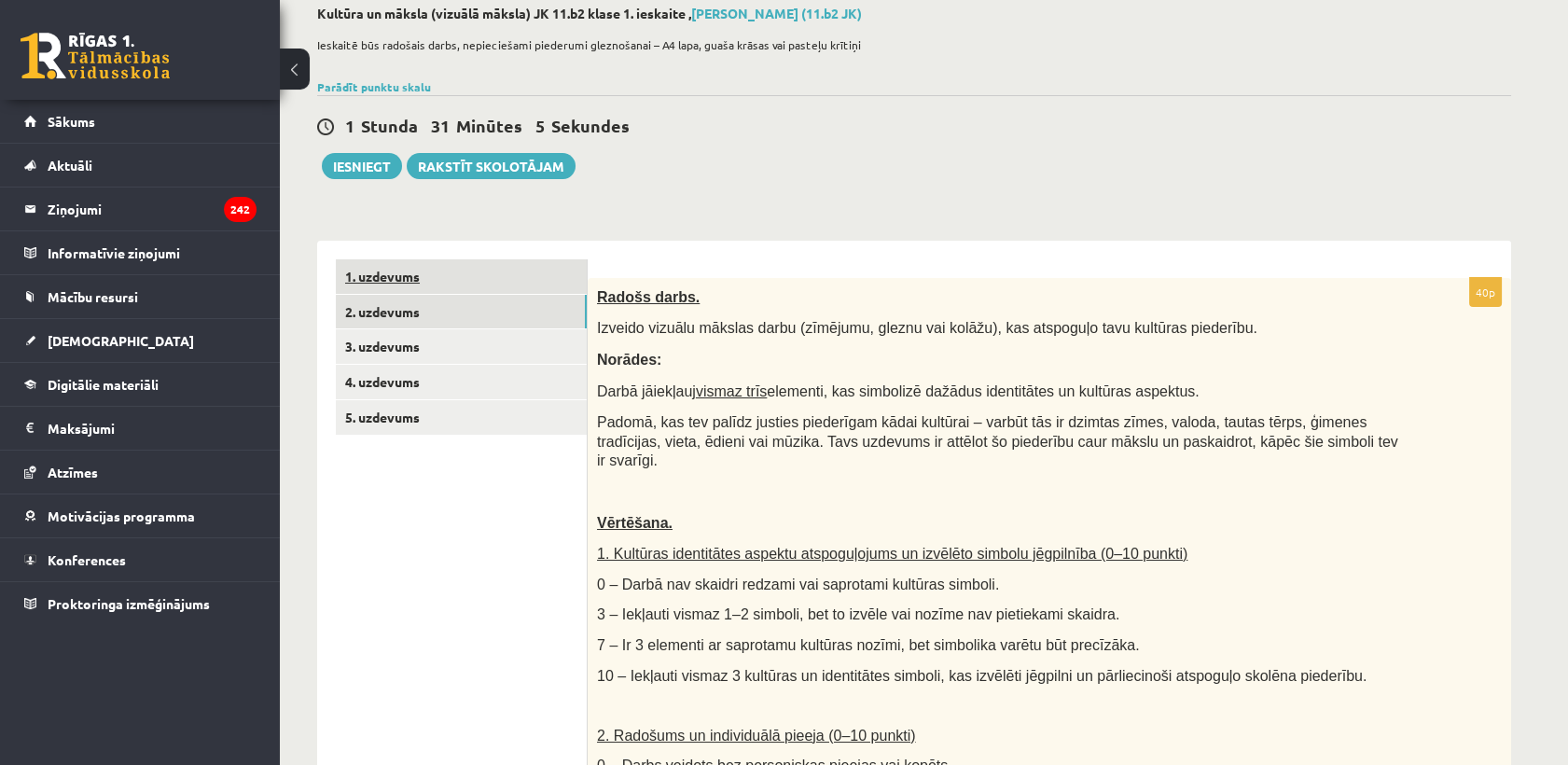
click at [466, 280] on link "1. uzdevums" at bounding box center [461, 277] width 251 height 35
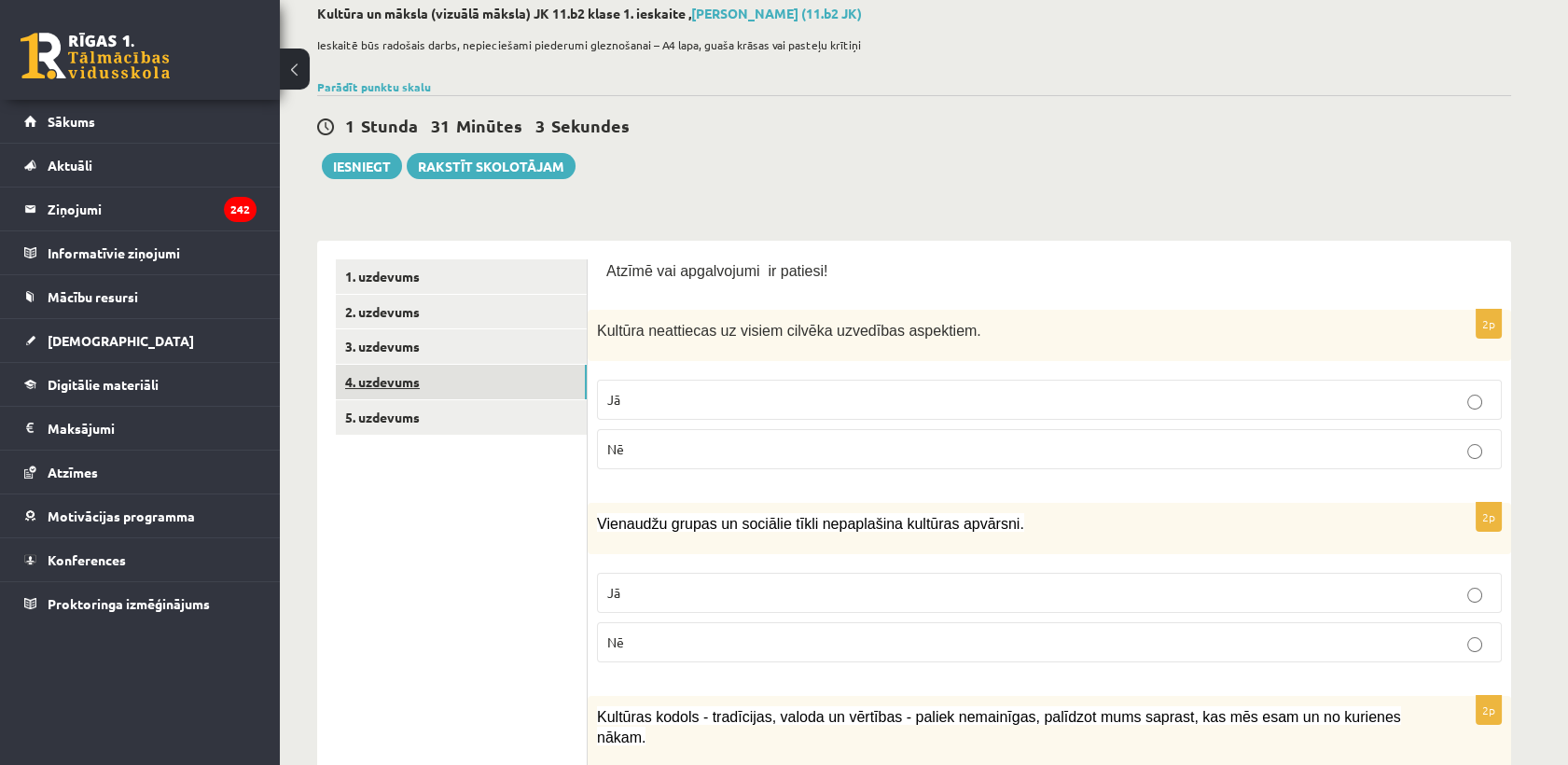
click at [449, 380] on link "4. uzdevums" at bounding box center [461, 382] width 251 height 35
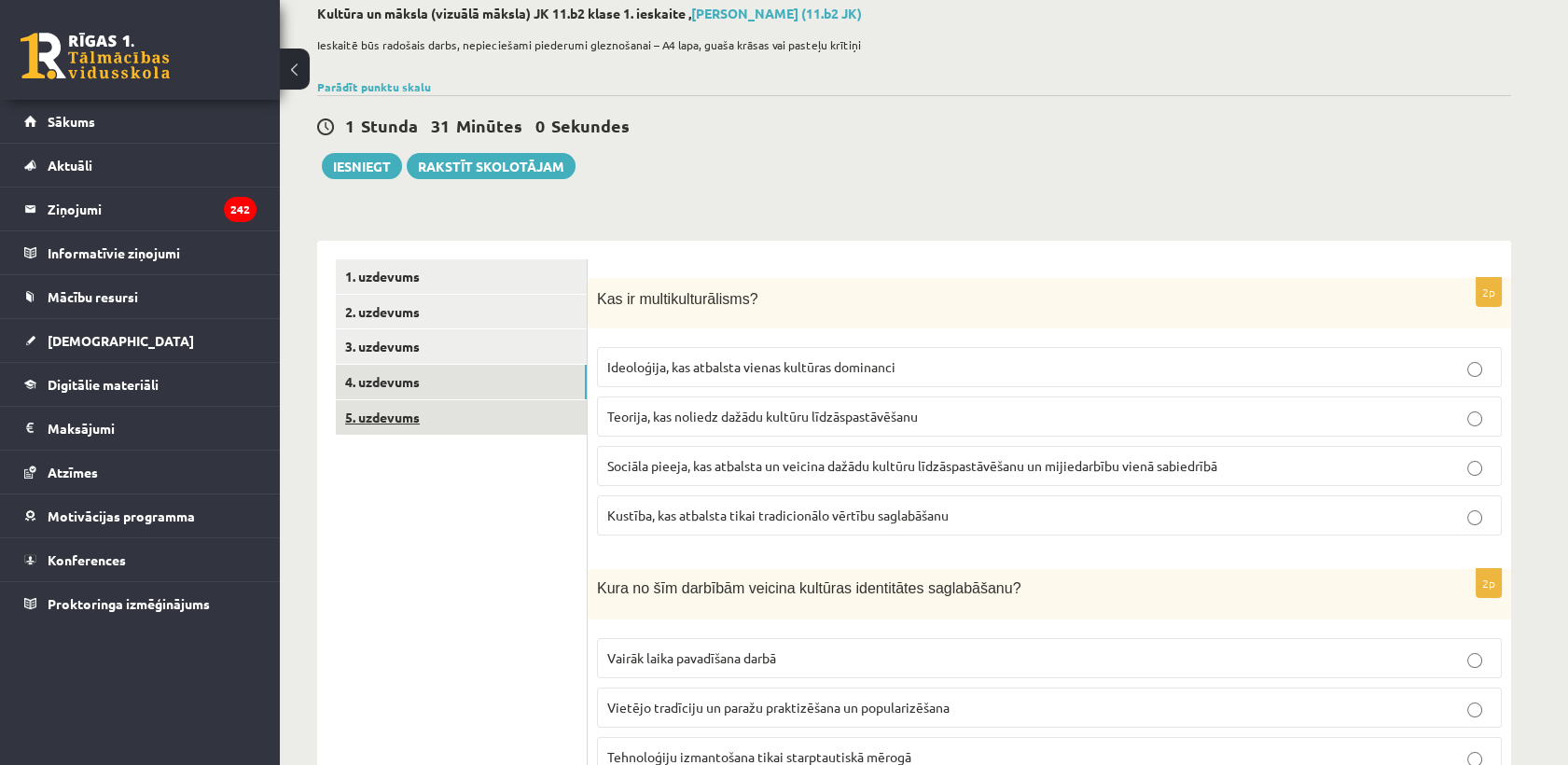
click at [542, 410] on link "5. uzdevums" at bounding box center [461, 418] width 251 height 35
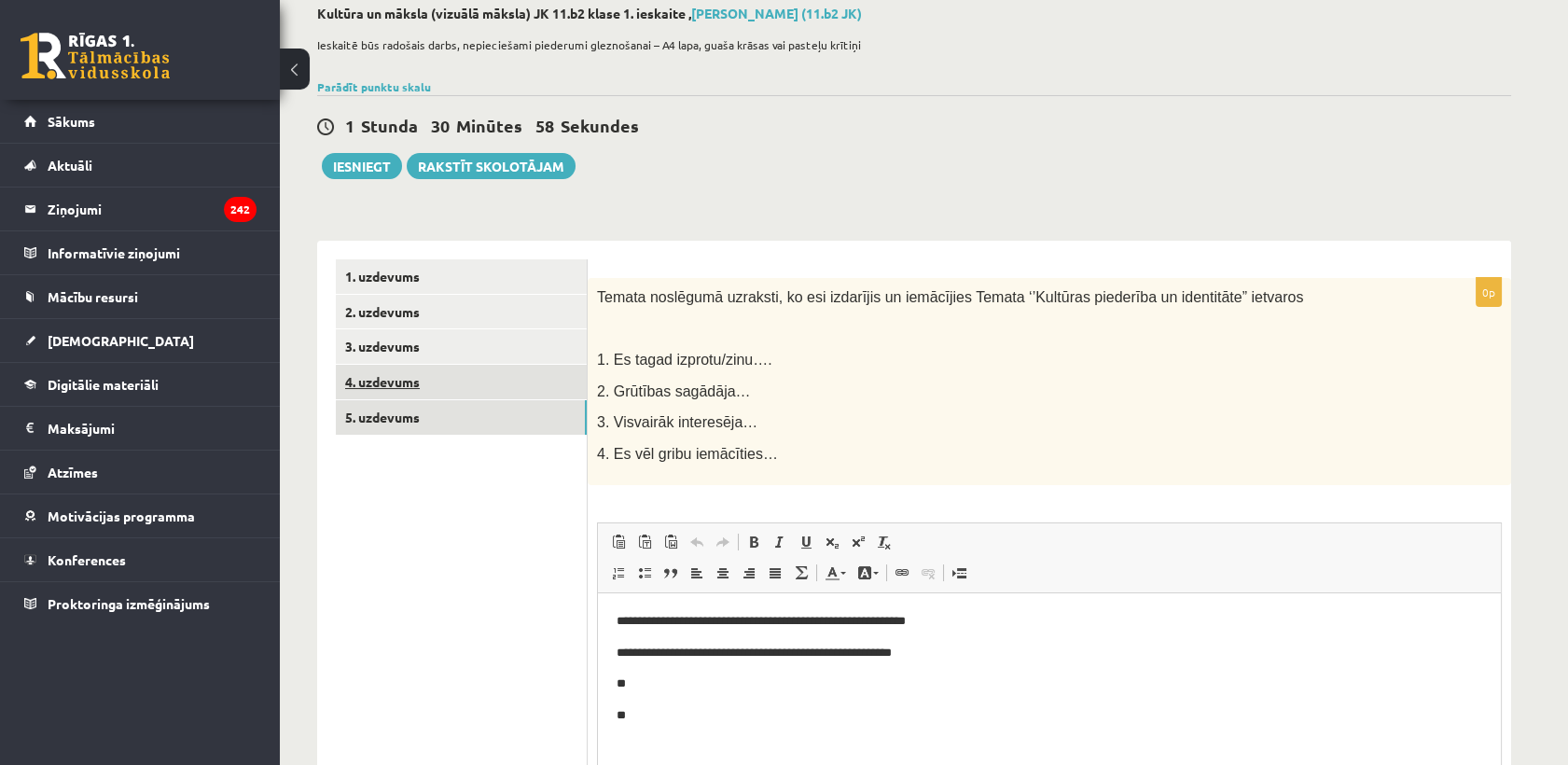
scroll to position [0, 0]
click at [465, 366] on link "4. uzdevums" at bounding box center [461, 382] width 251 height 35
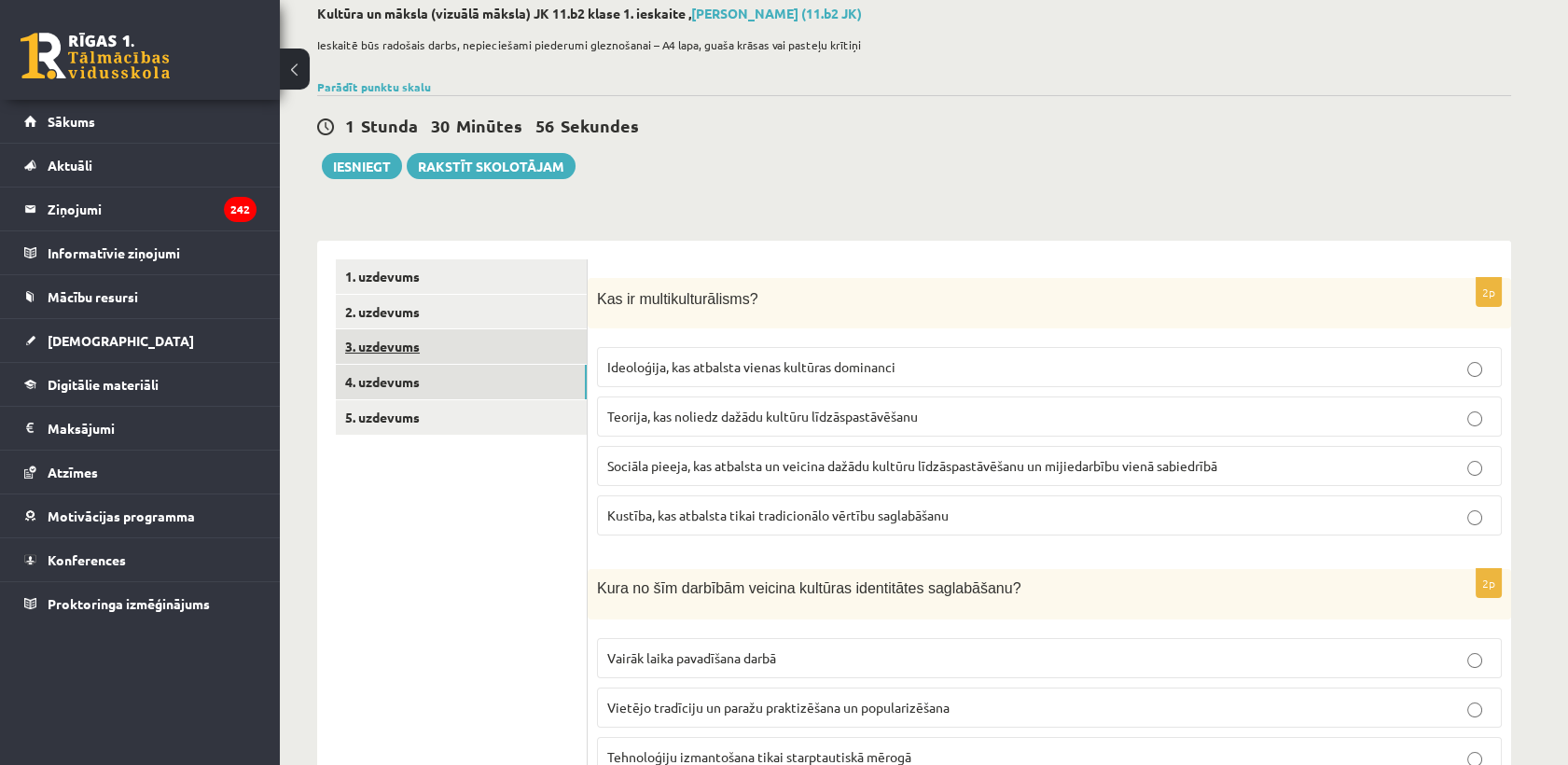
click at [462, 344] on link "3. uzdevums" at bounding box center [461, 346] width 251 height 35
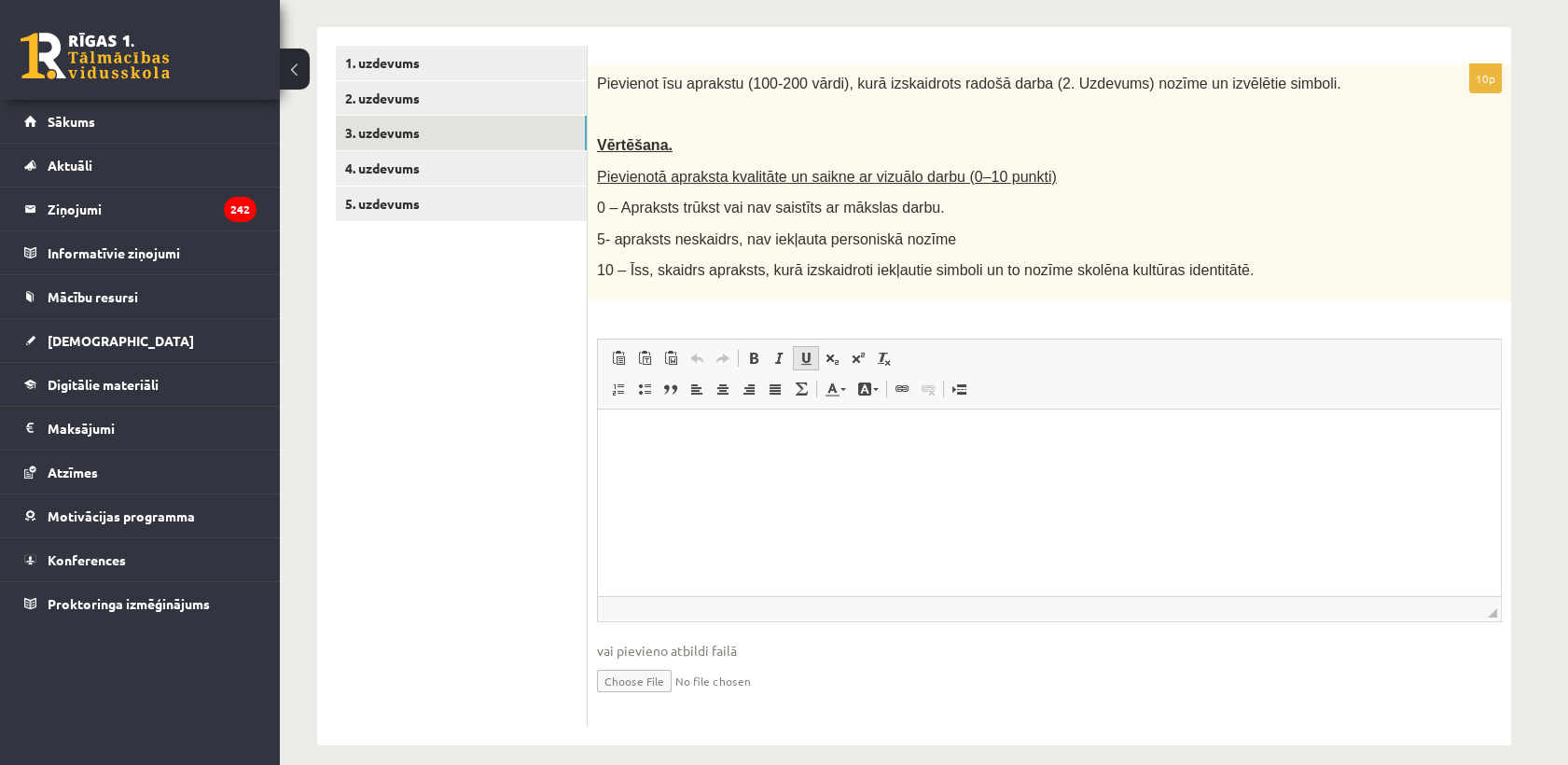
scroll to position [335, 0]
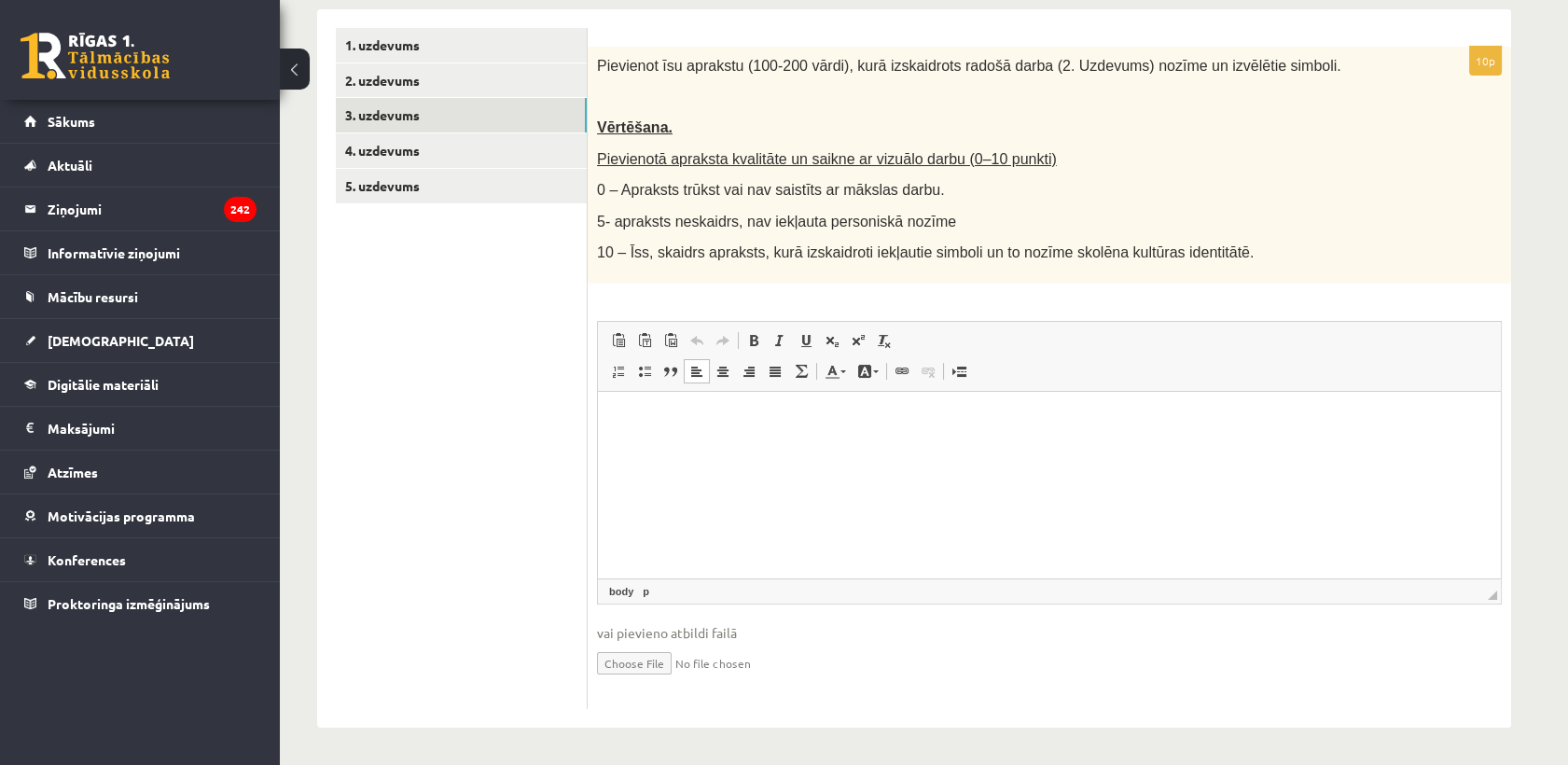
click at [785, 435] on html at bounding box center [1050, 419] width 903 height 57
click at [1127, 417] on p "**********" at bounding box center [1049, 419] width 866 height 19
click at [1164, 436] on html "**********" at bounding box center [1050, 419] width 903 height 57
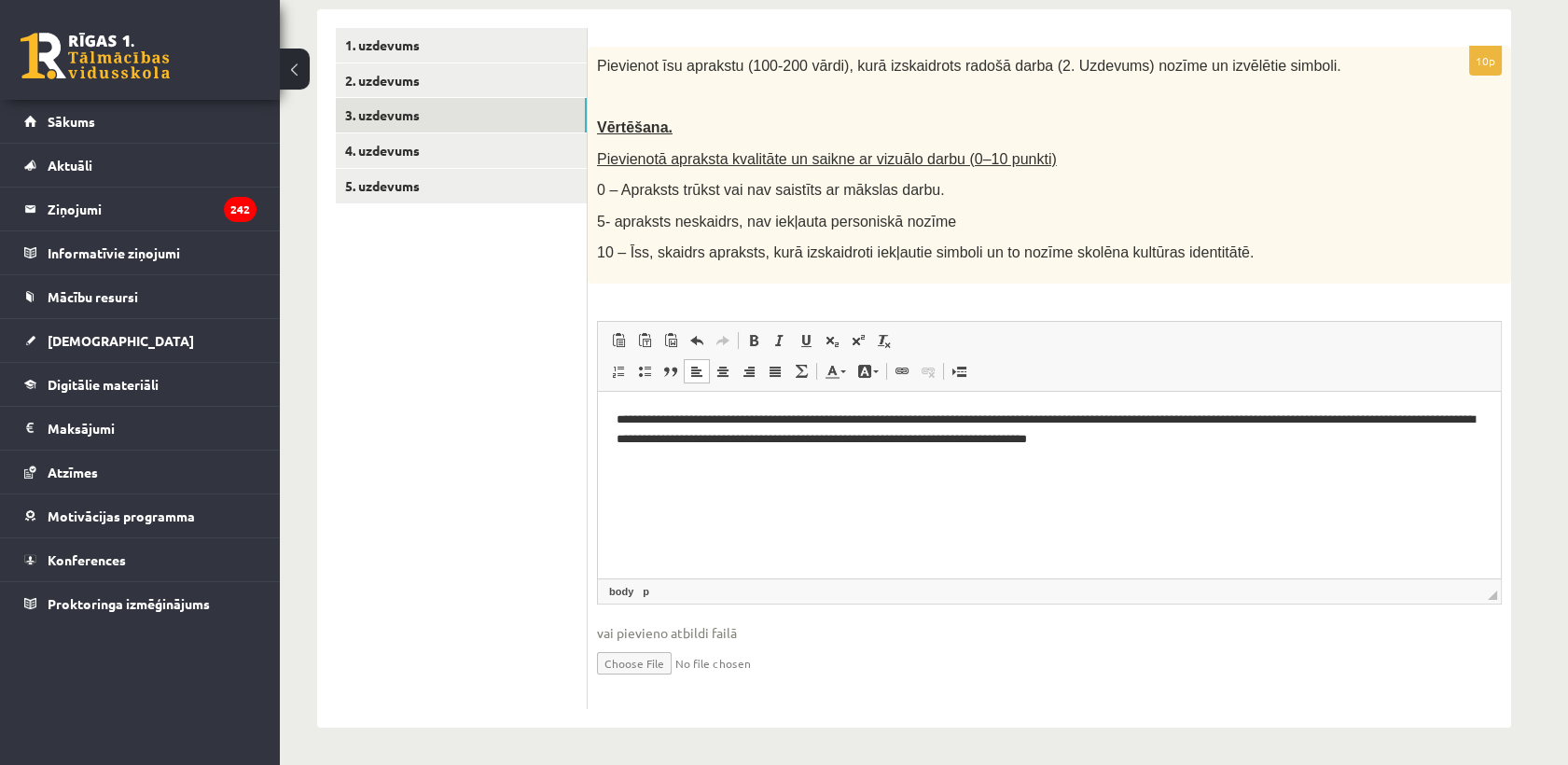
click at [1169, 434] on p "**********" at bounding box center [1049, 428] width 866 height 40
click at [1162, 445] on p "**********" at bounding box center [1049, 428] width 866 height 40
click at [1114, 434] on p "**********" at bounding box center [1049, 428] width 866 height 40
click at [1113, 439] on p "**********" at bounding box center [1049, 428] width 866 height 40
click at [1249, 452] on html "**********" at bounding box center [1050, 428] width 903 height 76
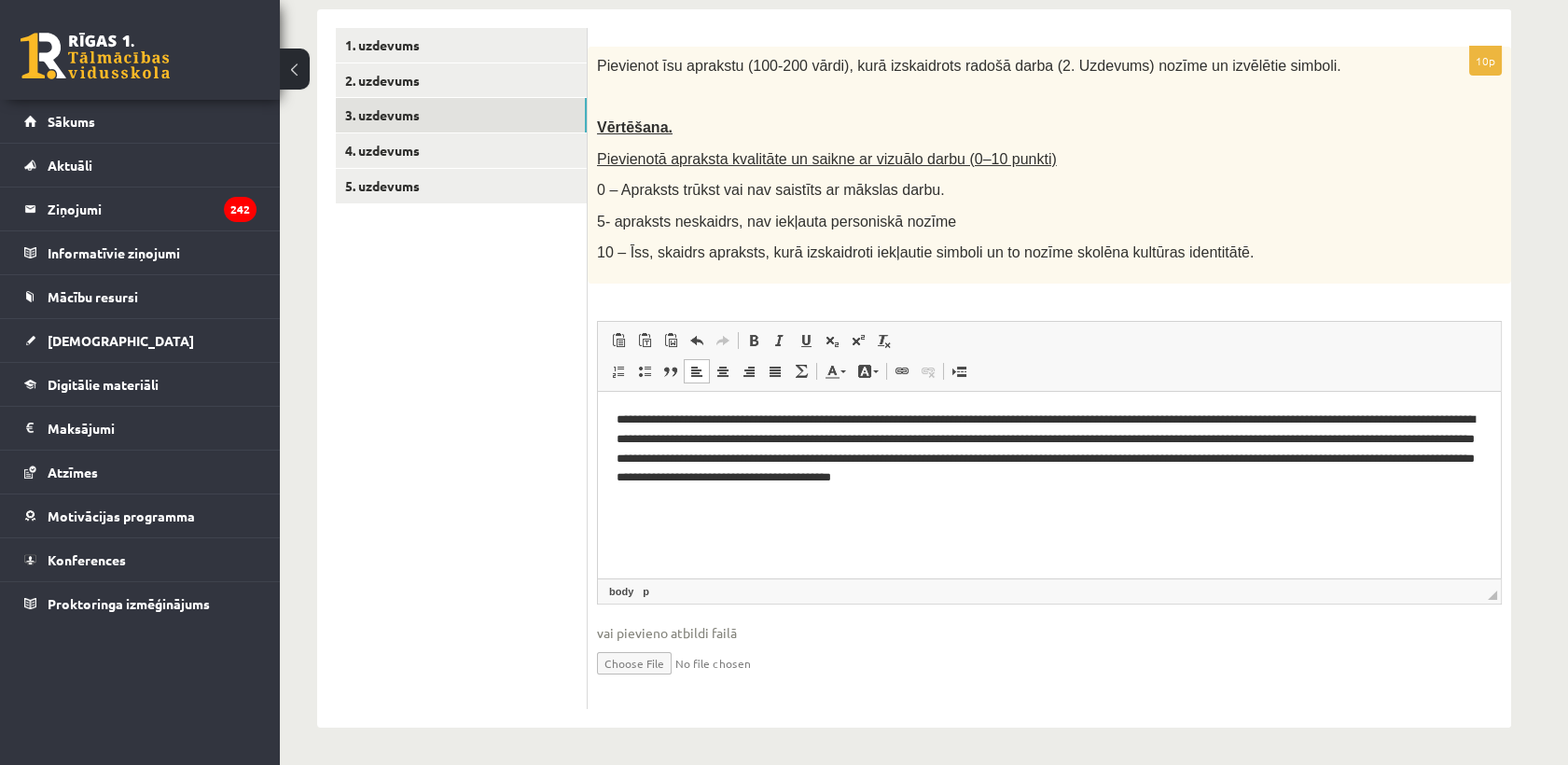
click at [1255, 475] on p "**********" at bounding box center [1049, 448] width 866 height 77
drag, startPoint x: 954, startPoint y: 478, endPoint x: 964, endPoint y: 477, distance: 10.0
click at [955, 478] on p "**********" at bounding box center [1049, 448] width 866 height 77
click at [1424, 478] on p "**********" at bounding box center [1049, 448] width 866 height 77
drag, startPoint x: 1248, startPoint y: 481, endPoint x: 1450, endPoint y: 481, distance: 202.0
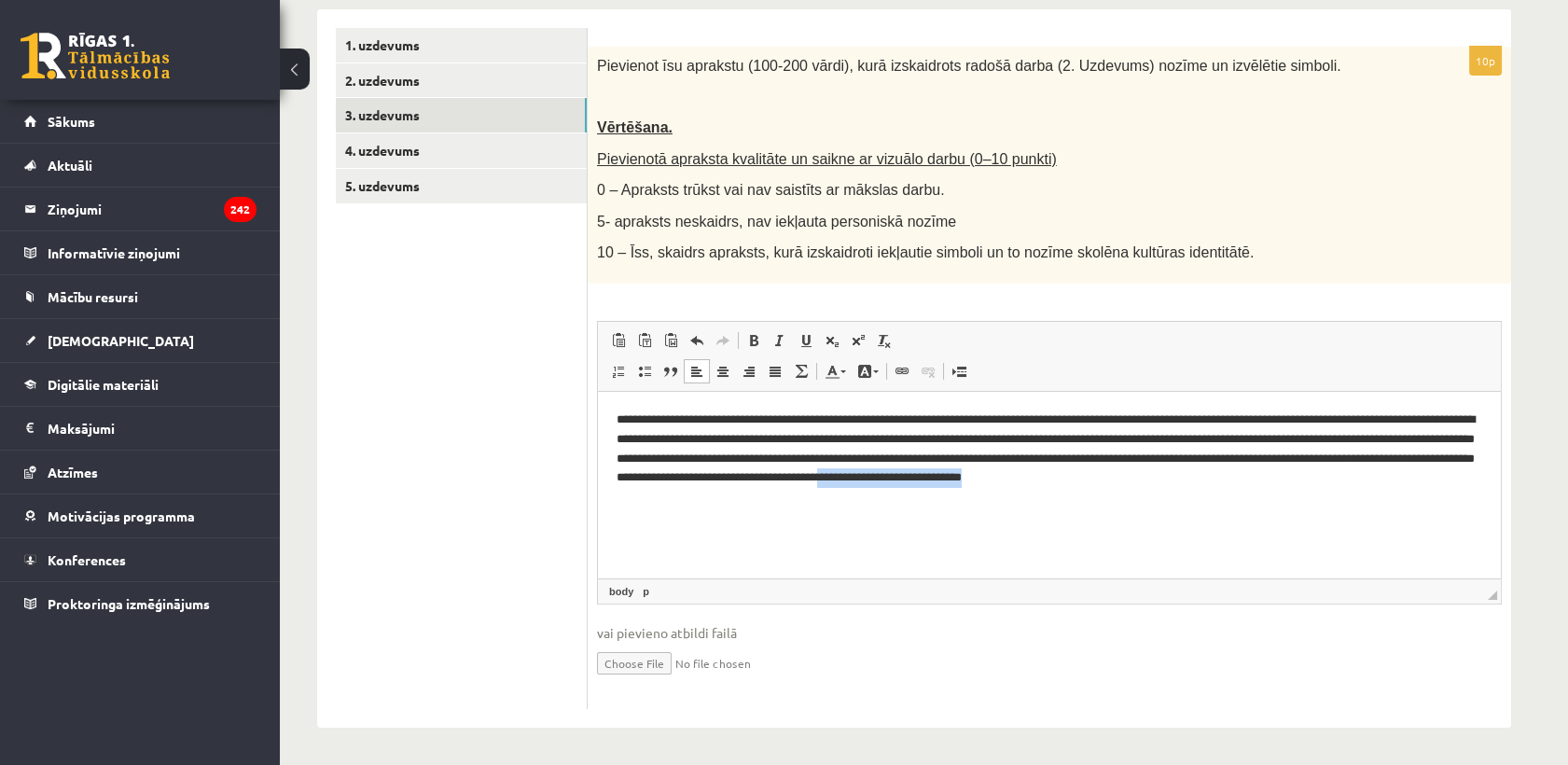
click at [1450, 481] on p "**********" at bounding box center [1049, 448] width 866 height 77
click at [855, 494] on p "**********" at bounding box center [1049, 457] width 866 height 97
click at [978, 495] on p "**********" at bounding box center [1049, 457] width 866 height 97
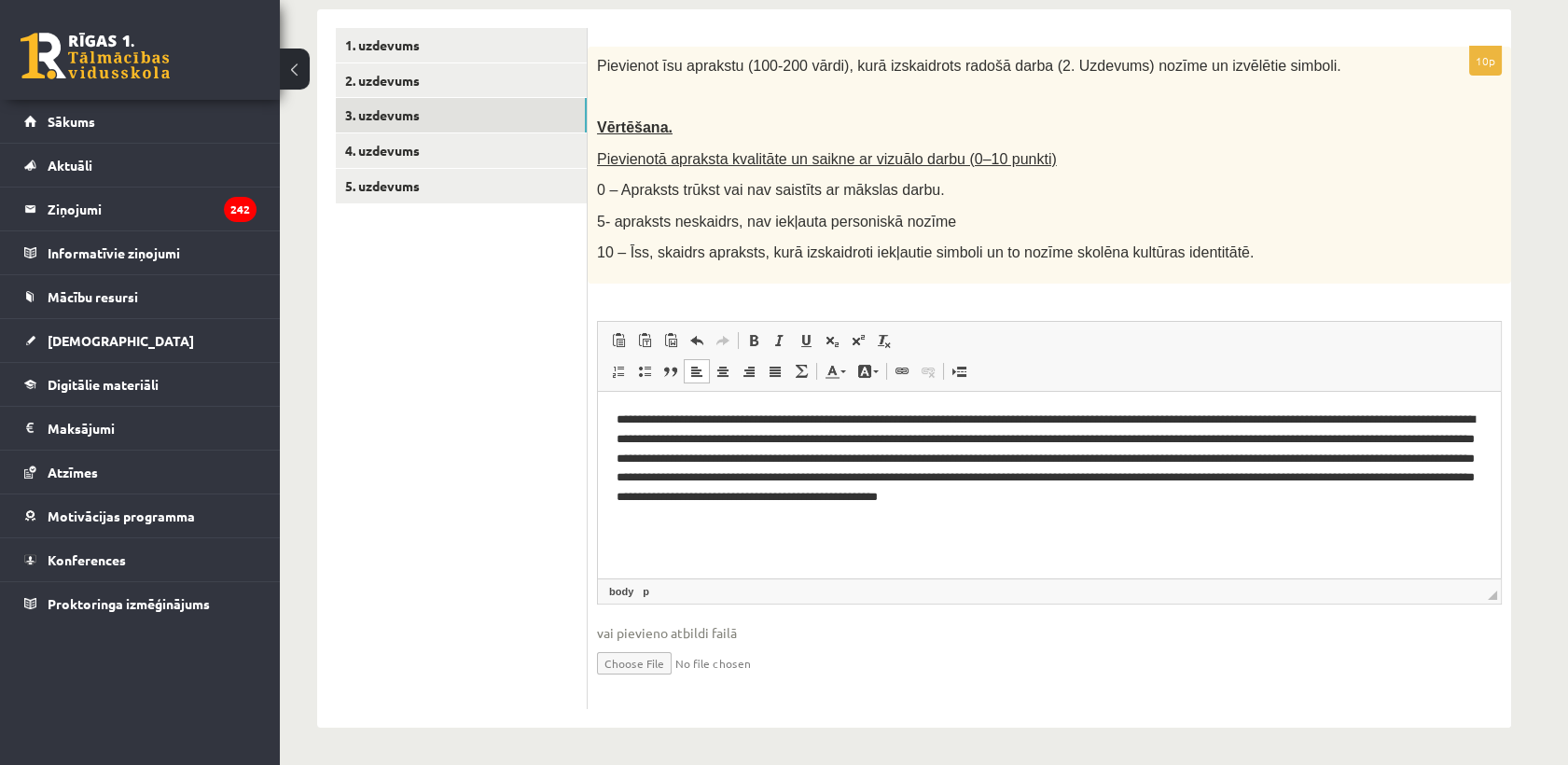
click at [1379, 502] on p "**********" at bounding box center [1049, 457] width 866 height 97
click at [1421, 503] on p "**********" at bounding box center [1049, 457] width 866 height 97
click at [815, 518] on p "**********" at bounding box center [1049, 467] width 866 height 117
click at [829, 509] on p "**********" at bounding box center [1049, 467] width 866 height 117
click at [839, 519] on p "**********" at bounding box center [1049, 467] width 866 height 117
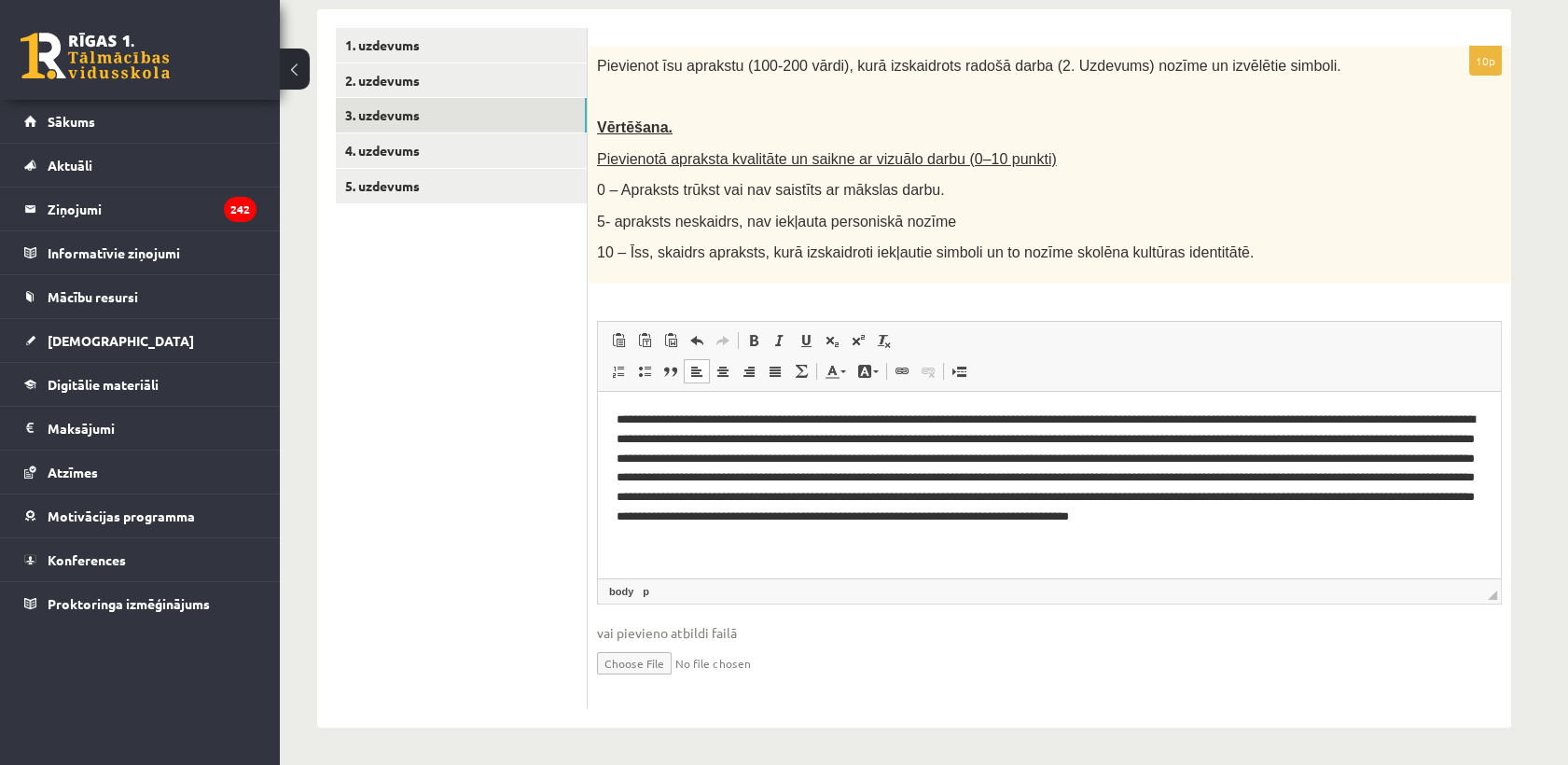
click at [999, 477] on p "**********" at bounding box center [1049, 477] width 866 height 136
click at [1049, 482] on p "**********" at bounding box center [1049, 477] width 866 height 136
drag, startPoint x: 956, startPoint y: 480, endPoint x: 978, endPoint y: 475, distance: 22.6
click at [956, 481] on p "**********" at bounding box center [1049, 477] width 866 height 136
click at [1401, 638] on span "vai pievieno atbildi failā" at bounding box center [1050, 633] width 905 height 19
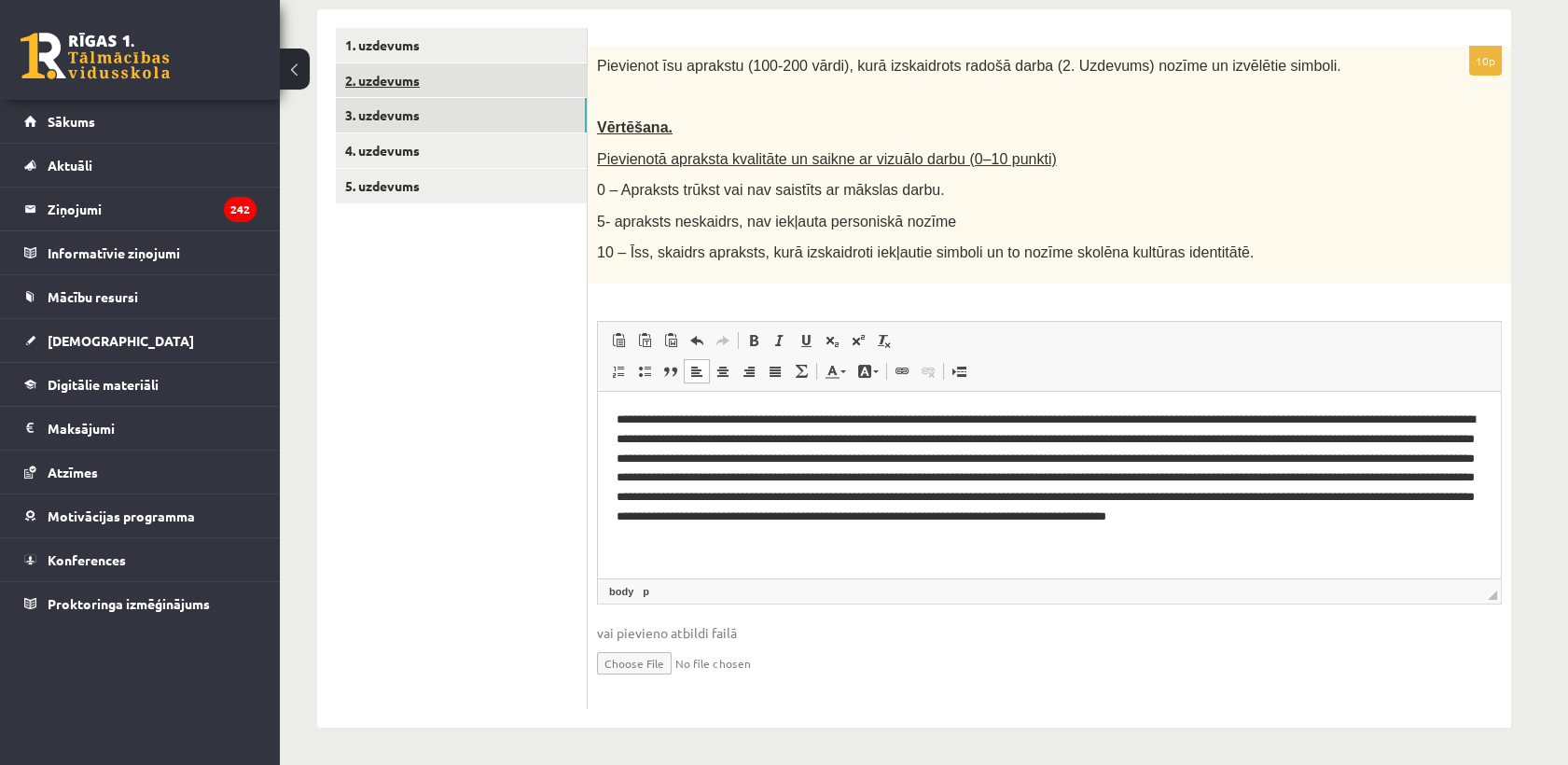
click at [397, 88] on link "2. uzdevums" at bounding box center [461, 81] width 251 height 35
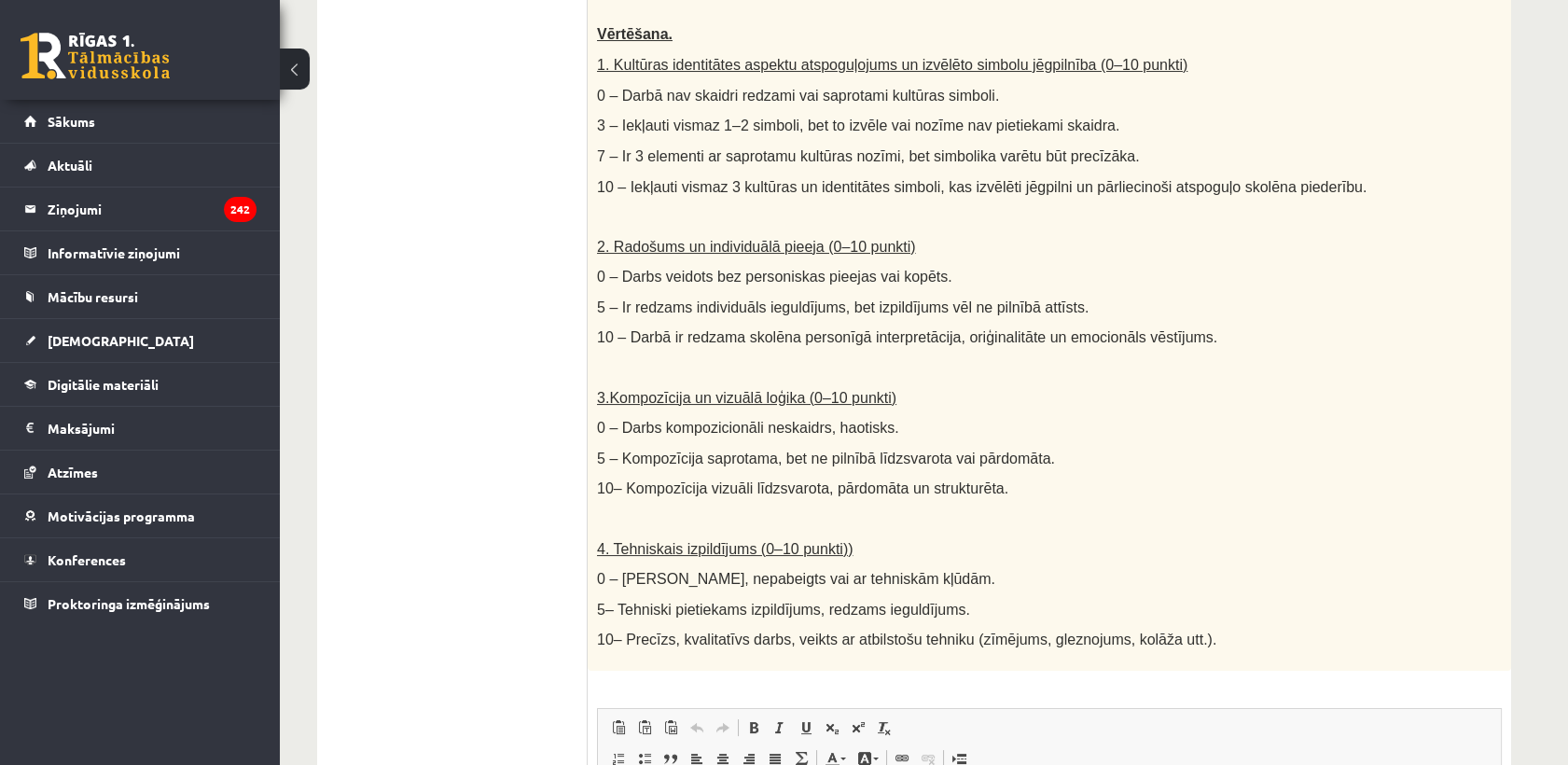
scroll to position [151, 0]
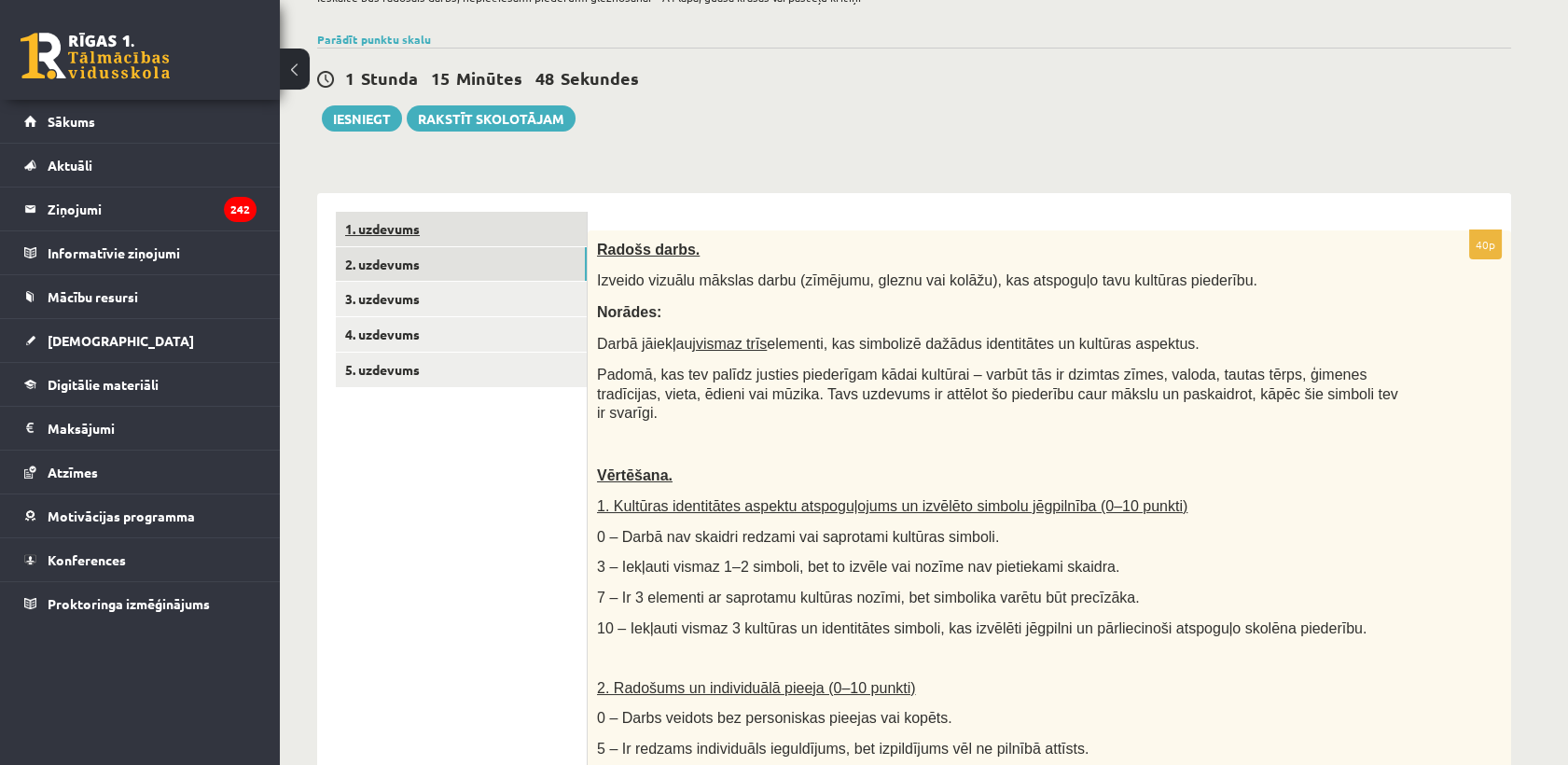
click at [441, 233] on link "1. uzdevums" at bounding box center [461, 229] width 251 height 35
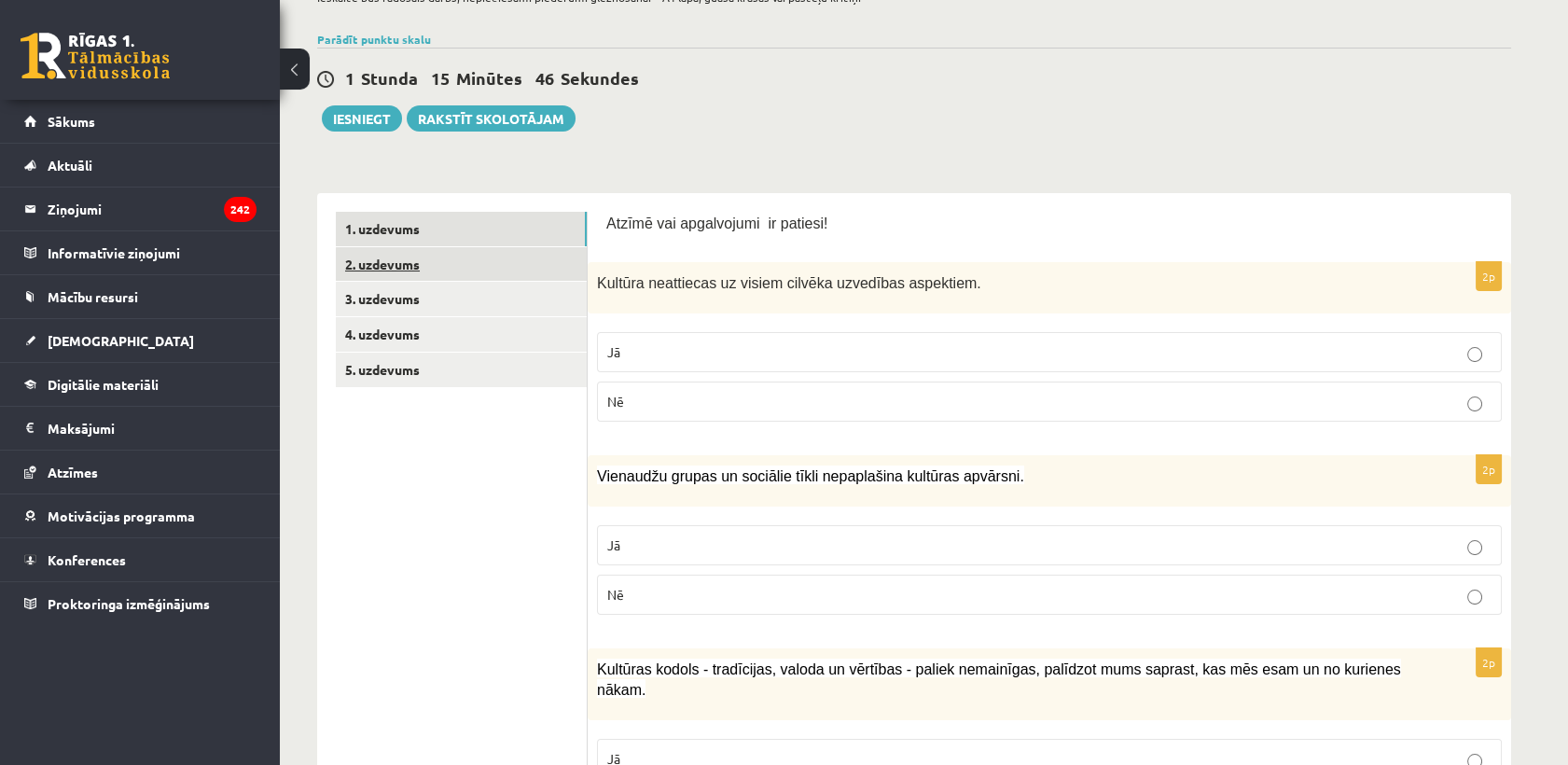
click at [441, 266] on link "2. uzdevums" at bounding box center [461, 264] width 251 height 35
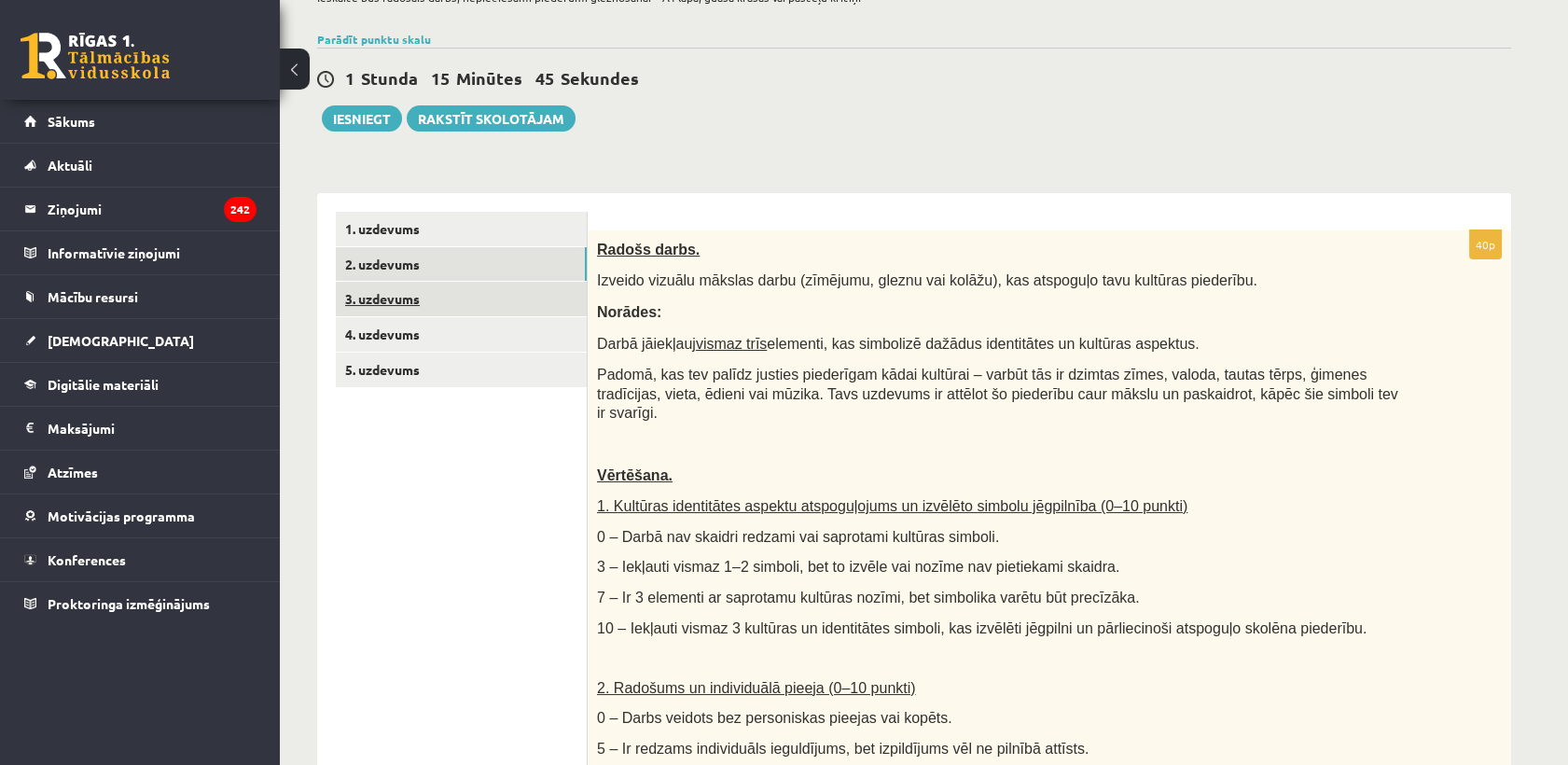
click at [440, 292] on link "3. uzdevums" at bounding box center [461, 299] width 251 height 35
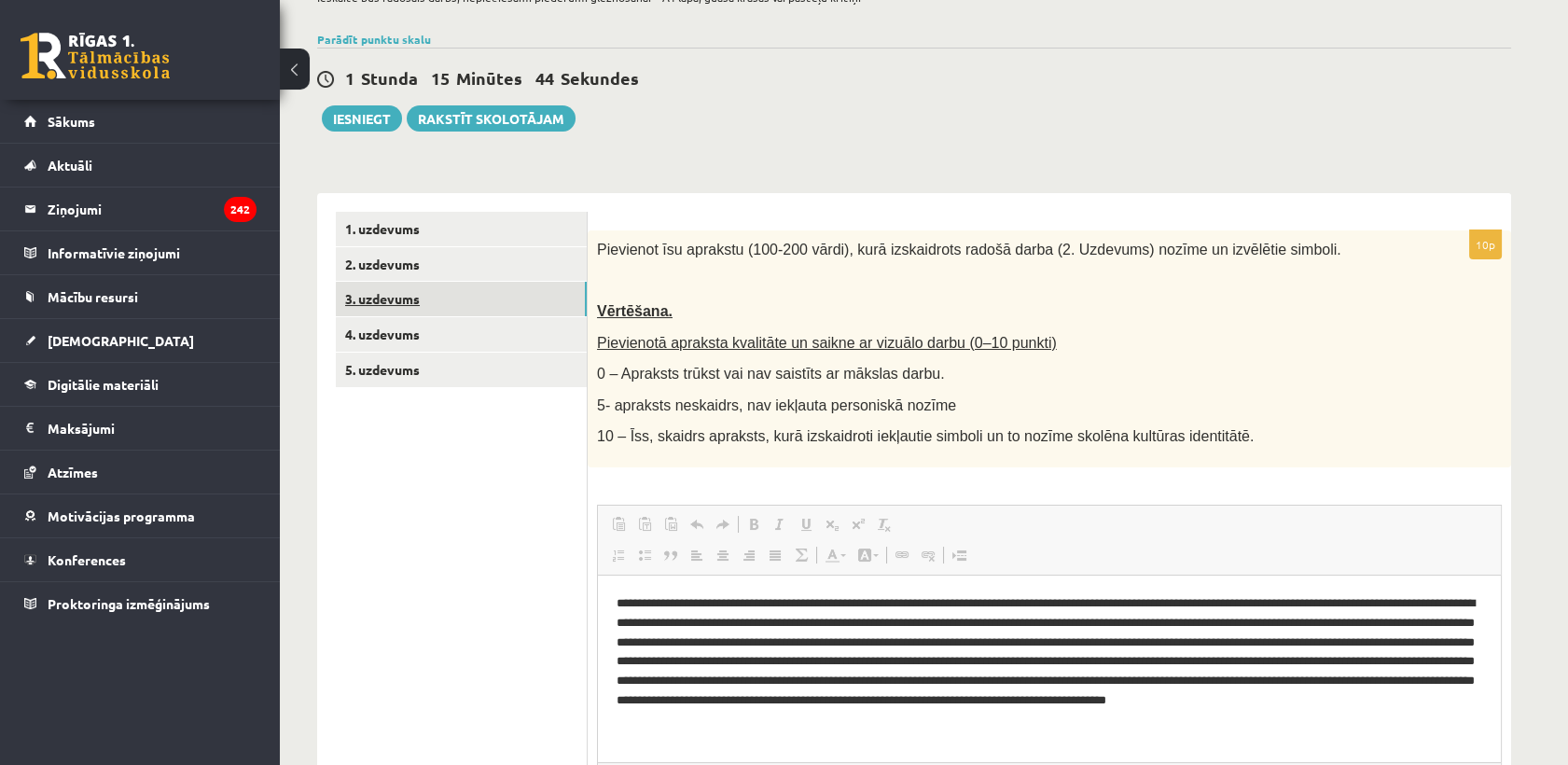
scroll to position [0, 0]
click at [437, 324] on link "4. uzdevums" at bounding box center [461, 335] width 251 height 35
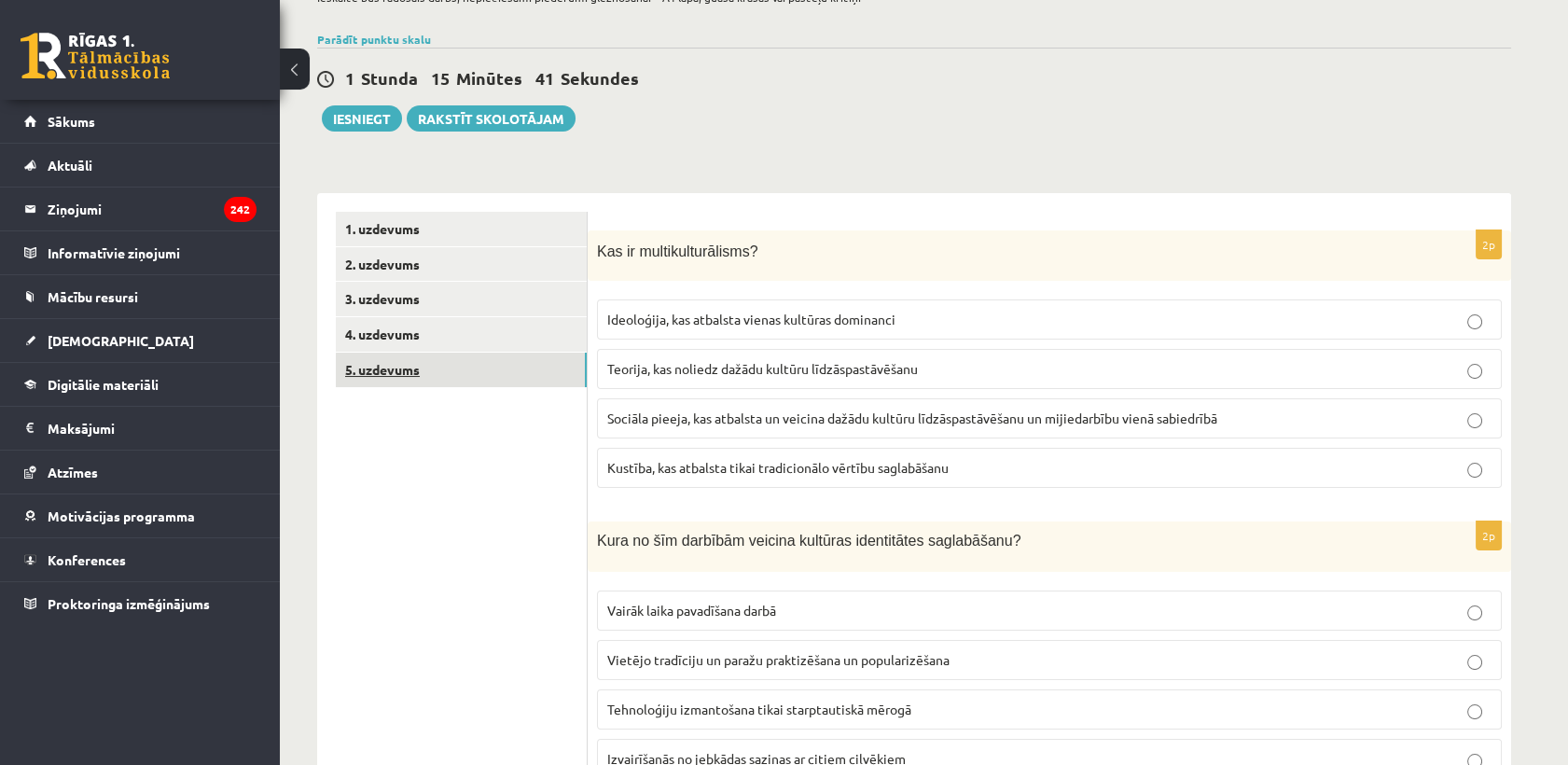
click at [431, 373] on link "5. uzdevums" at bounding box center [461, 369] width 251 height 35
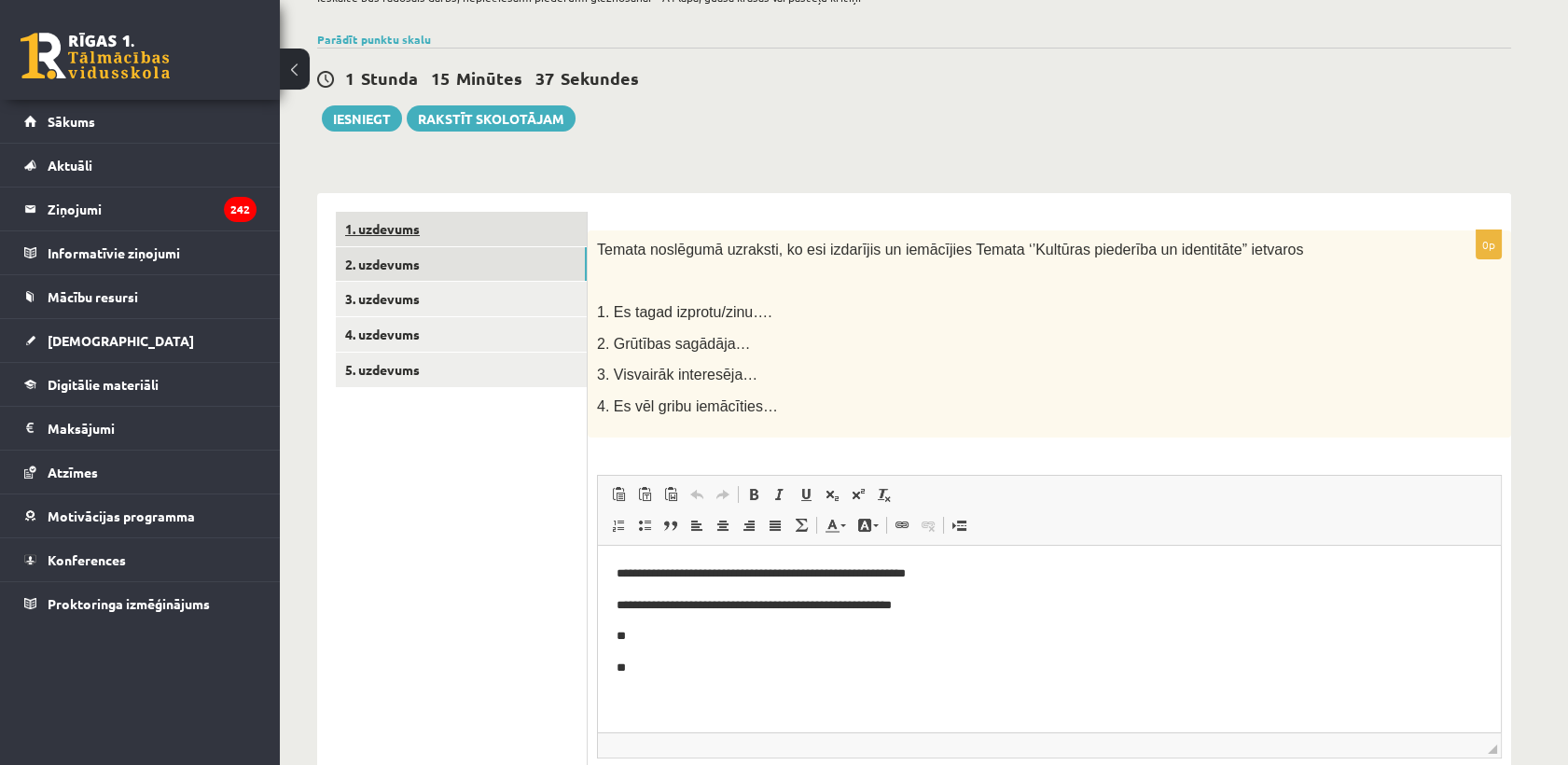
click at [439, 266] on link "2. uzdevums" at bounding box center [461, 264] width 251 height 35
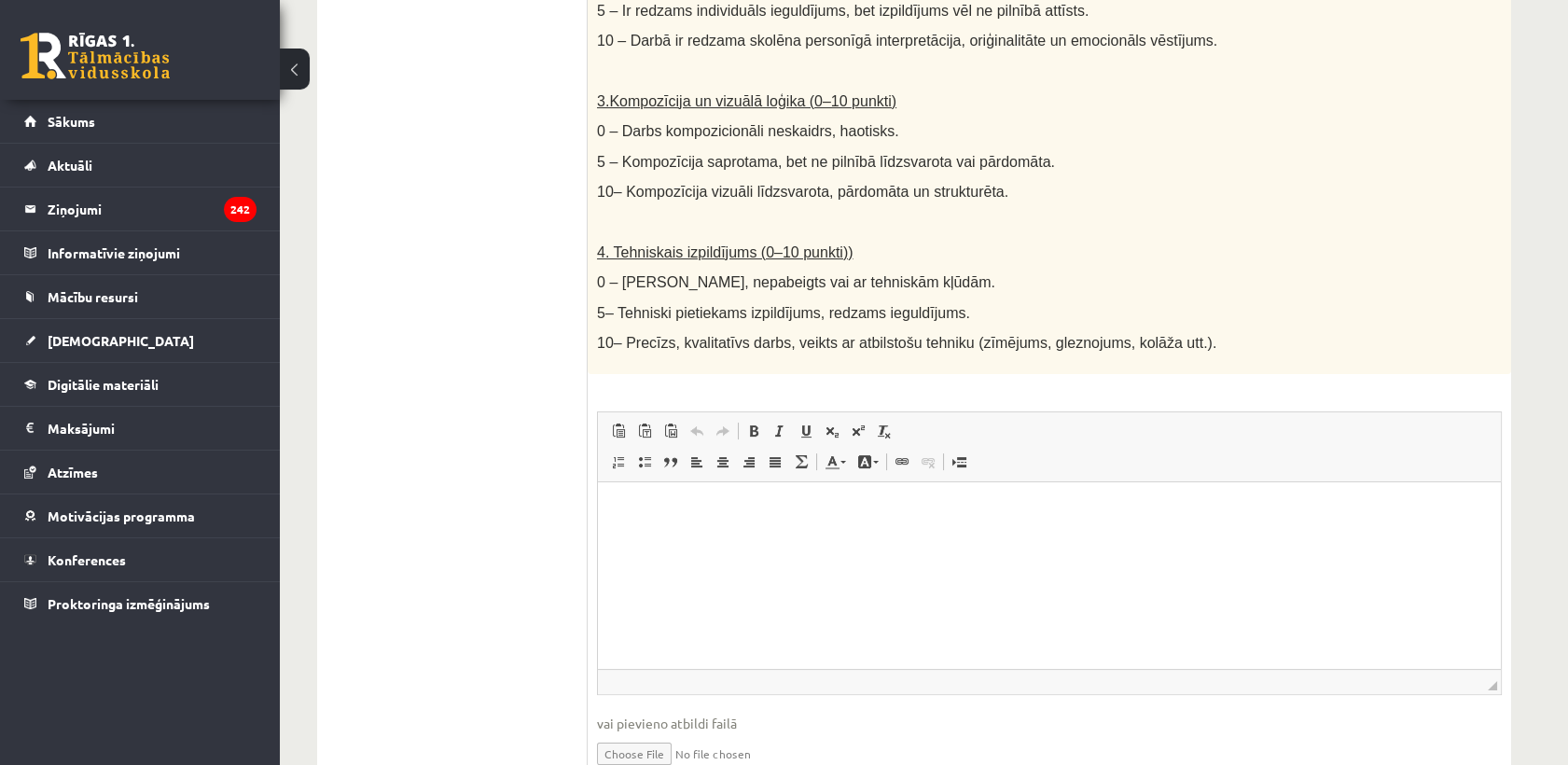
scroll to position [959, 0]
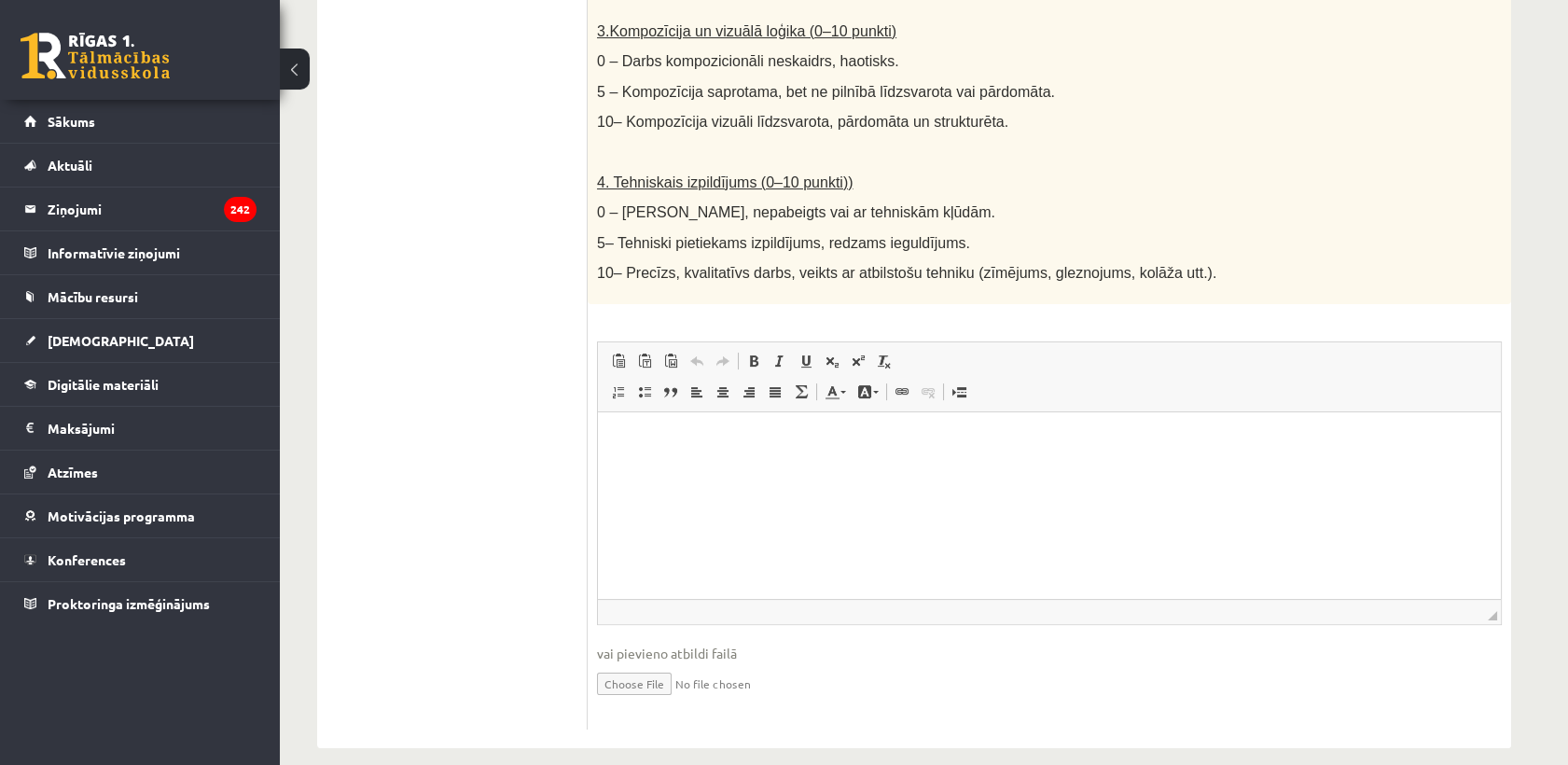
click at [647, 663] on input "file" at bounding box center [1050, 682] width 905 height 39
type input "**********"
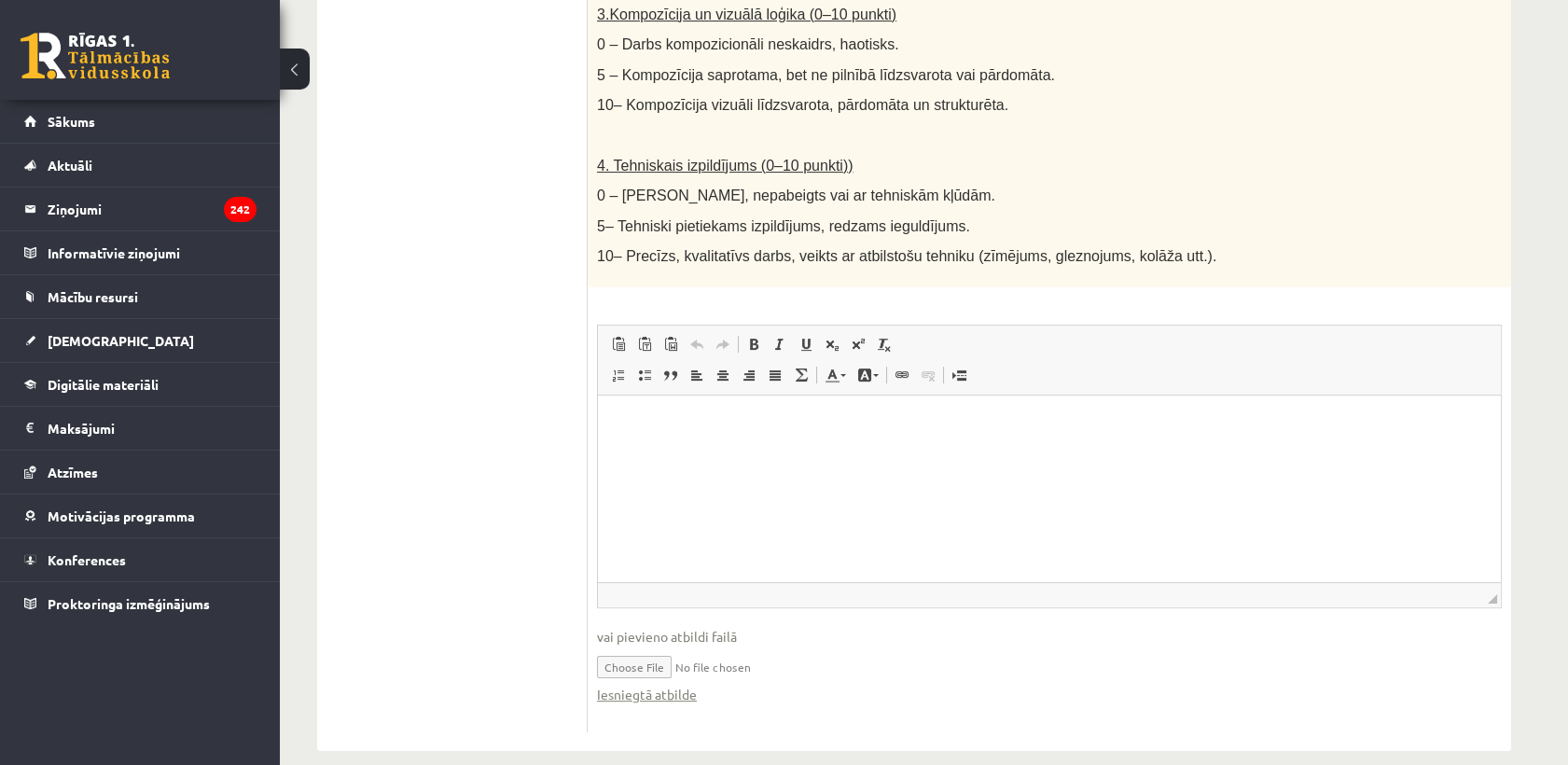
scroll to position [978, 0]
click at [697, 643] on input "file" at bounding box center [1050, 663] width 905 height 39
click at [657, 643] on input "file" at bounding box center [1050, 663] width 905 height 39
type input "**********"
click at [875, 450] on html at bounding box center [1050, 421] width 903 height 57
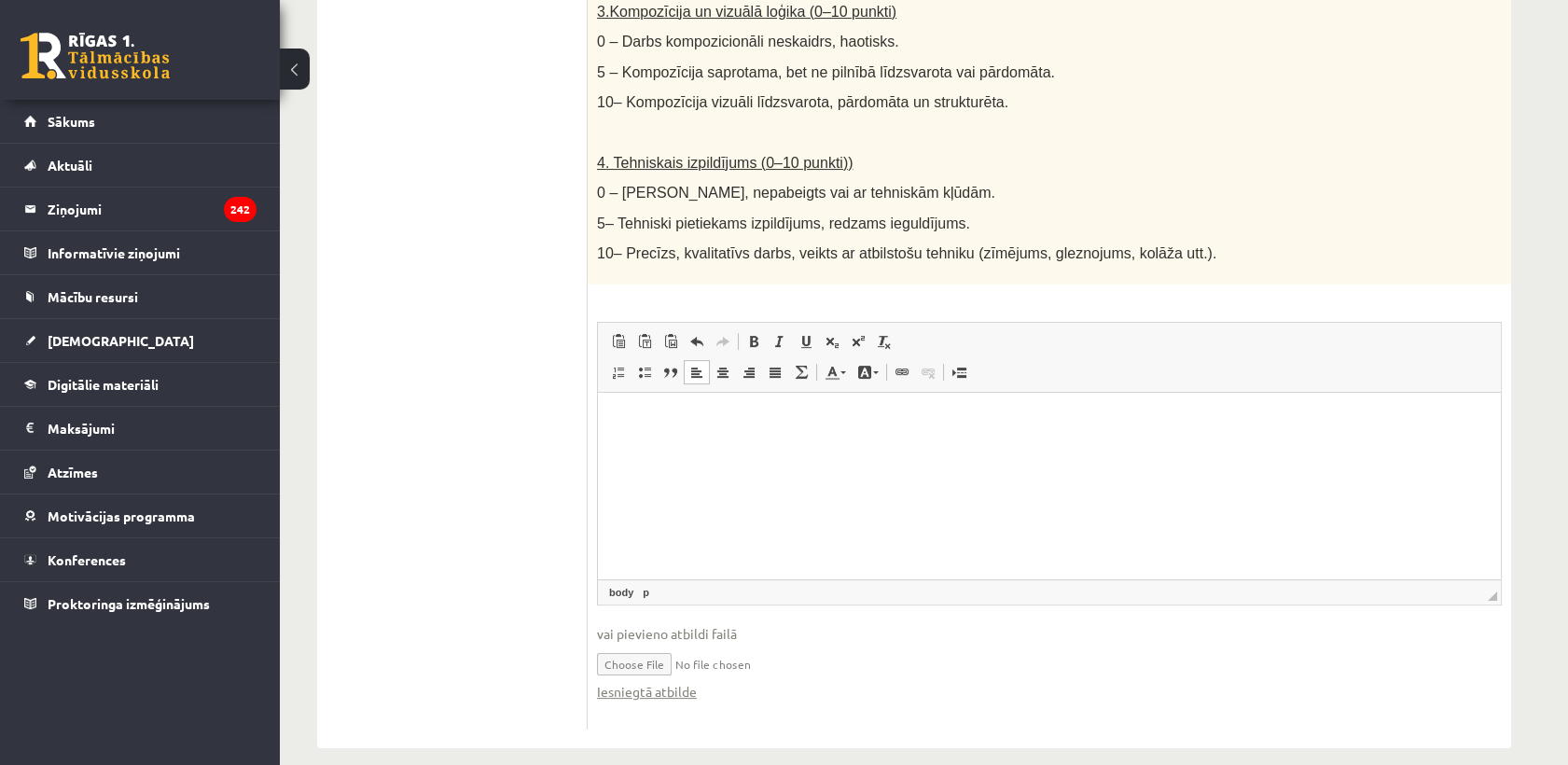
click at [482, 362] on ul "1. uzdevums 2. uzdevums 3. uzdevums 4. uzdevums 5. uzdevums" at bounding box center [461, 57] width 252 height 1345
click at [665, 406] on html at bounding box center [1050, 421] width 903 height 57
click at [518, 378] on ul "1. uzdevums 2. uzdevums 3. uzdevums 4. uzdevums 5. uzdevums" at bounding box center [461, 57] width 252 height 1345
click at [717, 449] on html "*" at bounding box center [1050, 421] width 903 height 57
click at [541, 391] on ul "1. uzdevums 2. uzdevums 3. uzdevums 4. uzdevums 5. uzdevums" at bounding box center [461, 57] width 252 height 1345
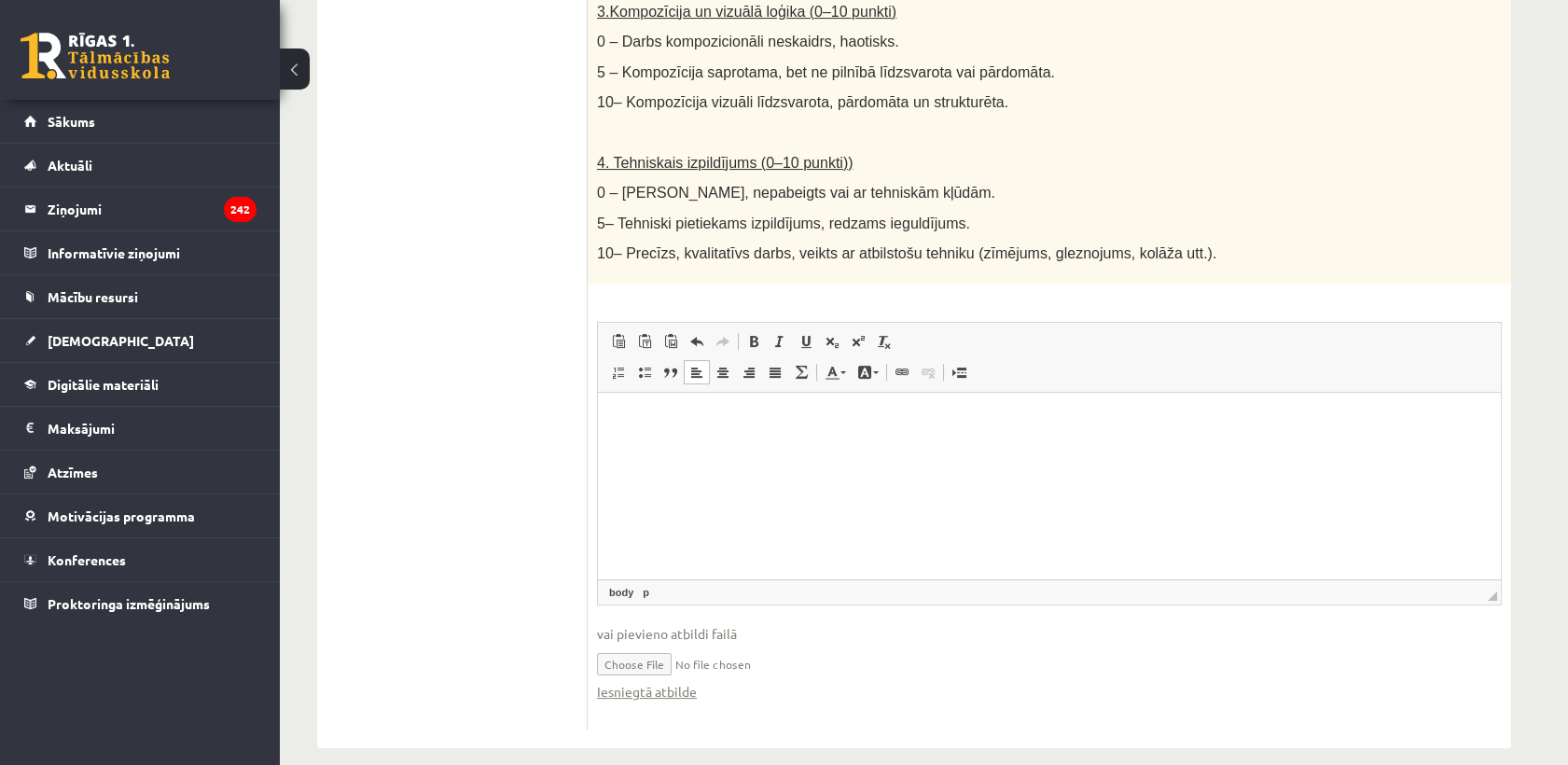
click at [745, 450] on html at bounding box center [1050, 421] width 903 height 57
click at [485, 446] on ul "1. uzdevums 2. uzdevums 3. uzdevums 4. uzdevums 5. uzdevums" at bounding box center [461, 57] width 252 height 1345
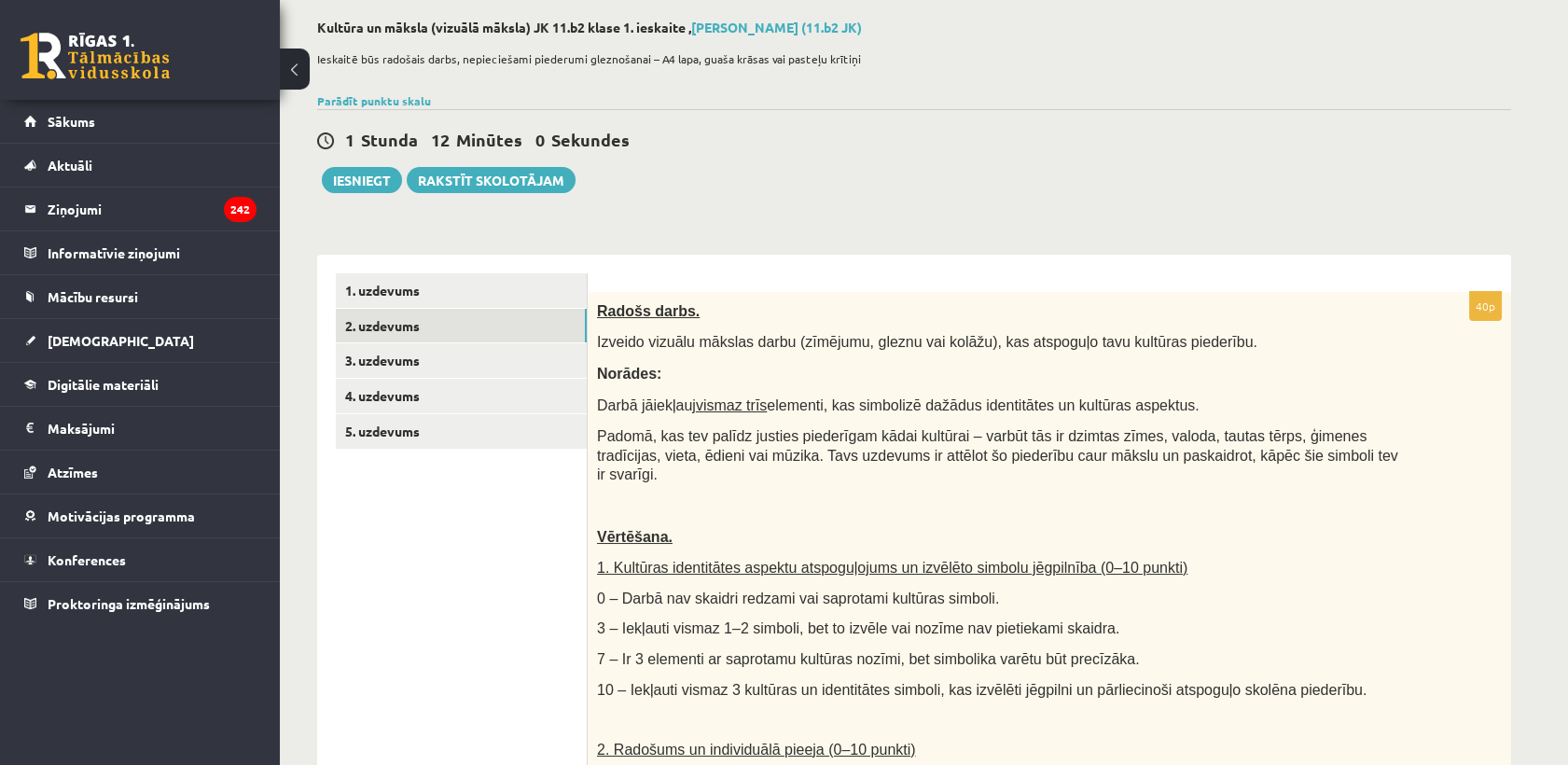
scroll to position [0, 0]
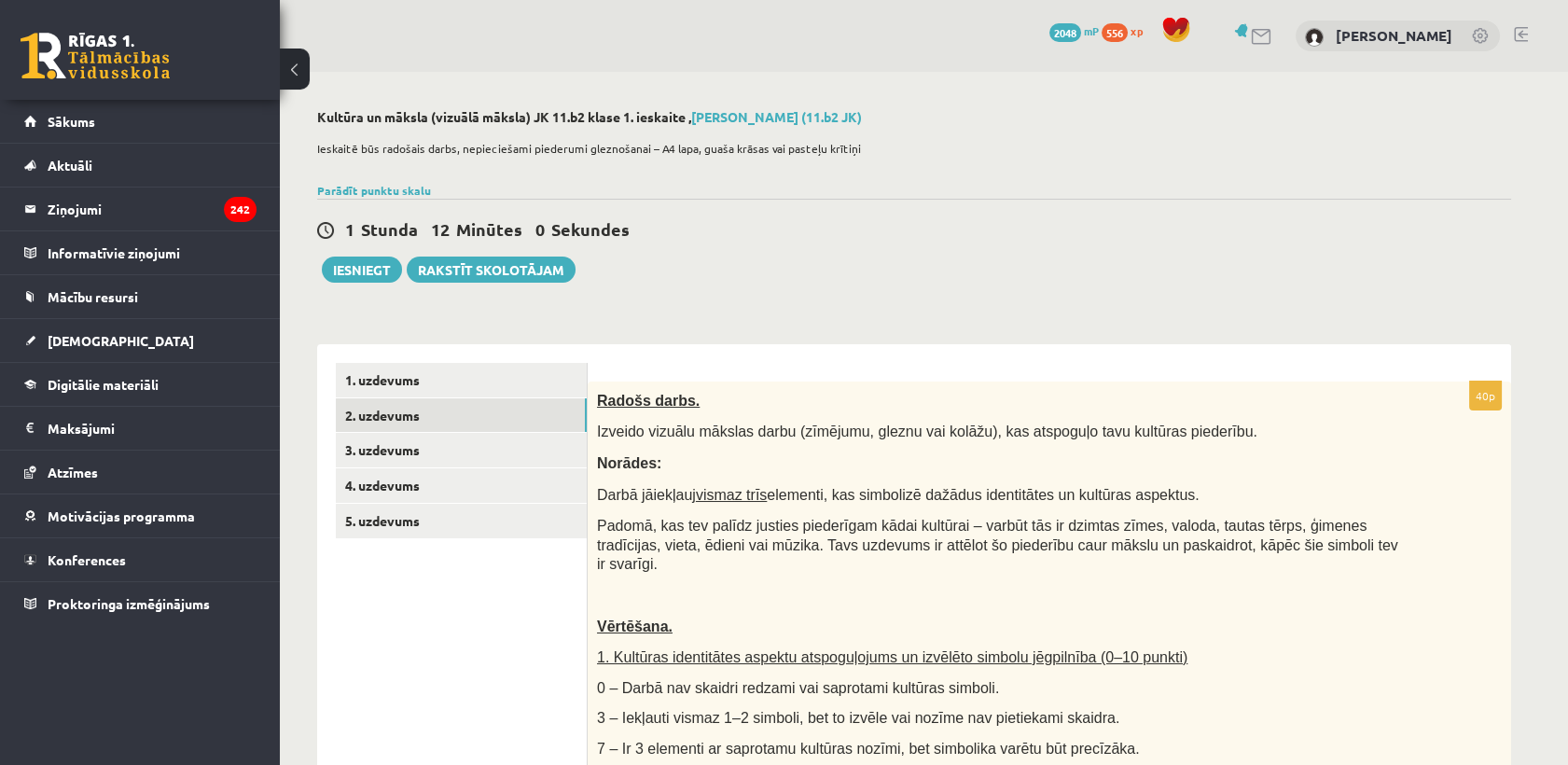
click at [491, 414] on link "2. uzdevums" at bounding box center [461, 416] width 251 height 35
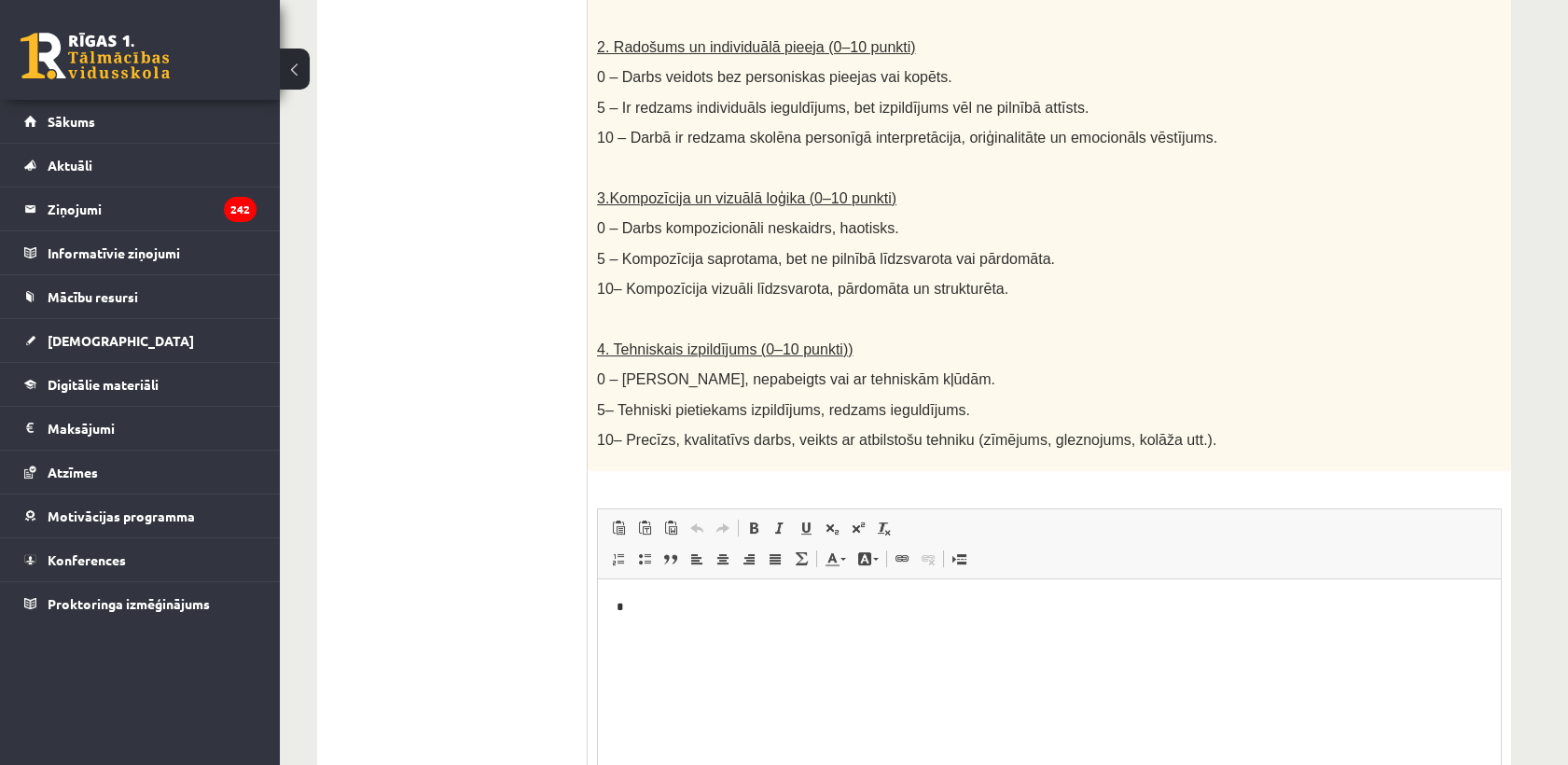
scroll to position [978, 0]
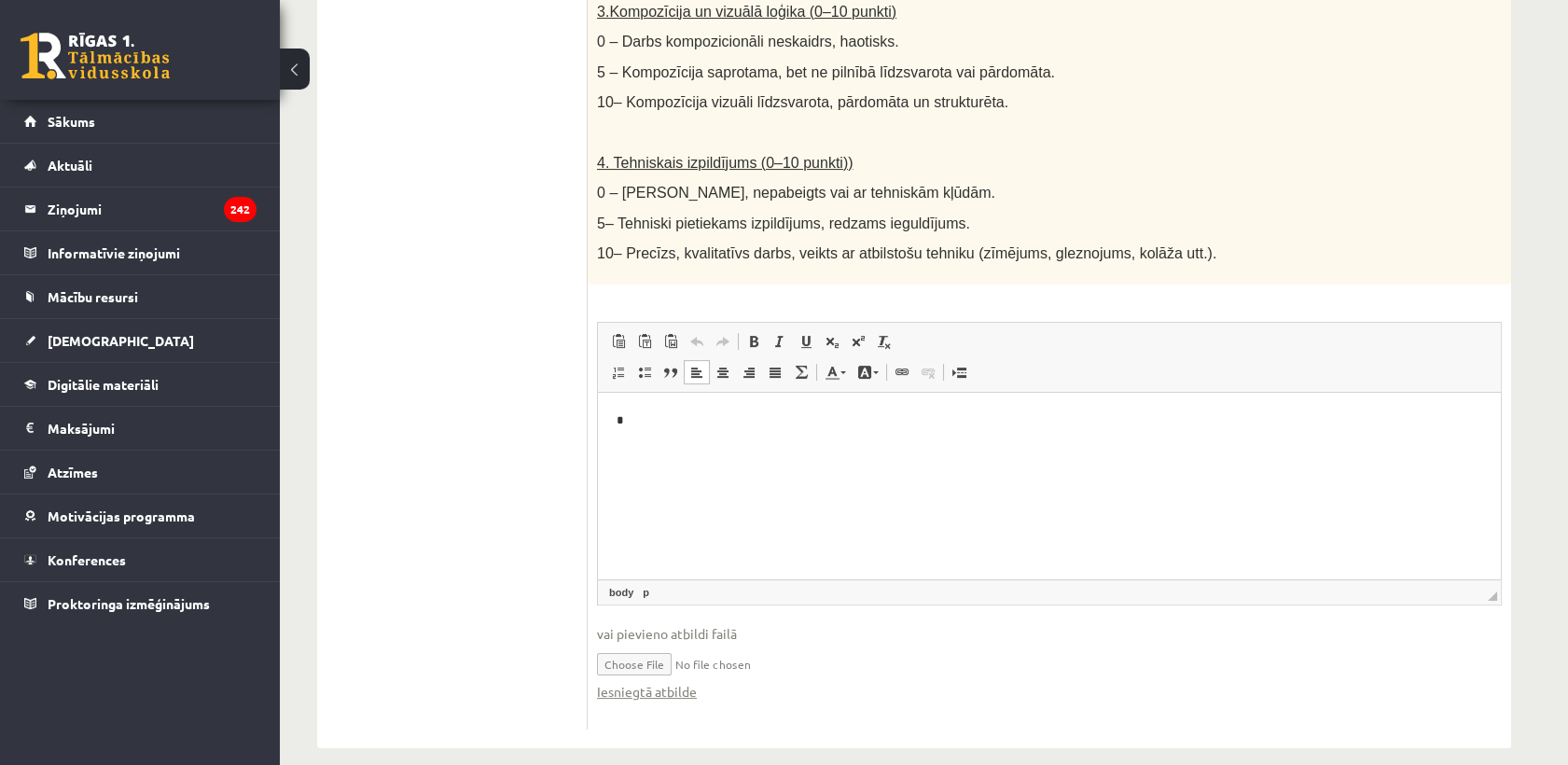
click at [724, 450] on html "*" at bounding box center [1050, 421] width 903 height 57
click at [502, 481] on ul "1. uzdevums 2. uzdevums 3. uzdevums 4. uzdevums 5. uzdevums" at bounding box center [461, 57] width 252 height 1345
click at [649, 649] on input "file" at bounding box center [1050, 663] width 905 height 39
type input "**********"
click at [449, 450] on ul "1. uzdevums 2. uzdevums 3. uzdevums 4. uzdevums 5. uzdevums" at bounding box center [461, 57] width 252 height 1345
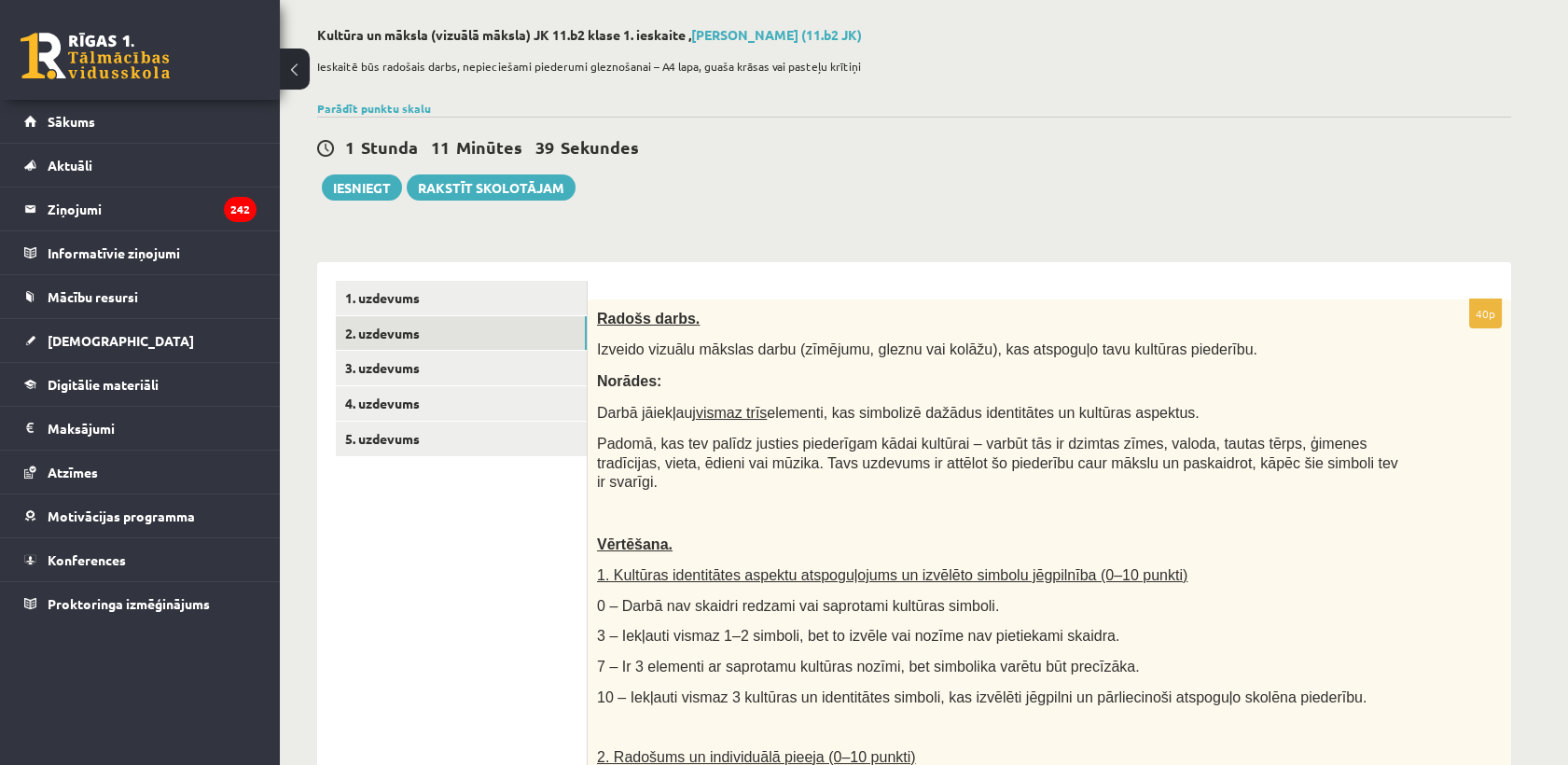
scroll to position [0, 0]
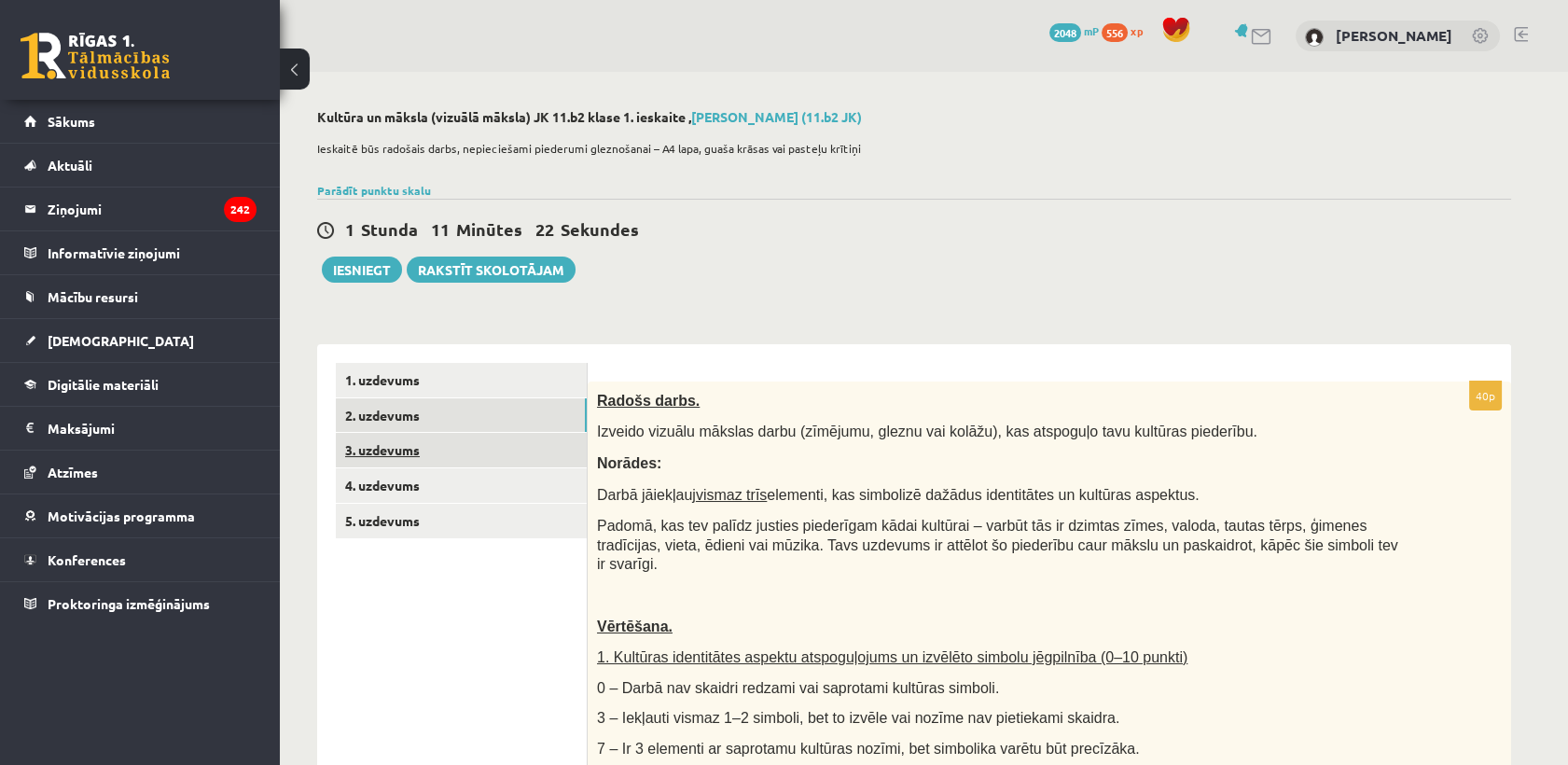
click at [381, 445] on link "3. uzdevums" at bounding box center [461, 451] width 251 height 35
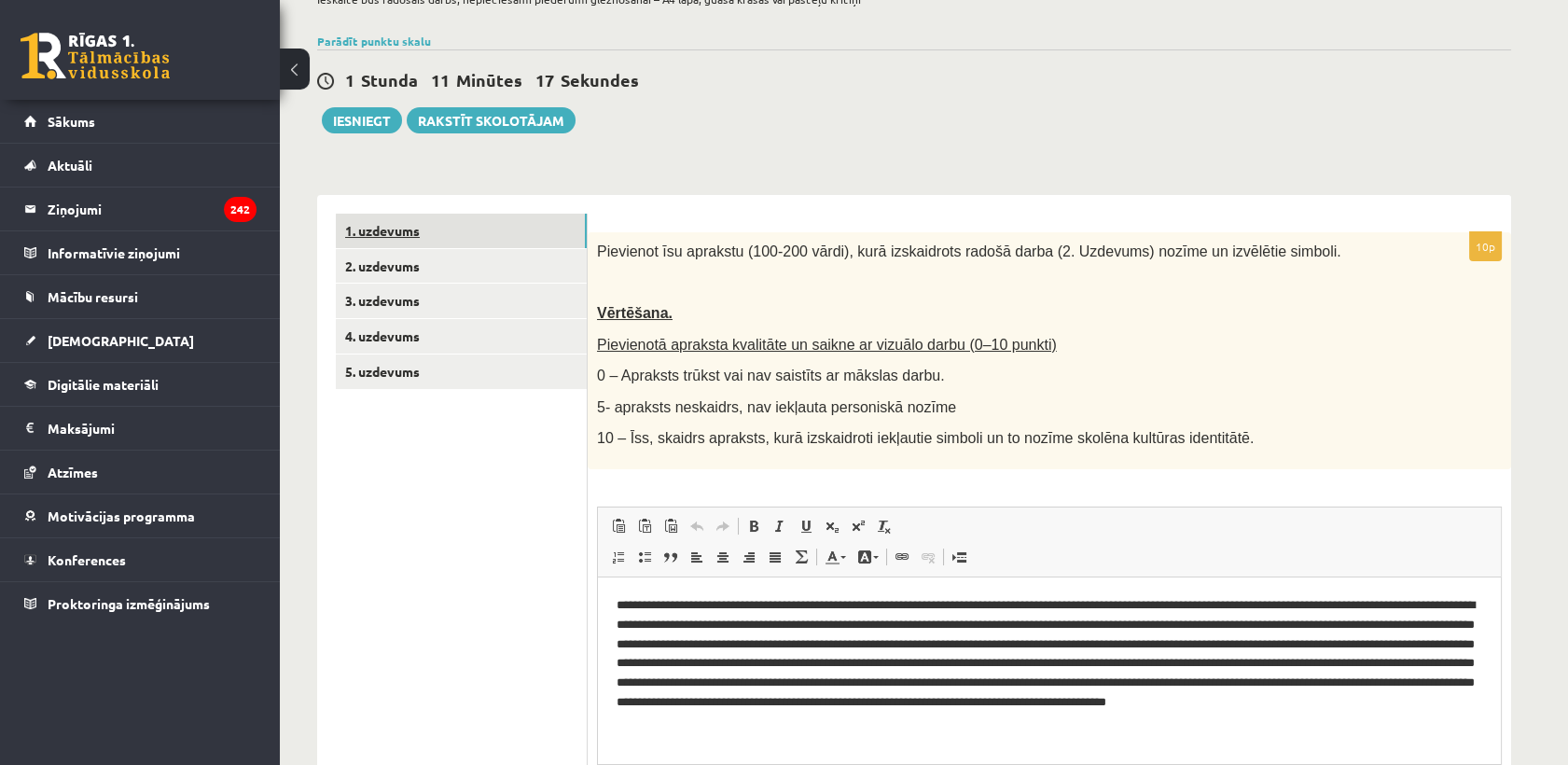
click at [464, 232] on link "1. uzdevums" at bounding box center [461, 231] width 251 height 35
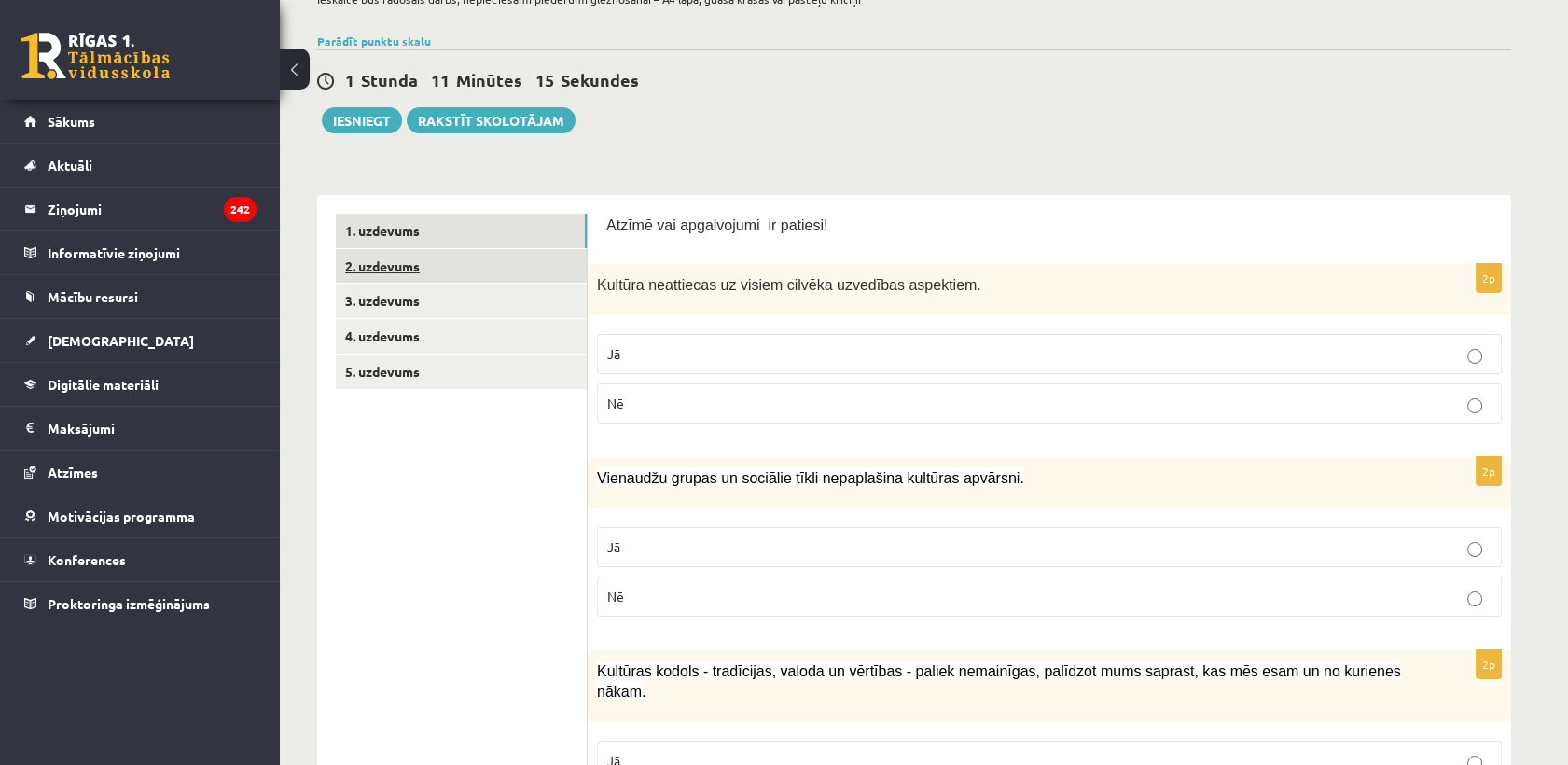
click at [465, 273] on link "2. uzdevums" at bounding box center [461, 266] width 251 height 35
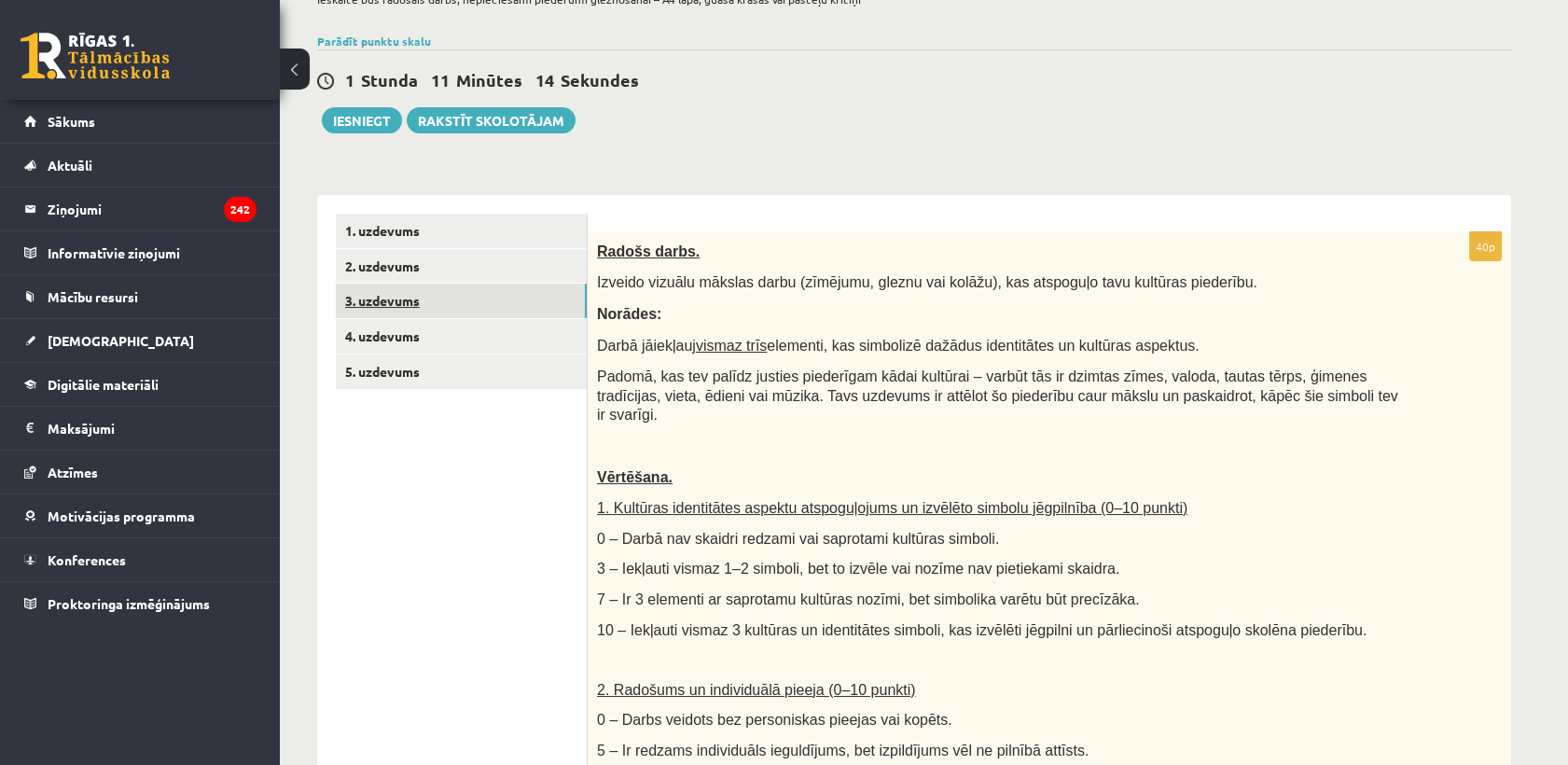
click at [452, 302] on link "3. uzdevums" at bounding box center [461, 301] width 251 height 35
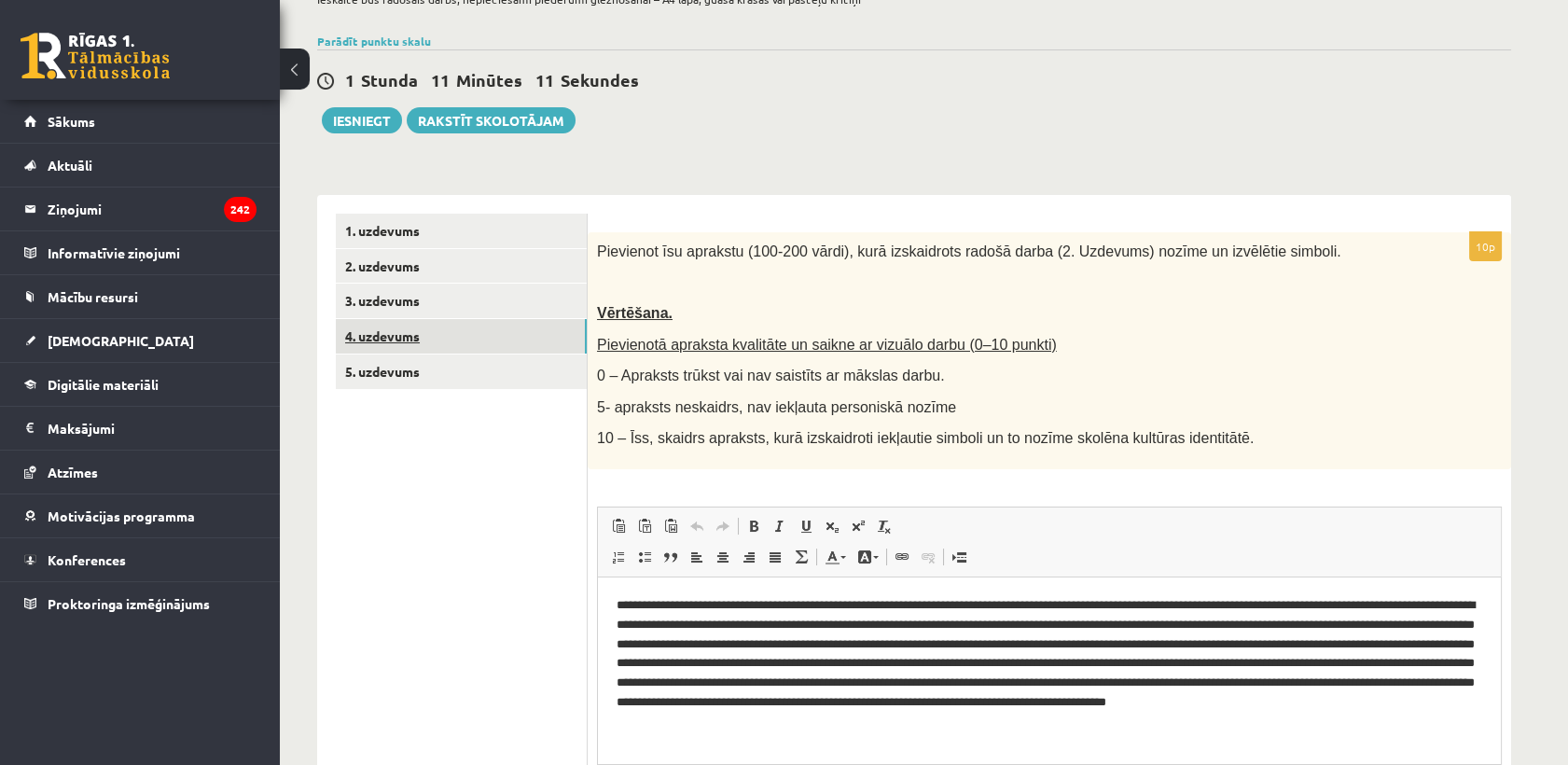
click at [440, 336] on link "4. uzdevums" at bounding box center [461, 337] width 251 height 35
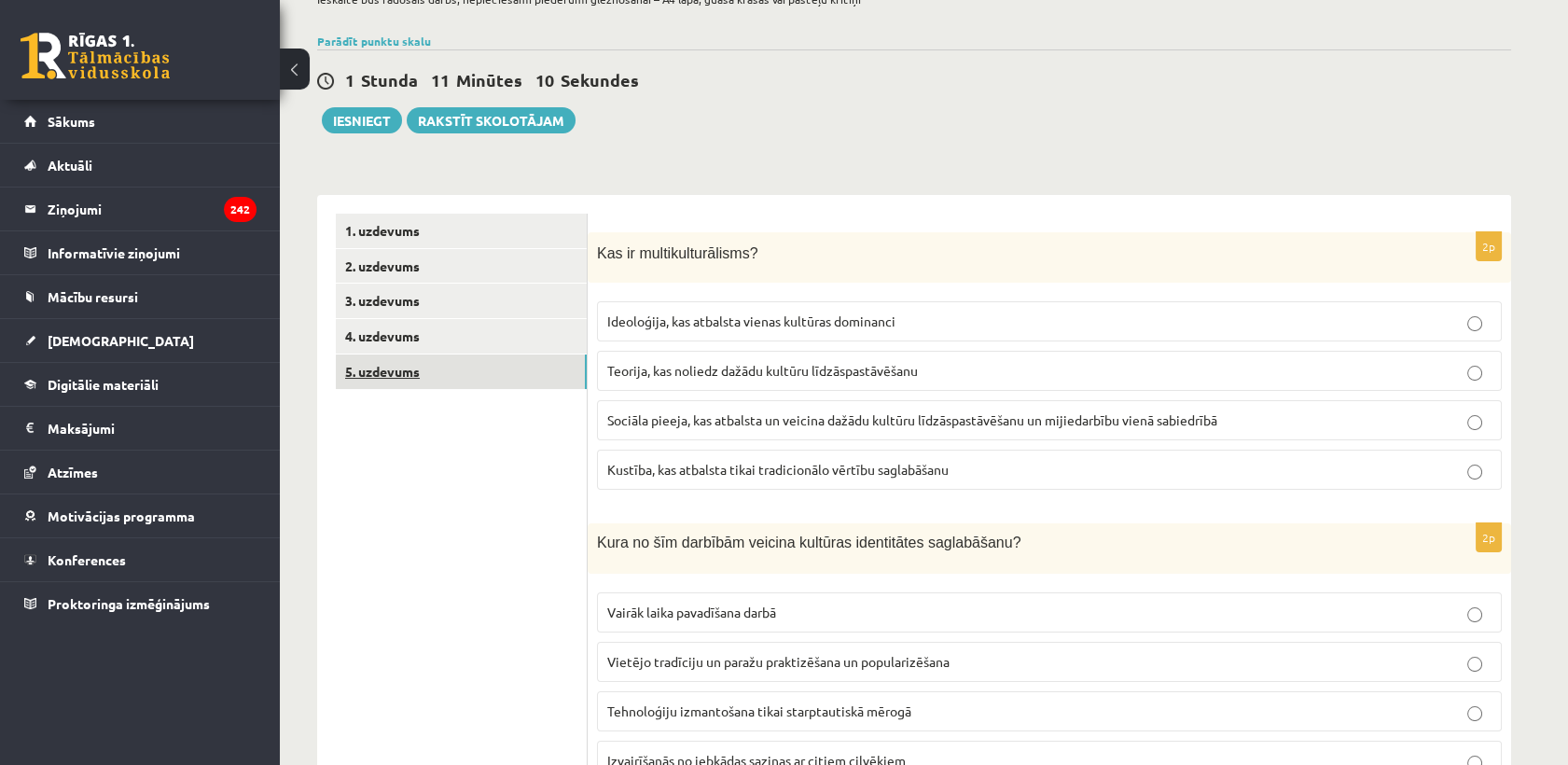
click at [442, 362] on link "5. uzdevums" at bounding box center [461, 371] width 251 height 35
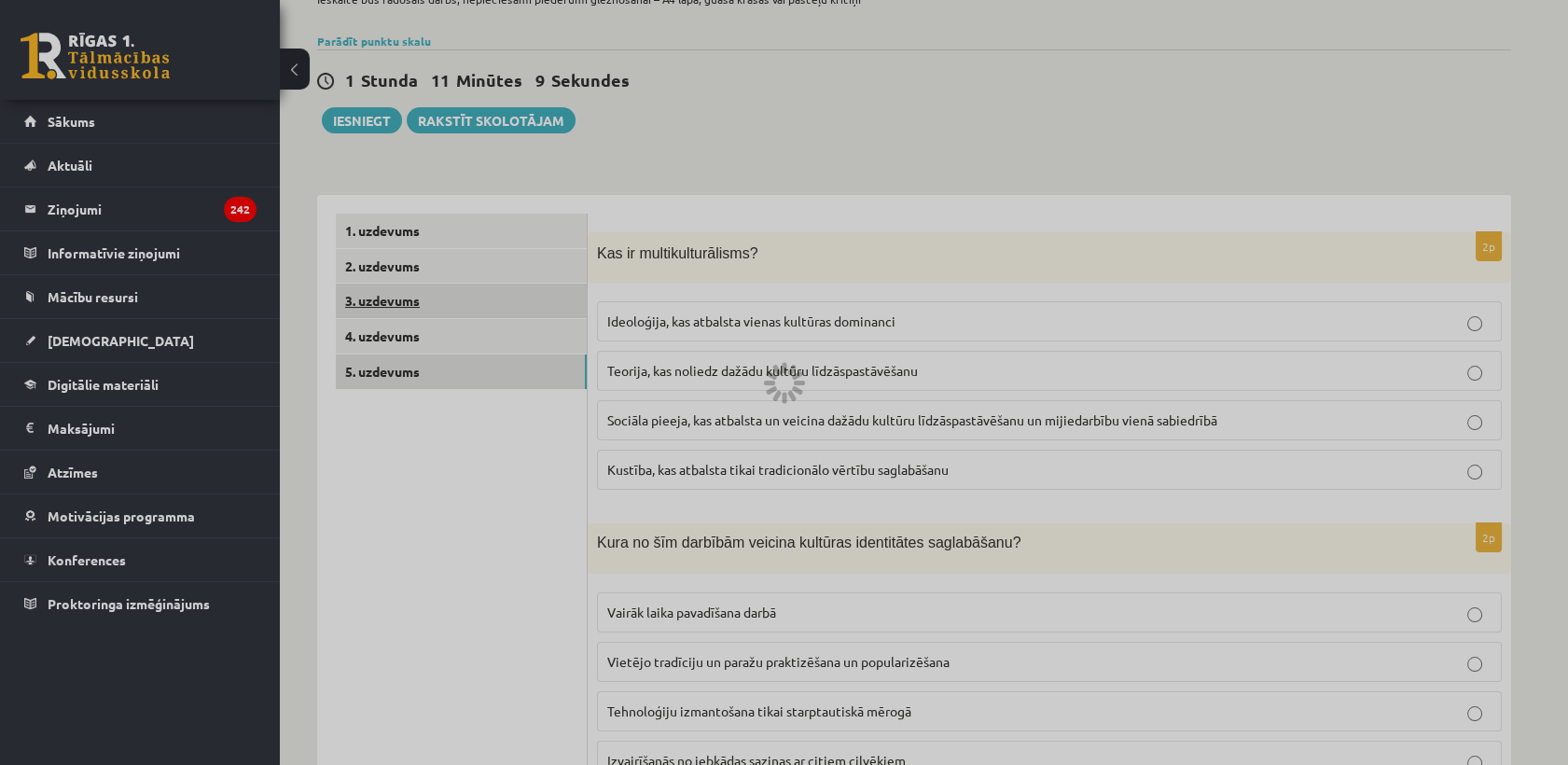
scroll to position [120, 0]
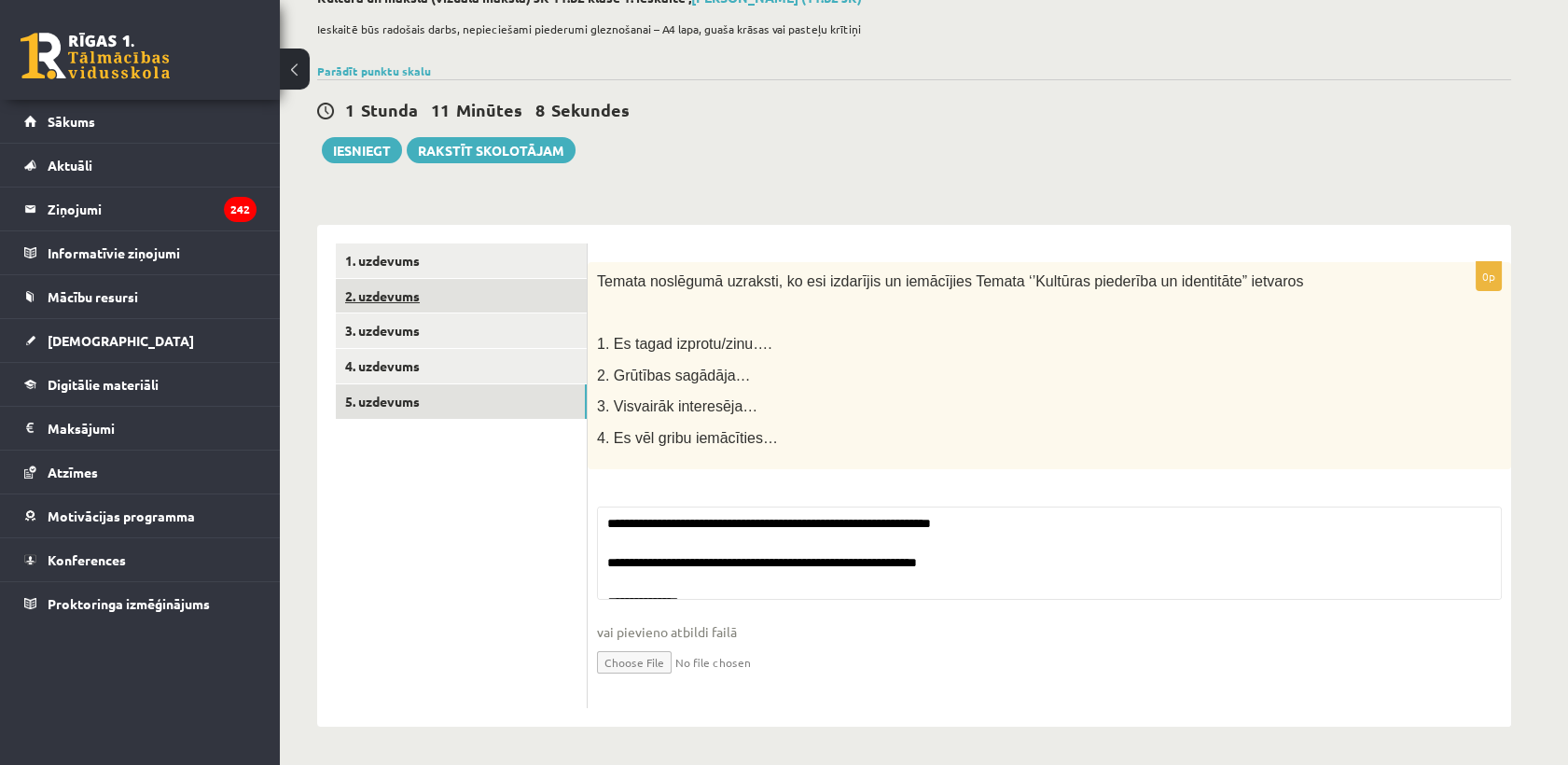
click at [467, 294] on link "2. uzdevums" at bounding box center [461, 296] width 251 height 35
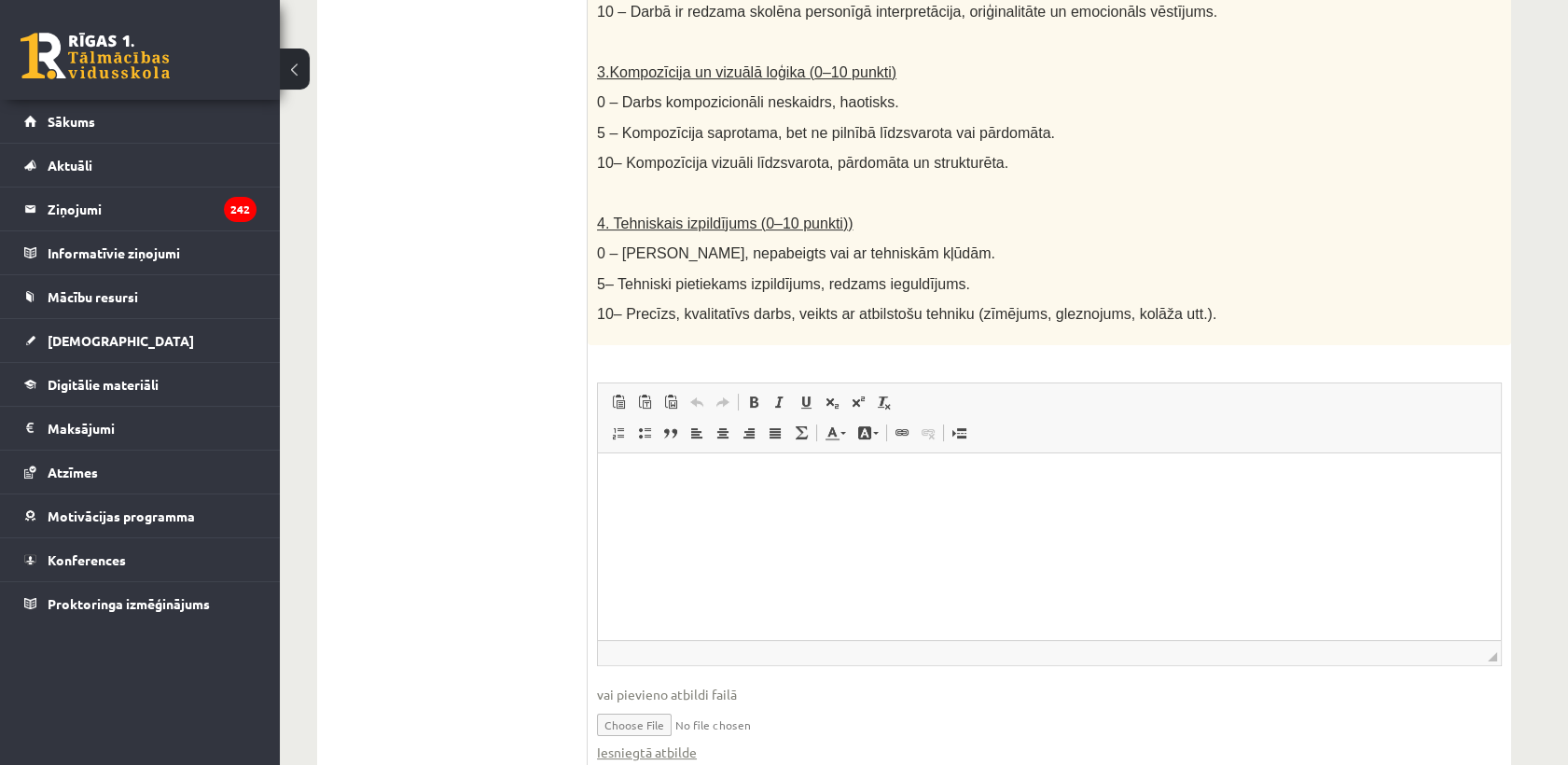
scroll to position [978, 0]
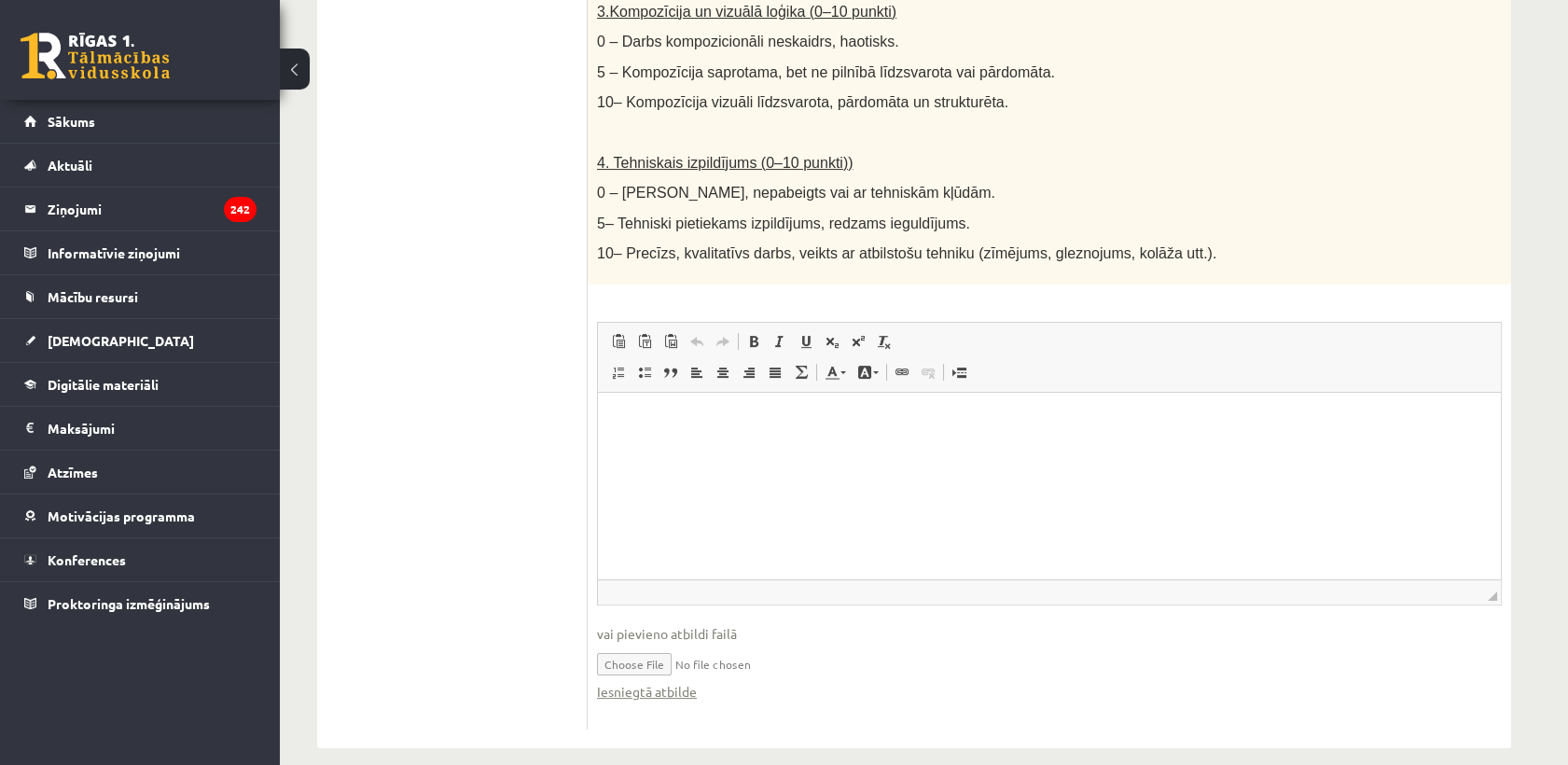
click at [639, 645] on input "file" at bounding box center [1050, 663] width 905 height 39
type input "**********"
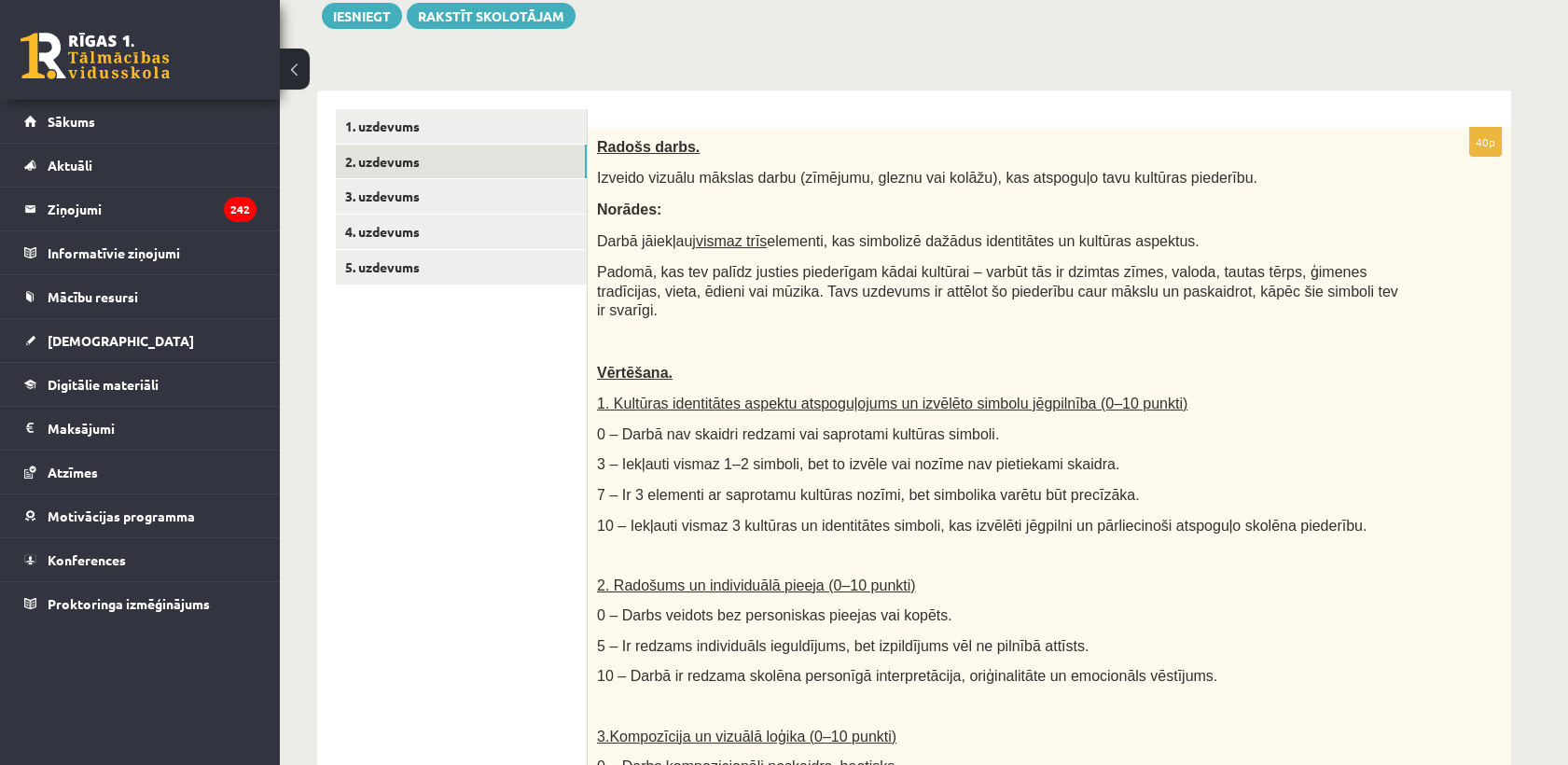
scroll to position [0, 0]
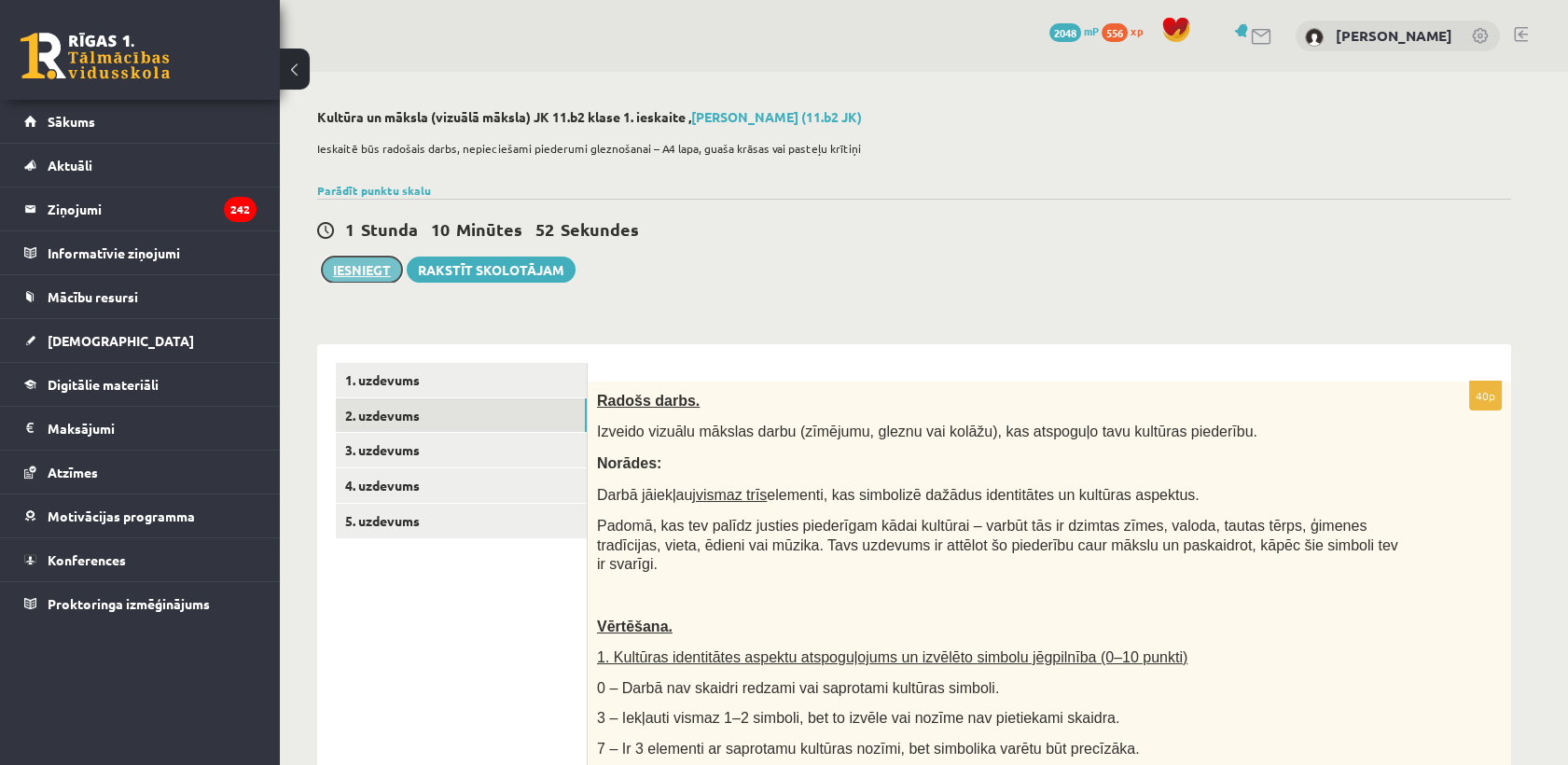
click at [368, 269] on button "Iesniegt" at bounding box center [362, 269] width 80 height 26
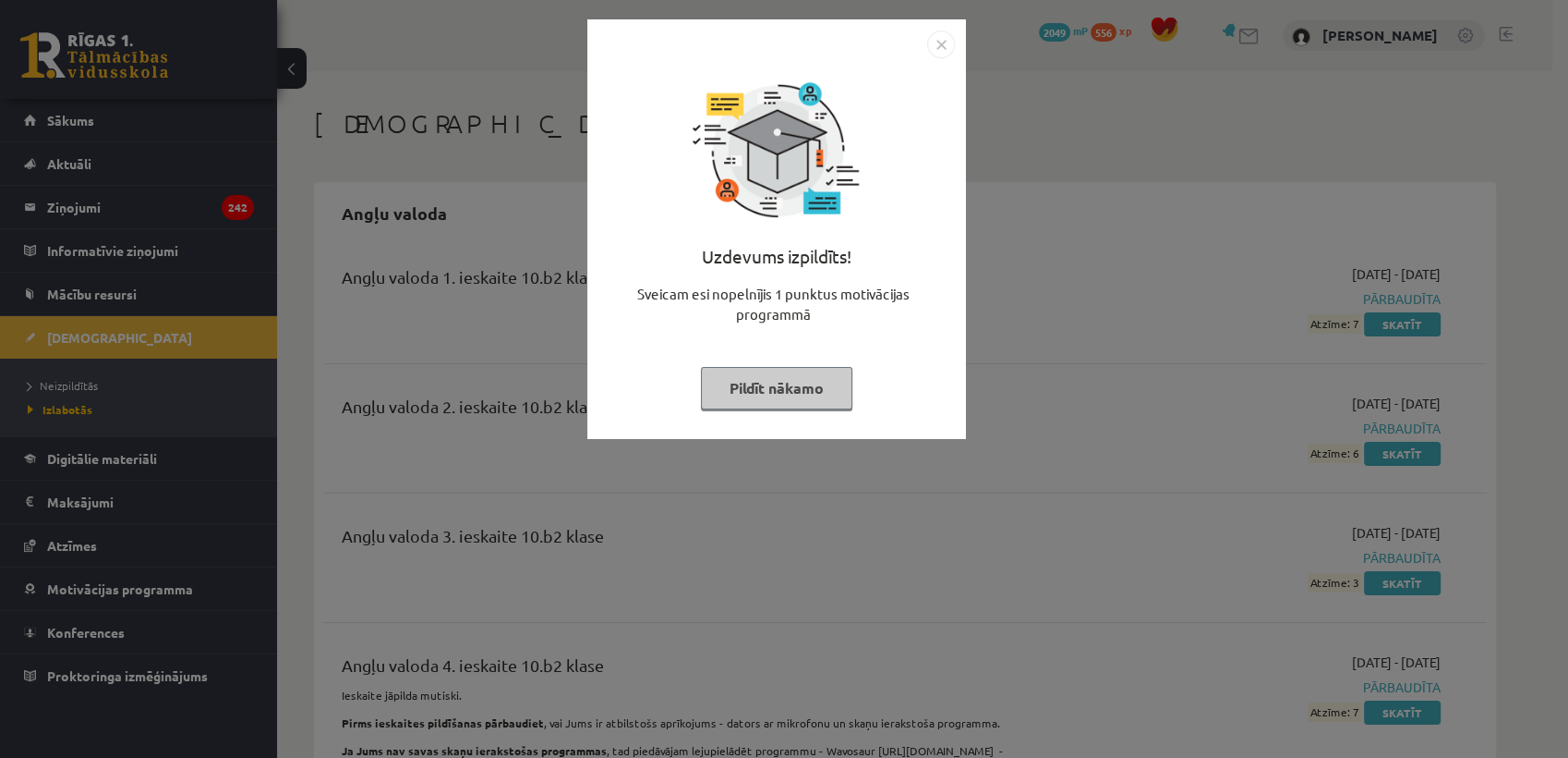
click at [940, 43] on img "Close" at bounding box center [941, 44] width 28 height 28
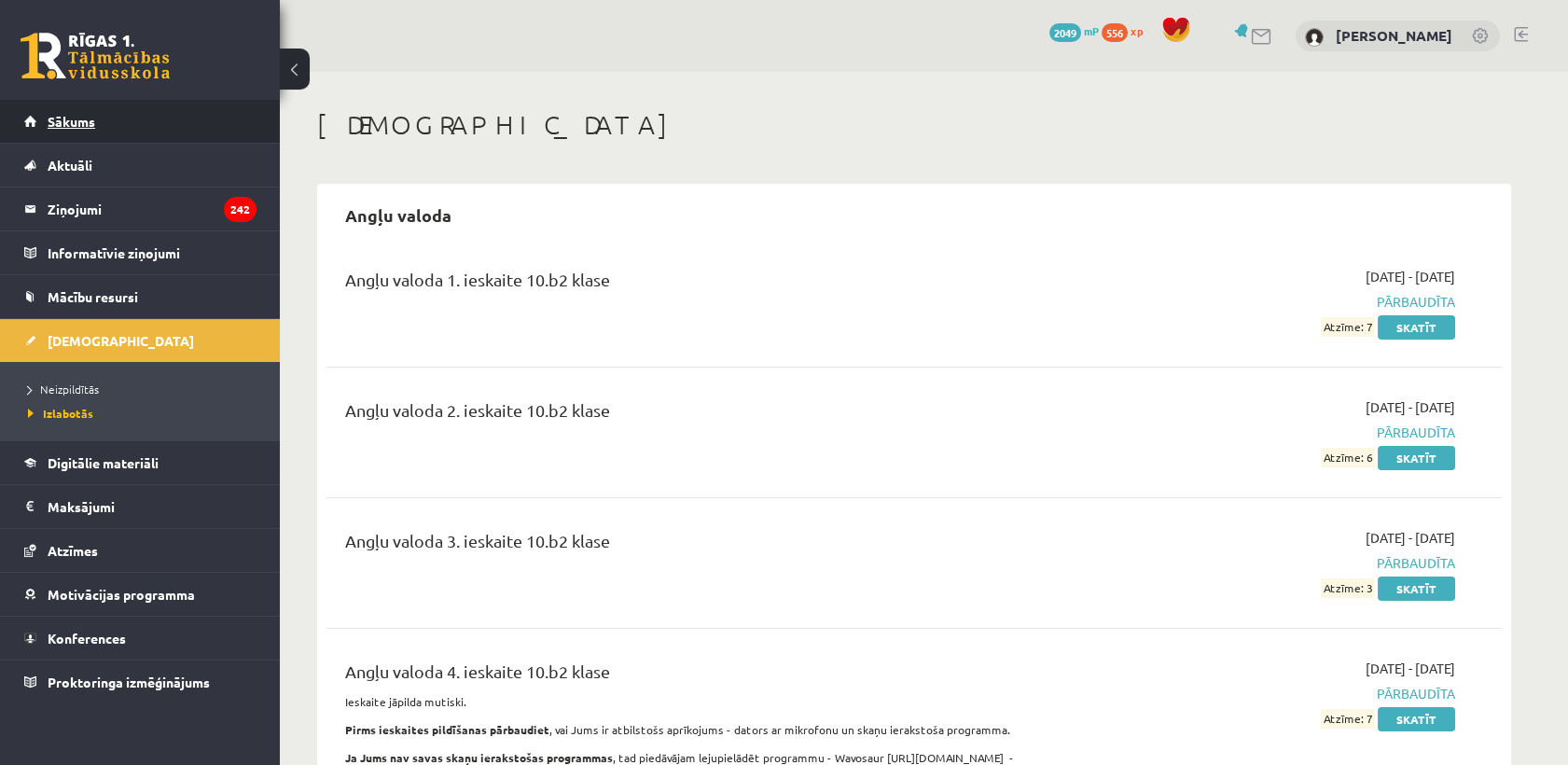
click at [84, 134] on link "Sākums" at bounding box center [140, 121] width 233 height 42
